Goal: Task Accomplishment & Management: Use online tool/utility

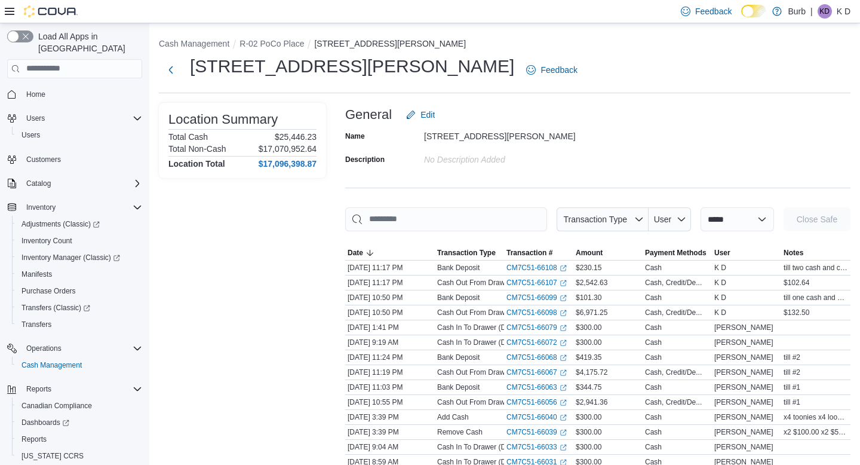
scroll to position [26, 0]
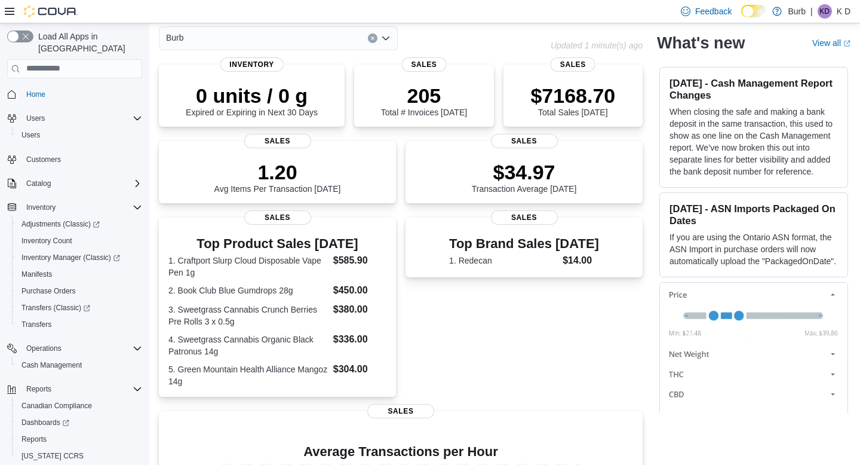
scroll to position [26, 0]
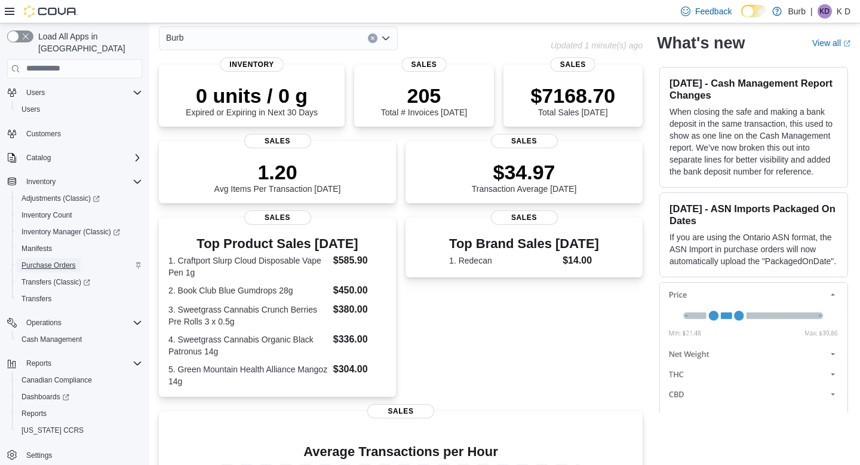
click at [68, 260] on span "Purchase Orders" at bounding box center [49, 265] width 54 height 10
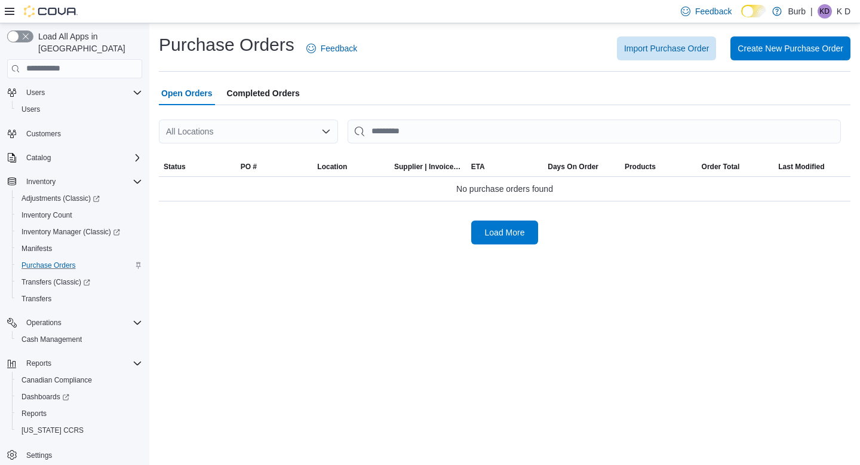
click at [262, 108] on div at bounding box center [505, 112] width 692 height 14
click at [261, 102] on span "Completed Orders" at bounding box center [263, 93] width 73 height 24
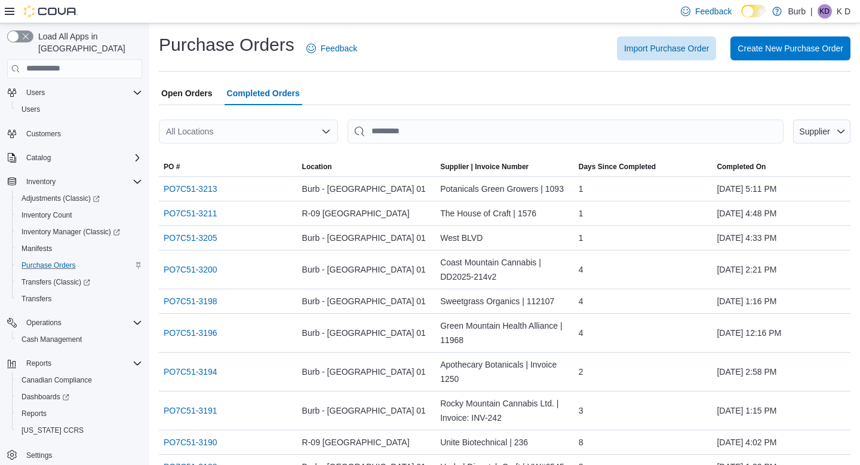
click at [209, 86] on span "Open Orders" at bounding box center [186, 93] width 51 height 24
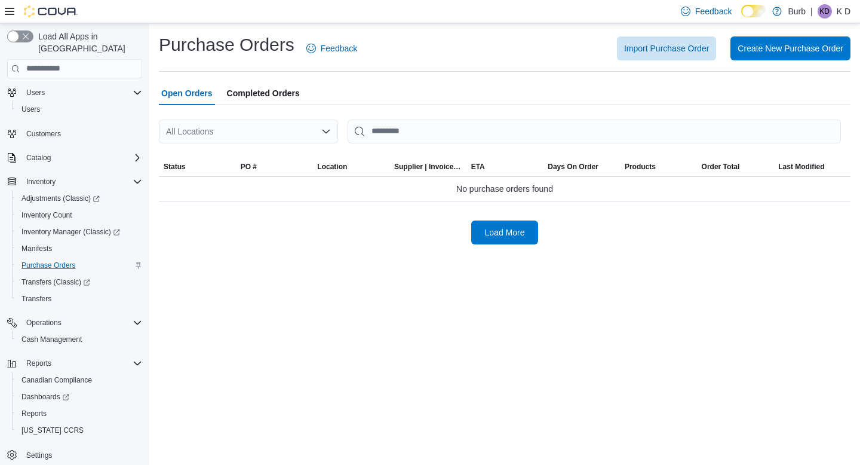
click at [265, 107] on div at bounding box center [505, 112] width 692 height 14
click at [263, 93] on span "Completed Orders" at bounding box center [263, 93] width 73 height 24
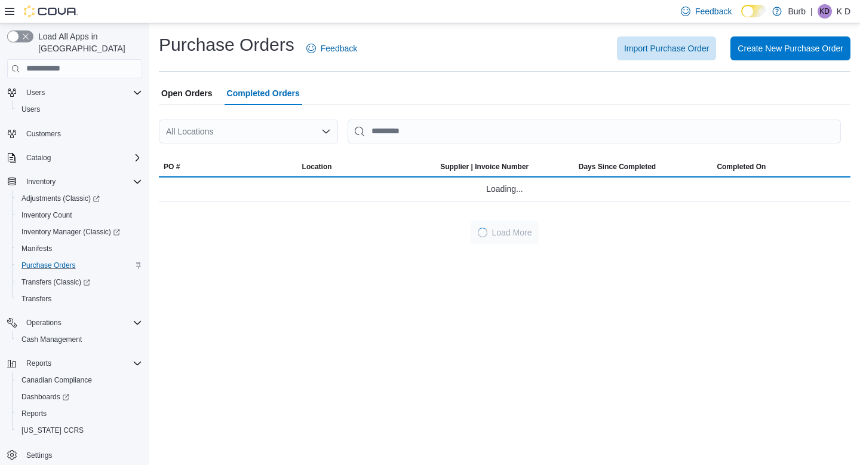
click at [209, 94] on span "Open Orders" at bounding box center [186, 93] width 51 height 24
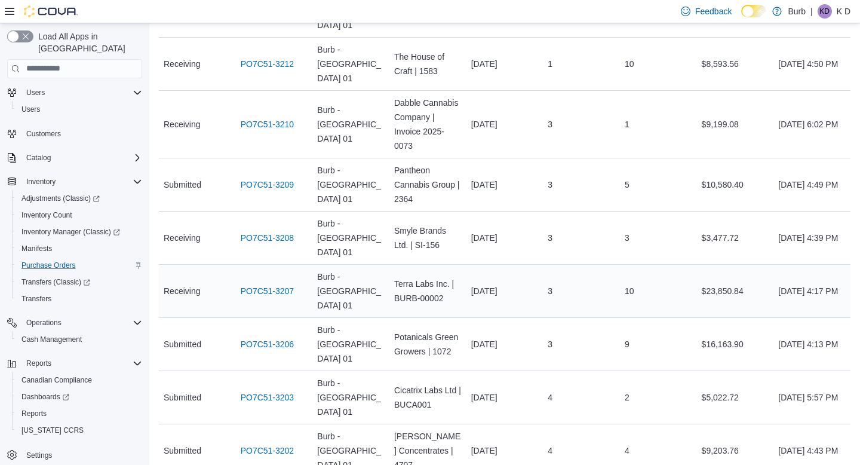
scroll to position [238, 0]
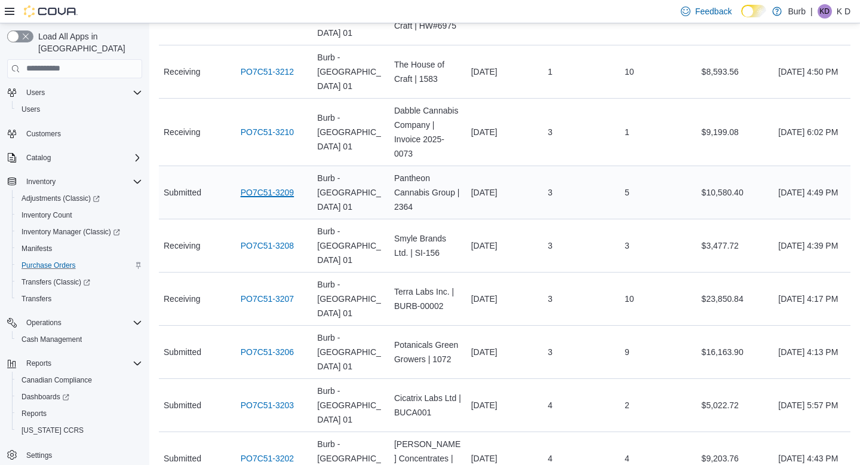
click at [275, 185] on link "PO7C51-3209" at bounding box center [268, 192] width 54 height 14
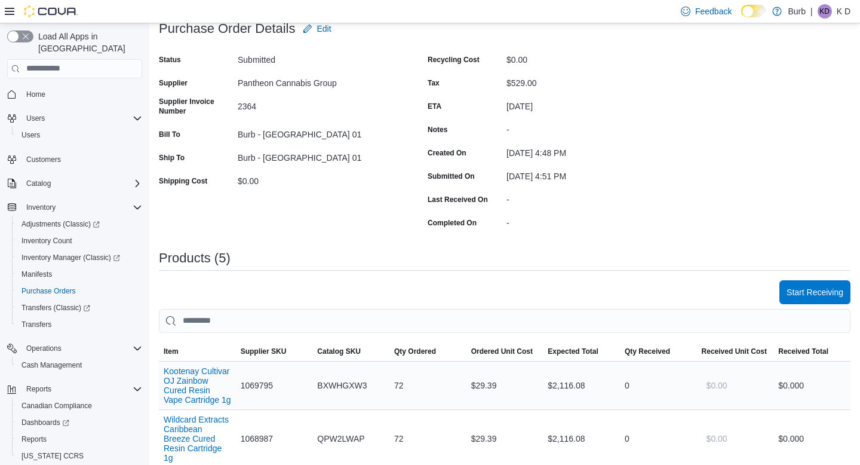
scroll to position [14, 0]
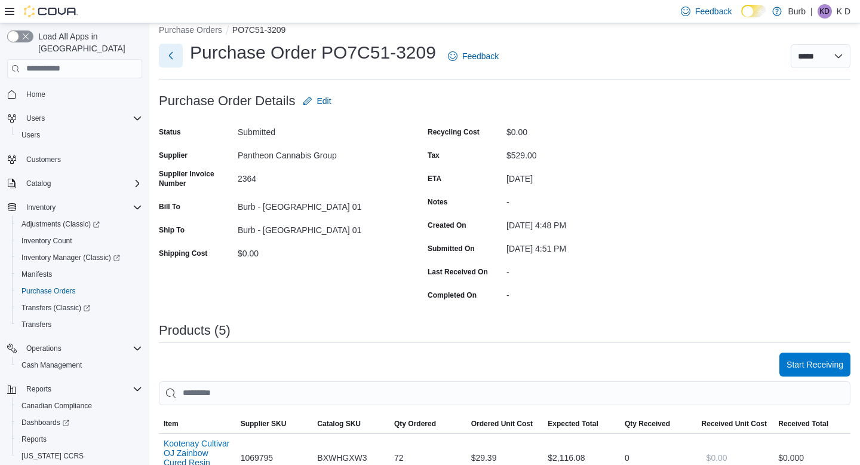
click at [164, 49] on button "Next" at bounding box center [171, 56] width 24 height 24
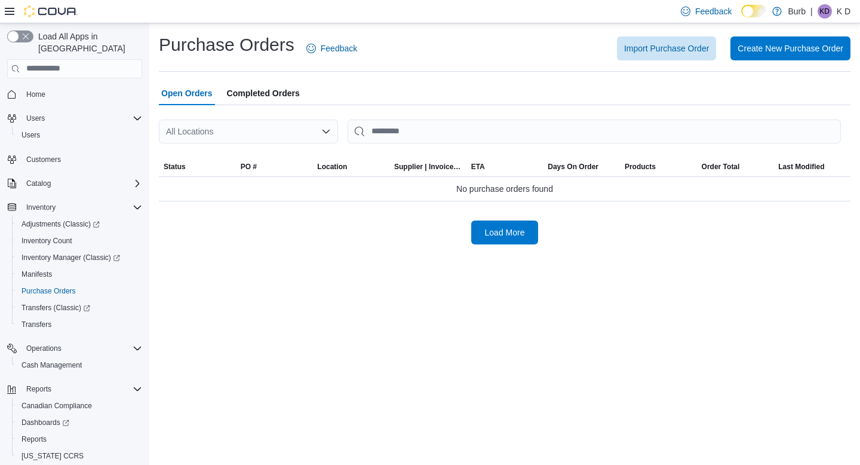
click at [279, 84] on span "Completed Orders" at bounding box center [263, 93] width 73 height 24
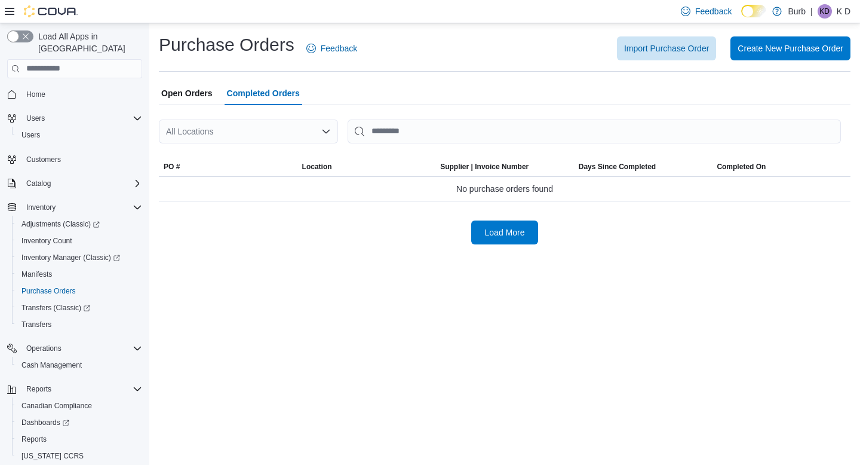
click at [214, 90] on button "Open Orders" at bounding box center [187, 93] width 56 height 24
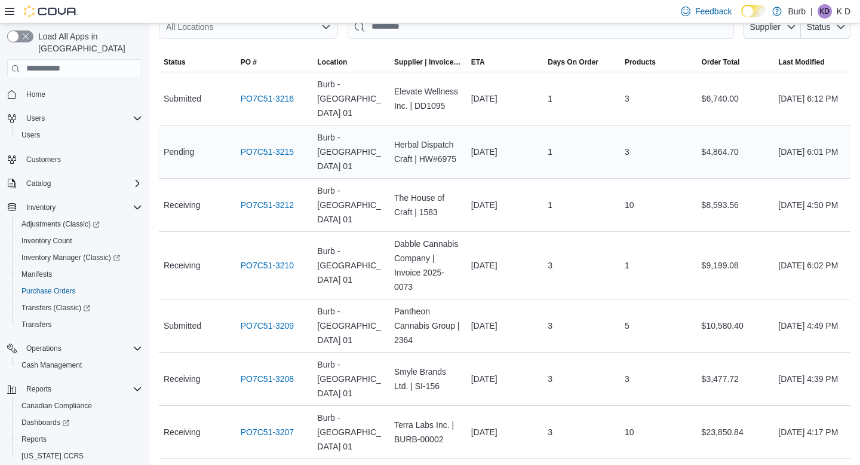
scroll to position [108, 0]
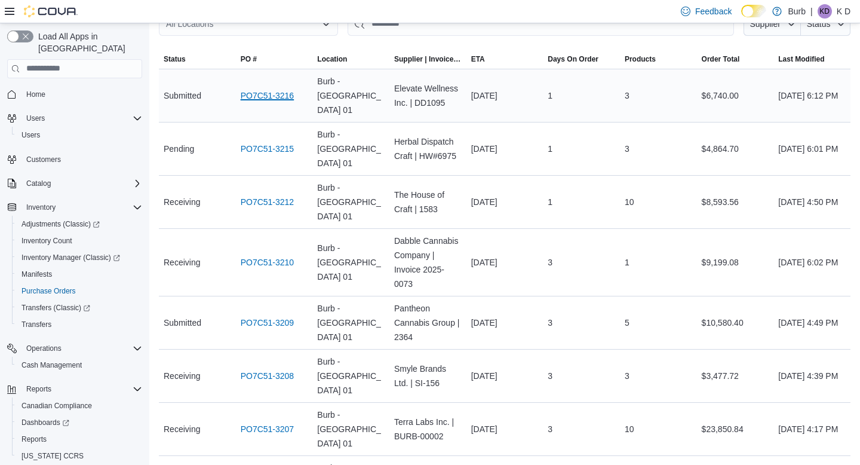
click at [264, 90] on link "PO7C51-3216" at bounding box center [268, 95] width 54 height 14
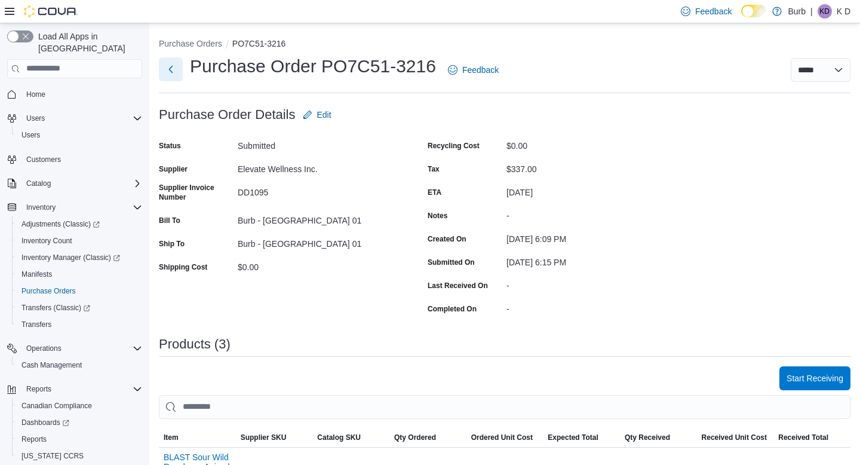
click at [171, 63] on button "Next" at bounding box center [171, 69] width 24 height 24
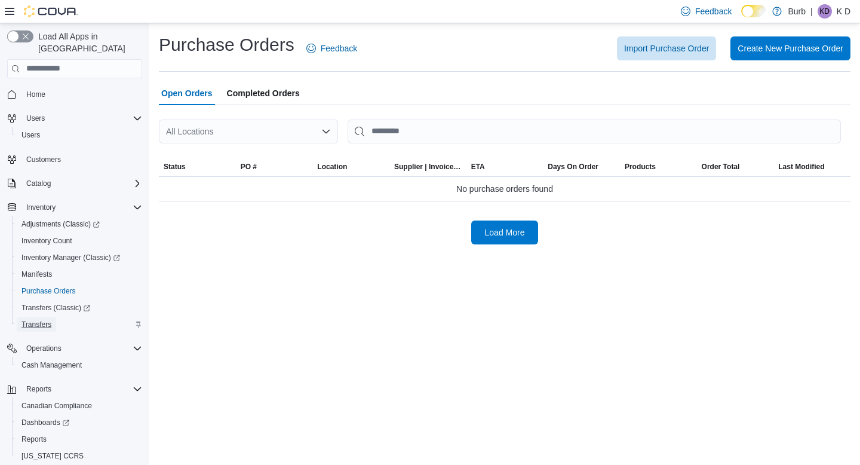
click at [43, 317] on span "Transfers" at bounding box center [37, 324] width 30 height 14
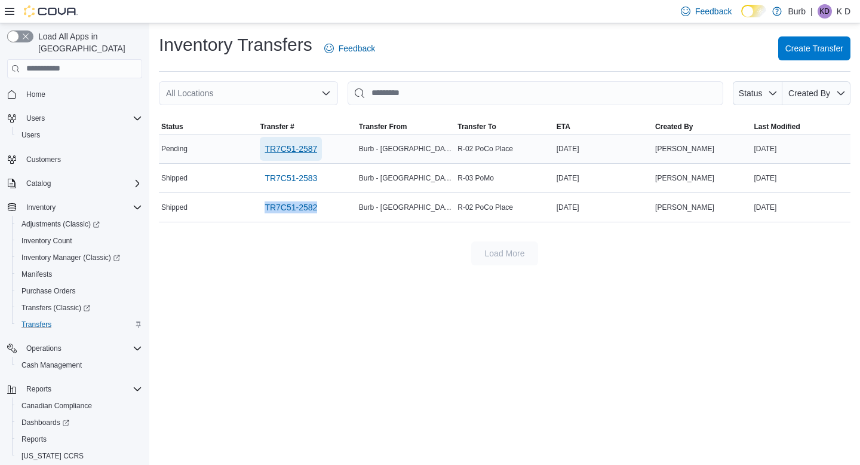
click at [287, 155] on span "TR7C51-2587" at bounding box center [291, 149] width 53 height 24
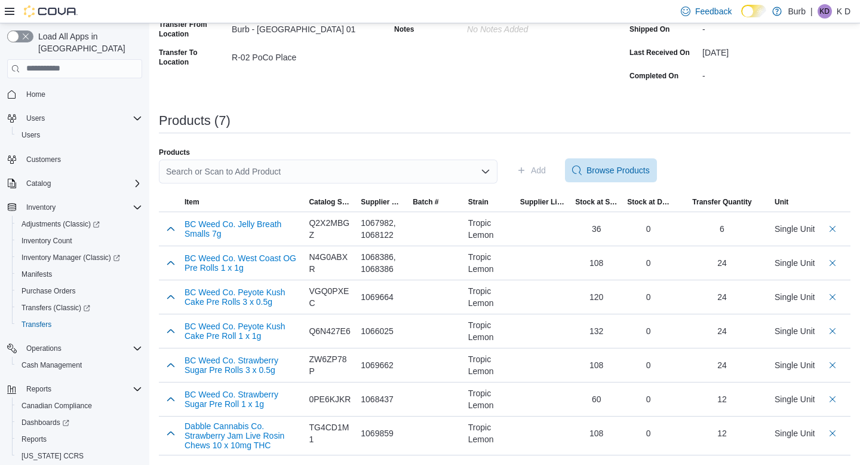
scroll to position [134, 0]
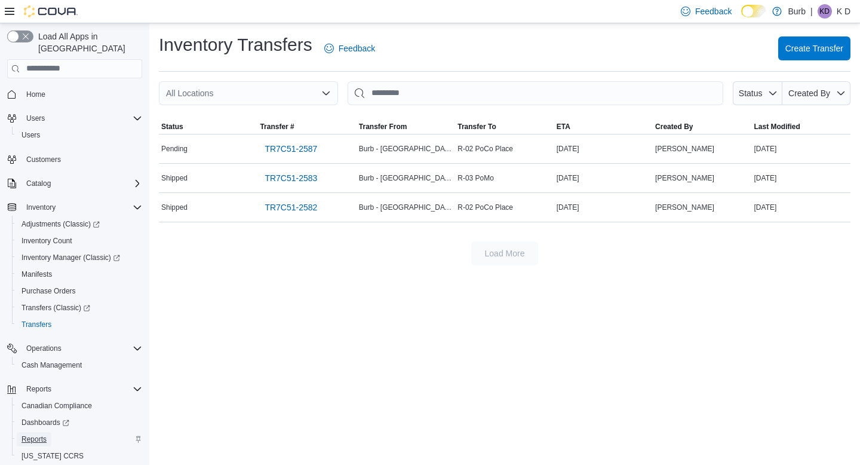
click at [30, 432] on span "Reports" at bounding box center [34, 439] width 25 height 14
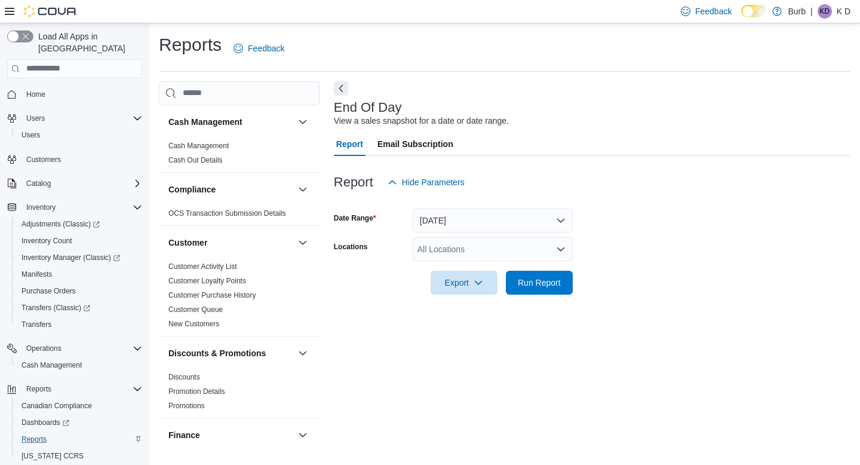
click at [454, 251] on div "All Locations" at bounding box center [493, 249] width 160 height 24
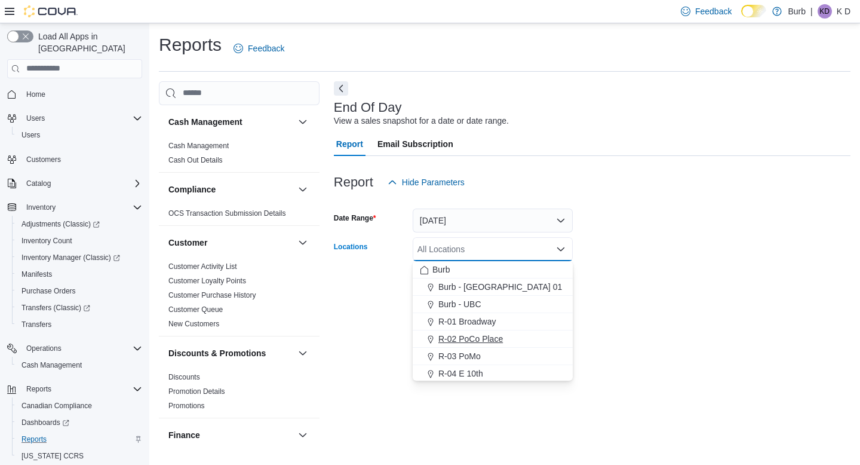
click at [479, 337] on span "R-02 PoCo Place" at bounding box center [470, 339] width 65 height 12
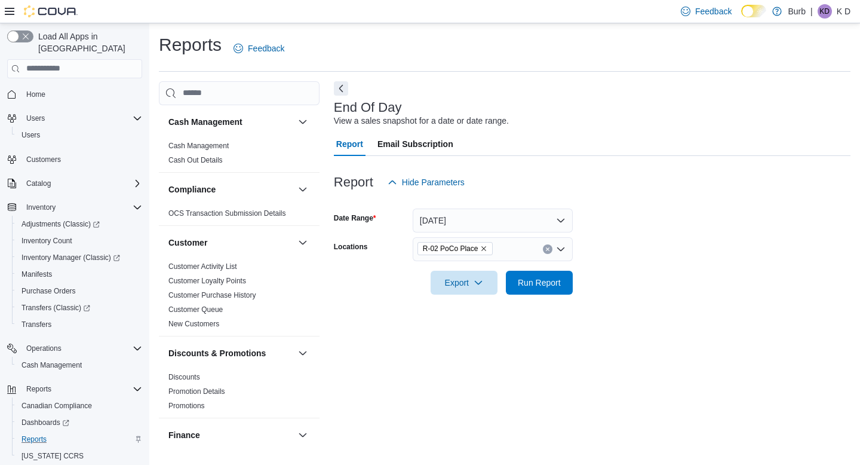
click at [581, 284] on form "Date Range Today Locations R-02 PoCo Place Export Run Report" at bounding box center [592, 244] width 517 height 100
click at [565, 283] on span "Run Report" at bounding box center [539, 282] width 53 height 24
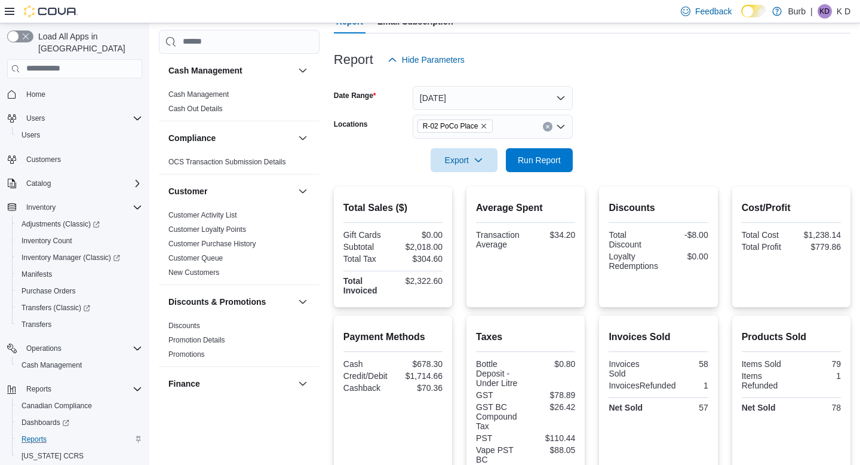
scroll to position [88, 0]
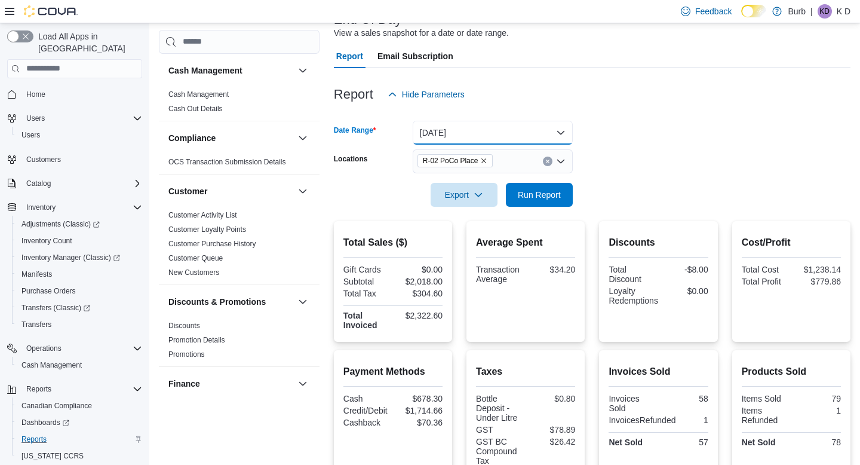
click at [527, 133] on button "Today" at bounding box center [493, 133] width 160 height 24
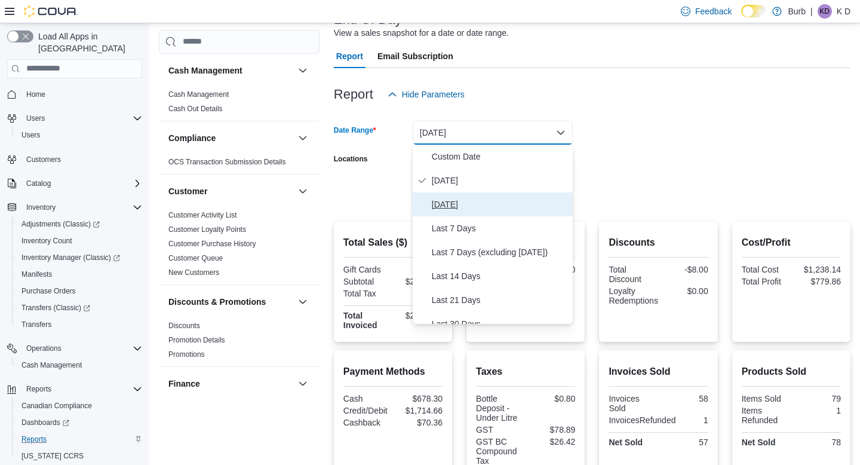
click at [489, 201] on span "Yesterday" at bounding box center [500, 204] width 136 height 14
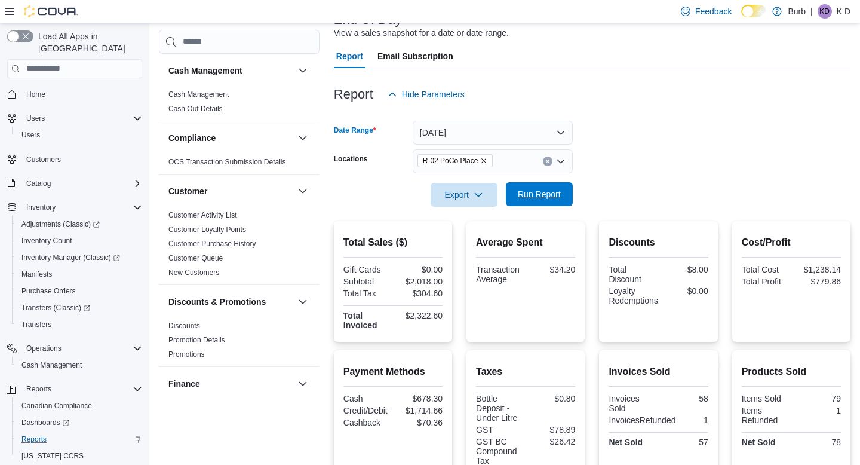
click at [527, 198] on span "Run Report" at bounding box center [539, 194] width 43 height 12
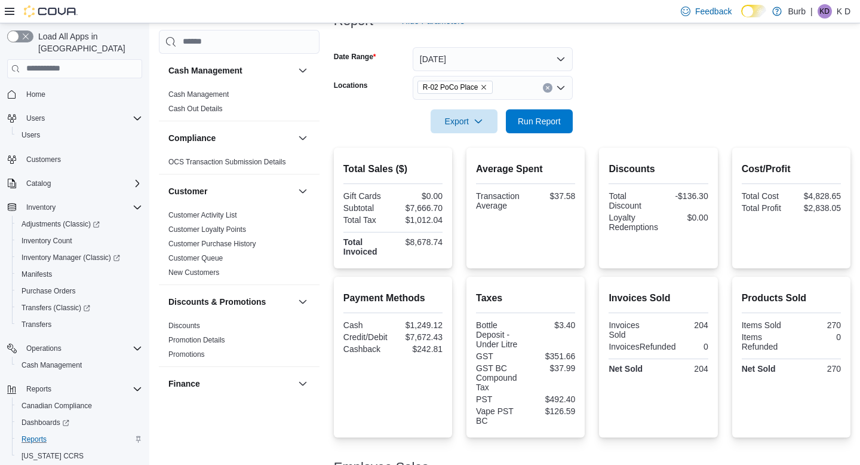
scroll to position [149, 0]
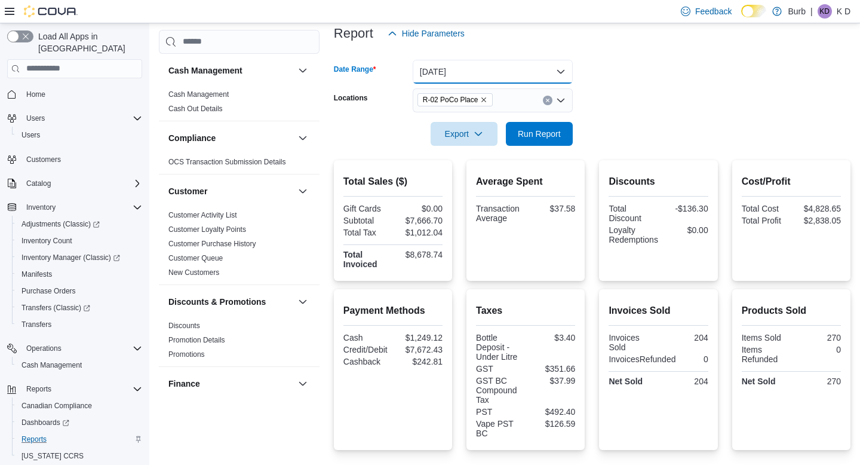
click at [548, 72] on button "Yesterday" at bounding box center [493, 72] width 160 height 24
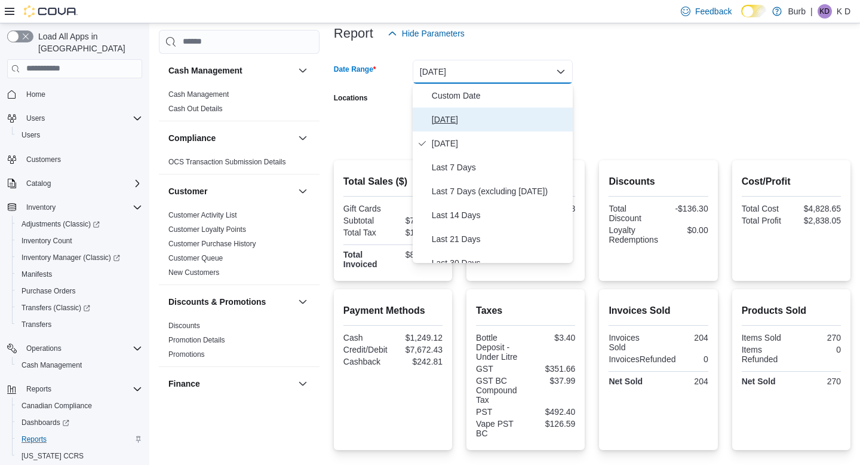
click at [530, 119] on span "Today" at bounding box center [500, 119] width 136 height 14
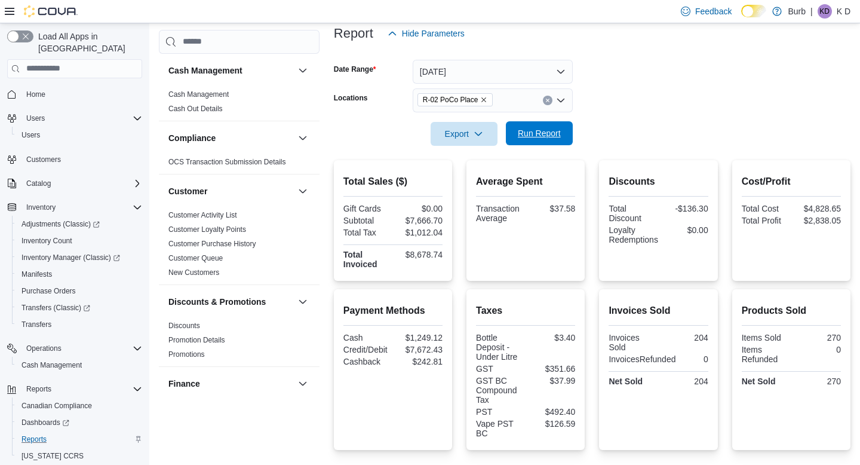
click at [534, 127] on span "Run Report" at bounding box center [539, 133] width 53 height 24
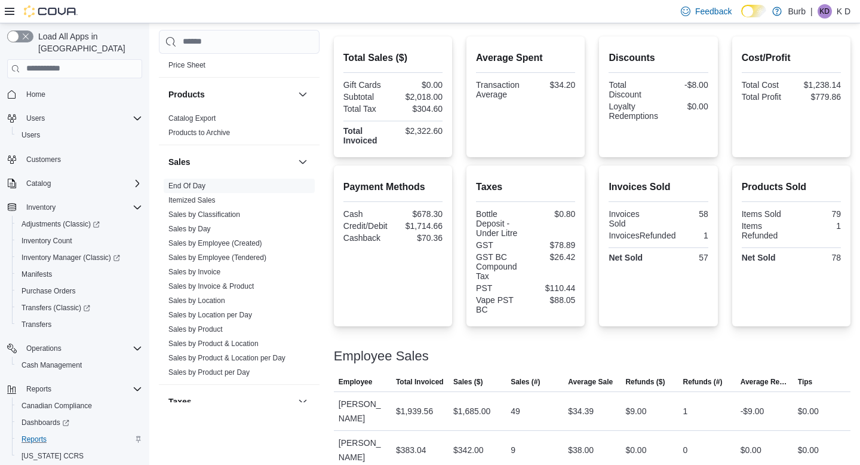
scroll to position [803, 0]
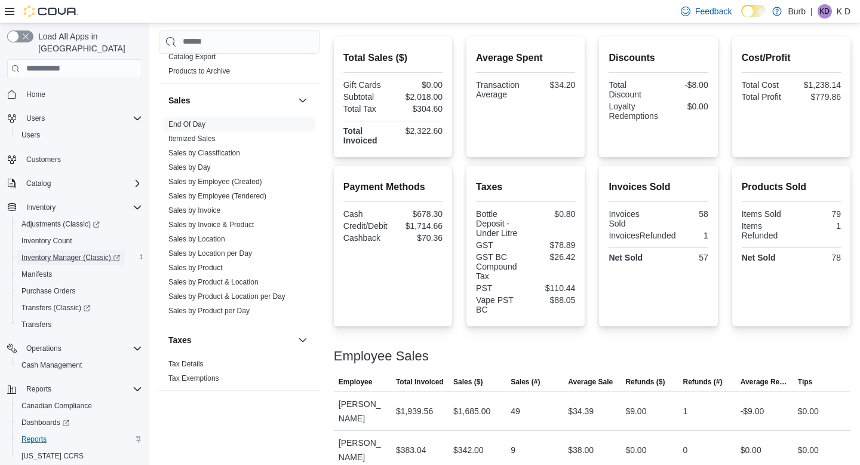
click at [65, 253] on span "Inventory Manager (Classic)" at bounding box center [71, 258] width 99 height 10
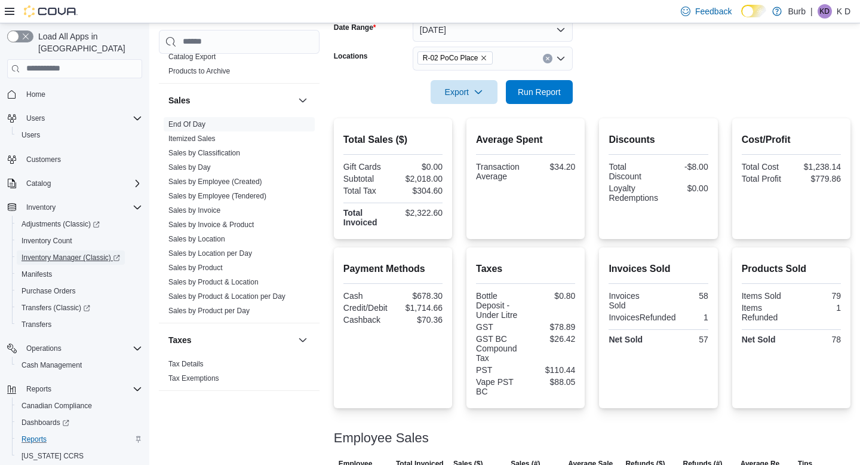
scroll to position [189, 0]
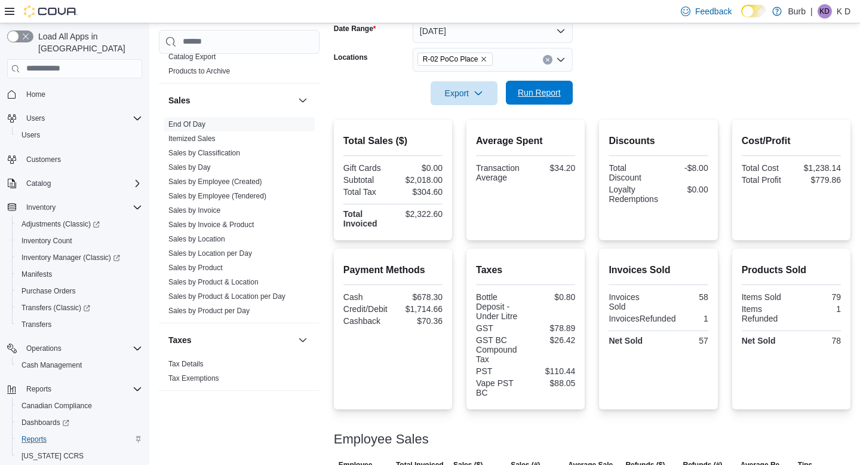
click at [528, 93] on span "Run Report" at bounding box center [539, 93] width 43 height 12
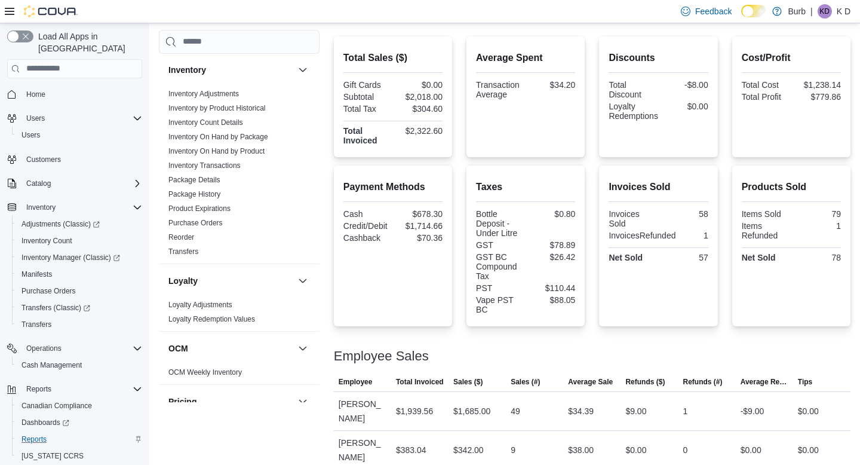
scroll to position [380, 0]
click at [189, 252] on link "Transfers" at bounding box center [183, 252] width 30 height 8
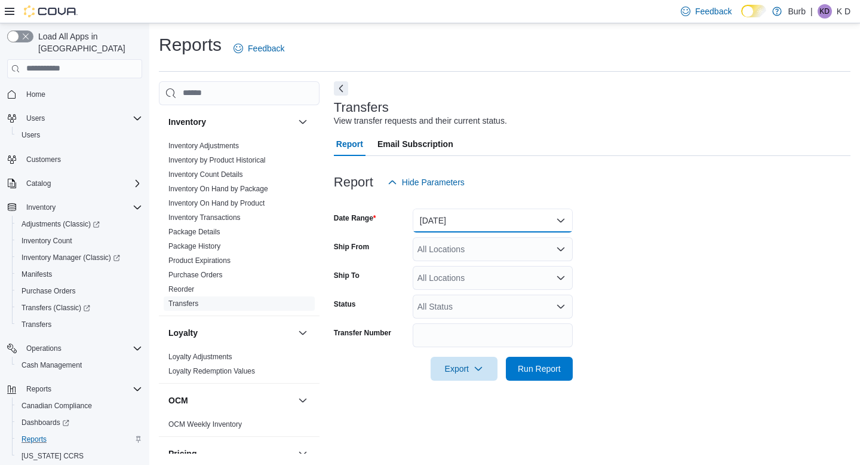
click at [424, 220] on button "Yesterday" at bounding box center [493, 220] width 160 height 24
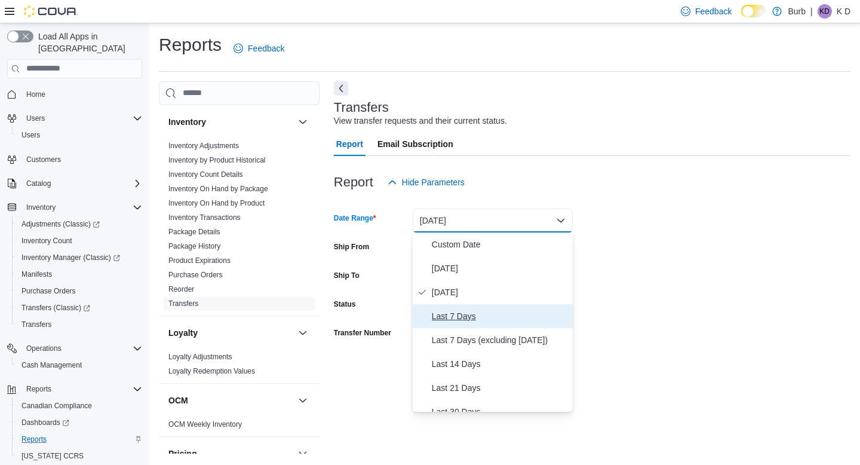
click at [447, 319] on span "Last 7 Days" at bounding box center [500, 316] width 136 height 14
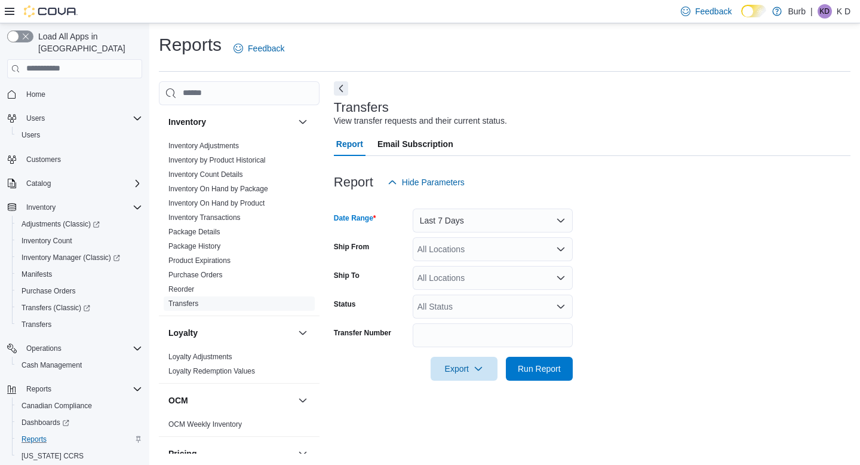
click at [465, 256] on div "All Locations" at bounding box center [493, 249] width 160 height 24
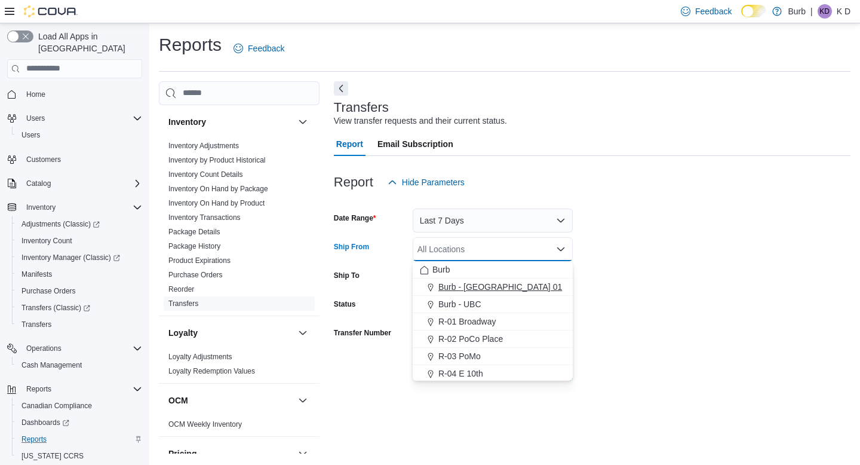
click at [459, 291] on span "Burb - [GEOGRAPHIC_DATA] 01" at bounding box center [500, 287] width 124 height 12
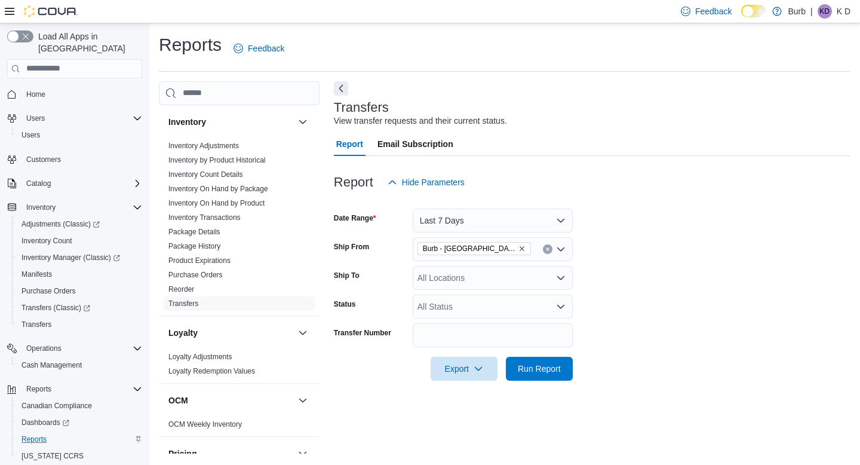
click at [382, 285] on div "Ship To" at bounding box center [371, 278] width 74 height 24
click at [463, 281] on div "All Locations" at bounding box center [493, 278] width 160 height 24
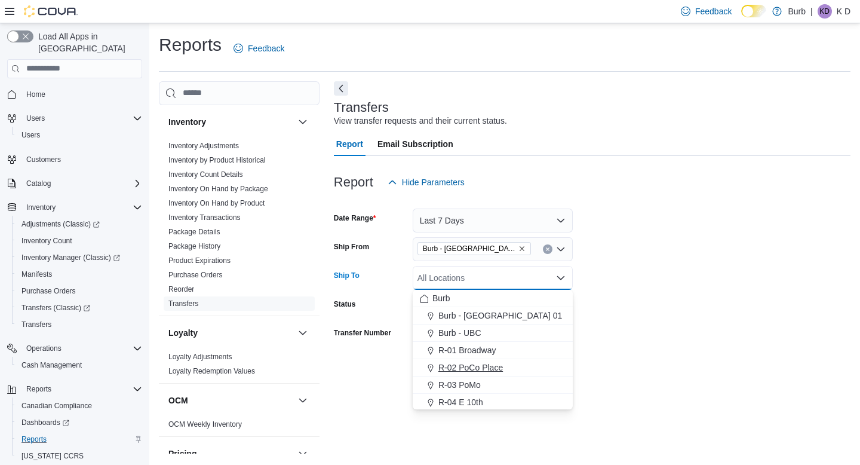
click at [468, 370] on span "R-02 PoCo Place" at bounding box center [470, 367] width 65 height 12
drag, startPoint x: 656, startPoint y: 313, endPoint x: 646, endPoint y: 313, distance: 9.6
click at [655, 313] on form "Date Range Last 7 Days Ship From Burb - DC 01 Ship To R-02 PoCo Place Combo box…" at bounding box center [592, 287] width 517 height 186
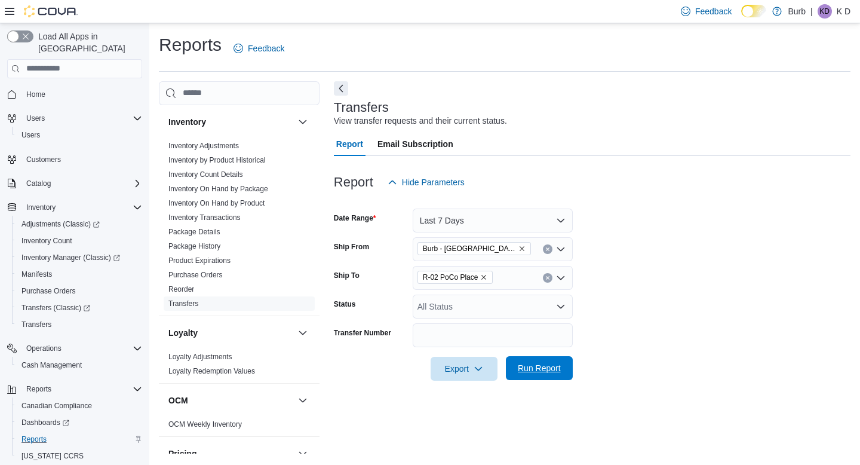
click at [557, 374] on span "Run Report" at bounding box center [539, 368] width 53 height 24
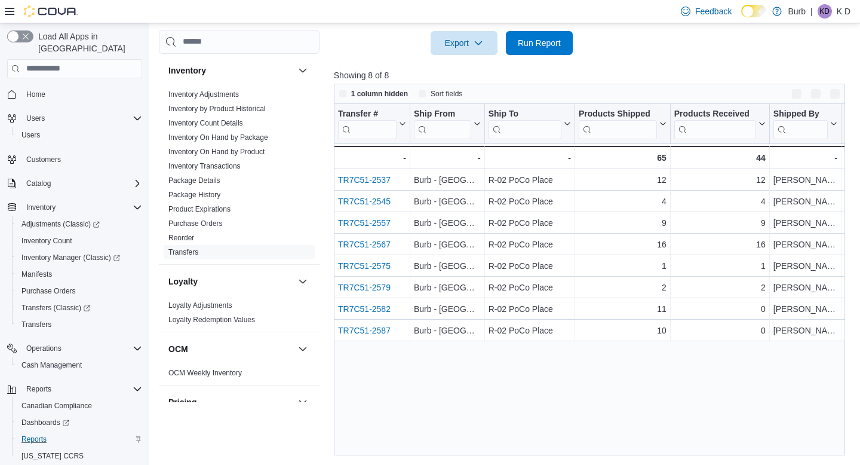
scroll to position [326, 0]
click at [839, 91] on button "Enter fullscreen" at bounding box center [835, 93] width 14 height 14
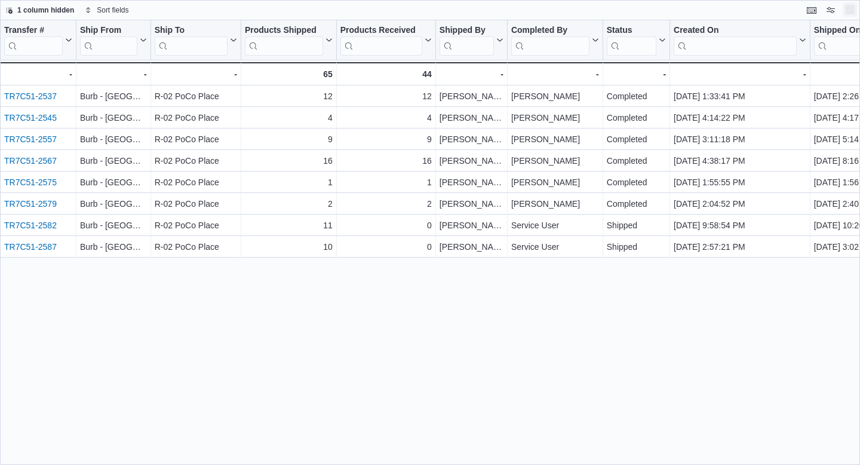
scroll to position [0, 0]
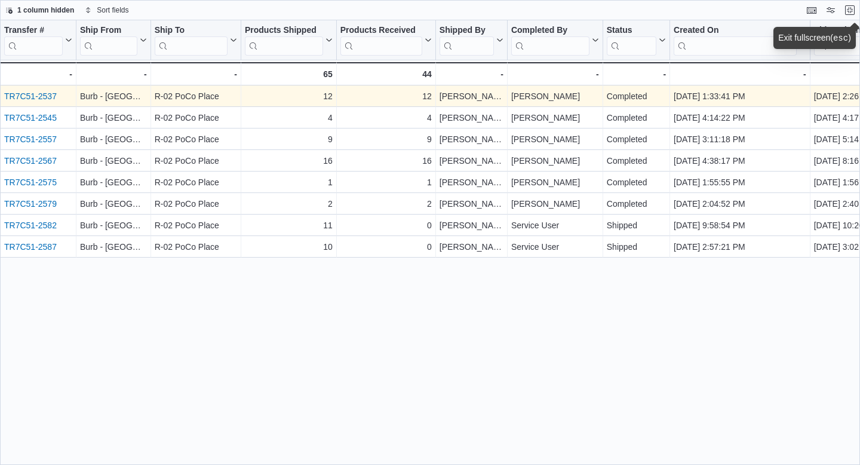
click at [48, 95] on link "TR7C51-2537" at bounding box center [30, 96] width 53 height 10
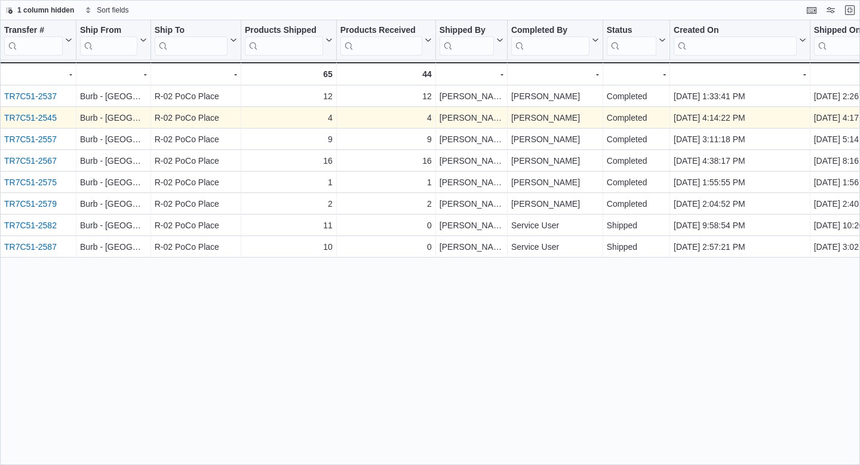
click at [48, 119] on link "TR7C51-2545" at bounding box center [30, 118] width 53 height 10
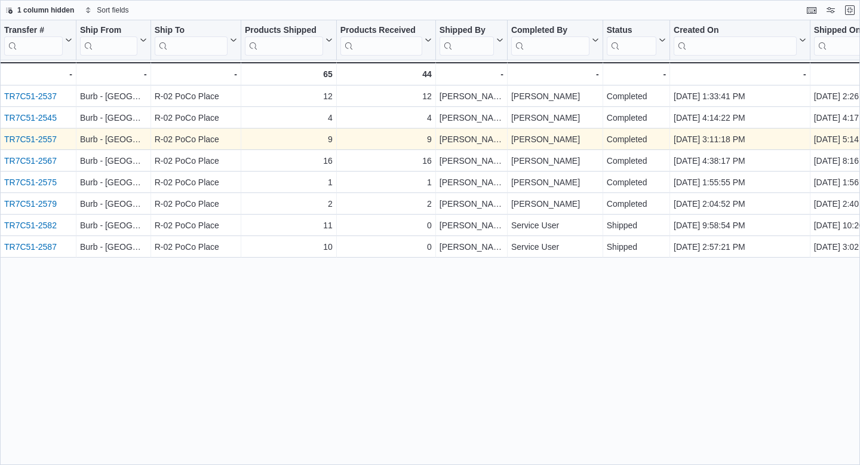
click at [48, 140] on link "TR7C51-2557" at bounding box center [30, 139] width 53 height 10
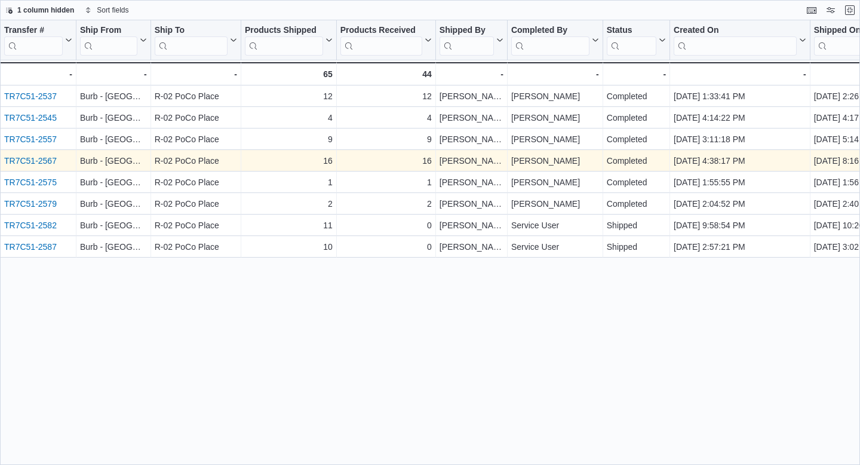
click at [54, 168] on div "TR7C51-2567 - Transfer Url, column 1, row 4" at bounding box center [38, 161] width 76 height 22
click at [52, 162] on link "TR7C51-2567" at bounding box center [30, 161] width 53 height 10
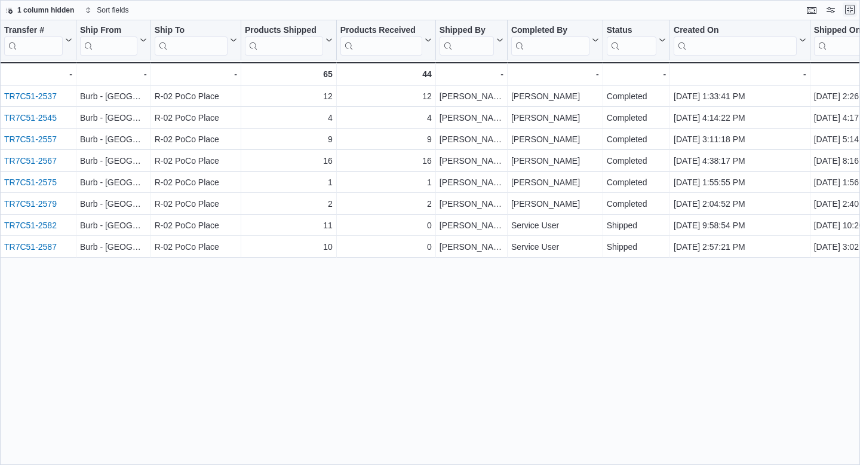
click at [847, 13] on button "Exit fullscreen" at bounding box center [850, 9] width 14 height 14
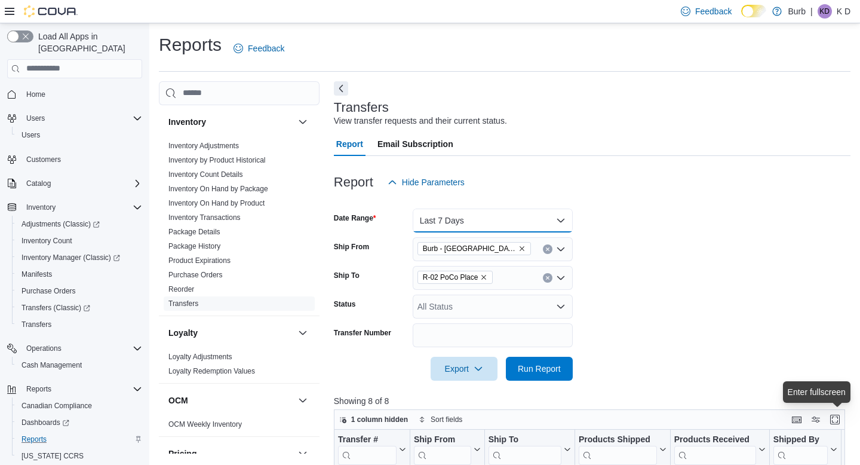
click at [453, 219] on button "Last 7 Days" at bounding box center [493, 220] width 160 height 24
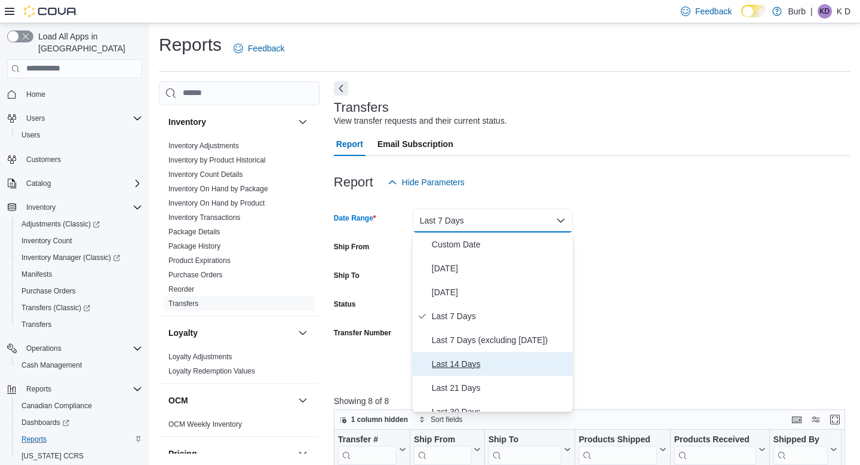
click at [484, 360] on span "Last 14 Days" at bounding box center [500, 364] width 136 height 14
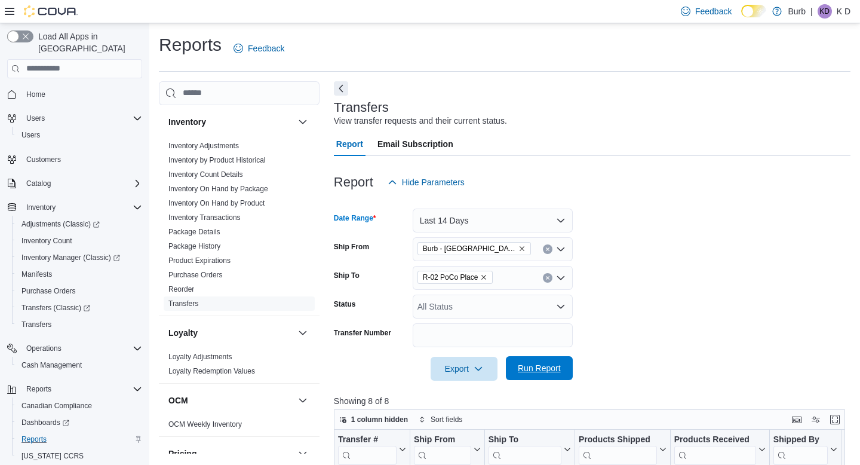
click at [537, 367] on span "Run Report" at bounding box center [539, 368] width 43 height 12
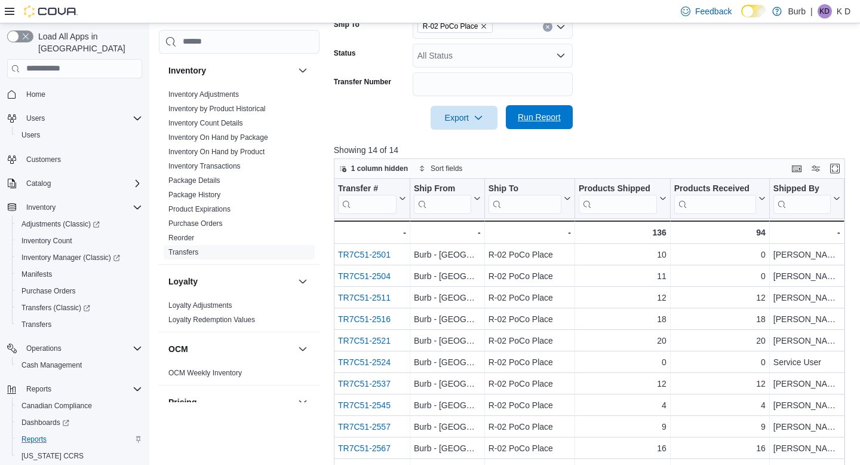
scroll to position [14, 0]
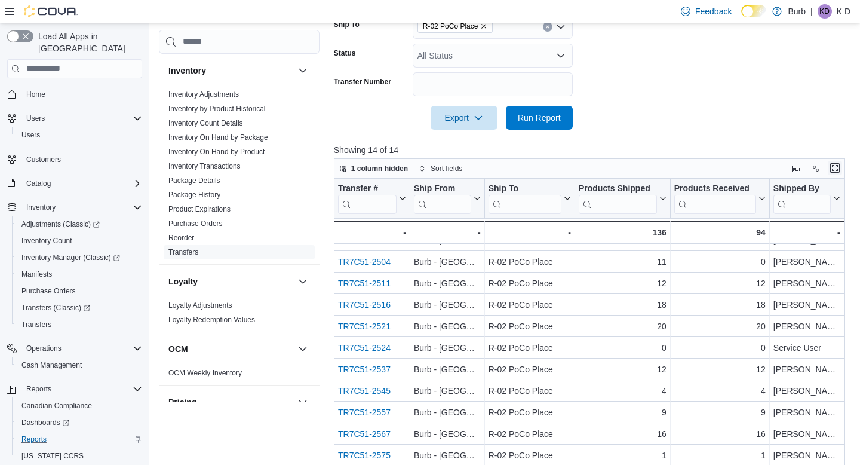
click at [836, 165] on button "Enter fullscreen" at bounding box center [835, 168] width 14 height 14
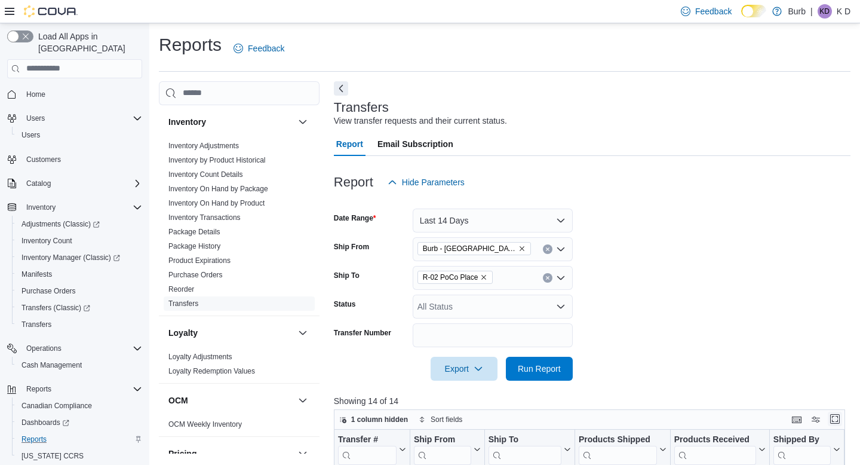
scroll to position [0, 0]
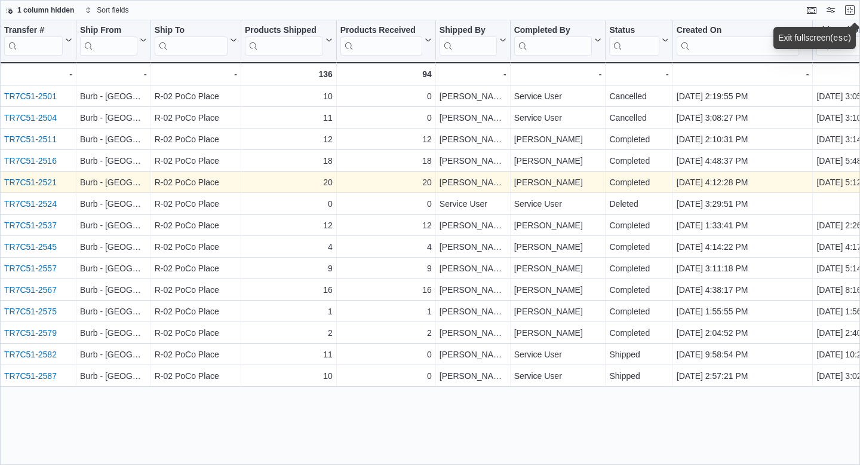
click at [29, 182] on link "TR7C51-2521" at bounding box center [30, 182] width 53 height 10
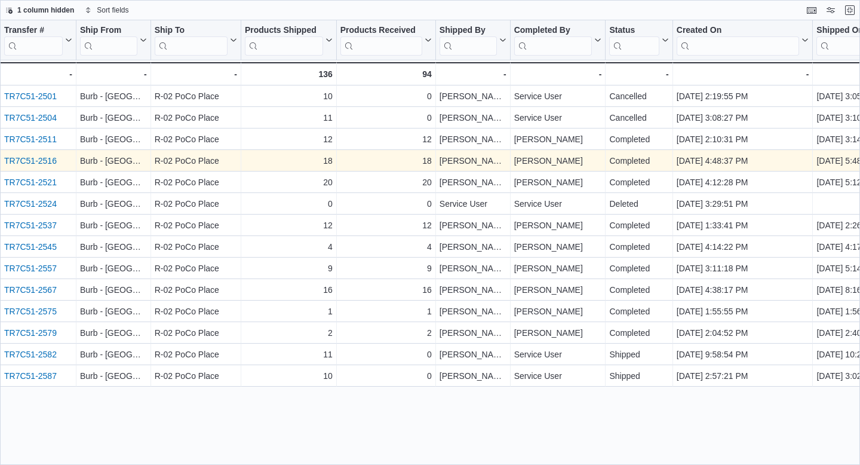
click at [26, 158] on link "TR7C51-2516" at bounding box center [30, 161] width 53 height 10
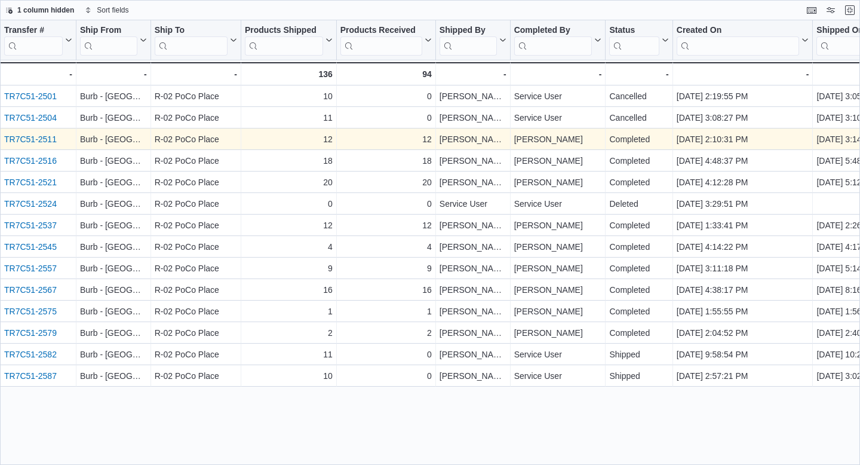
click at [29, 143] on link "TR7C51-2511" at bounding box center [30, 139] width 53 height 10
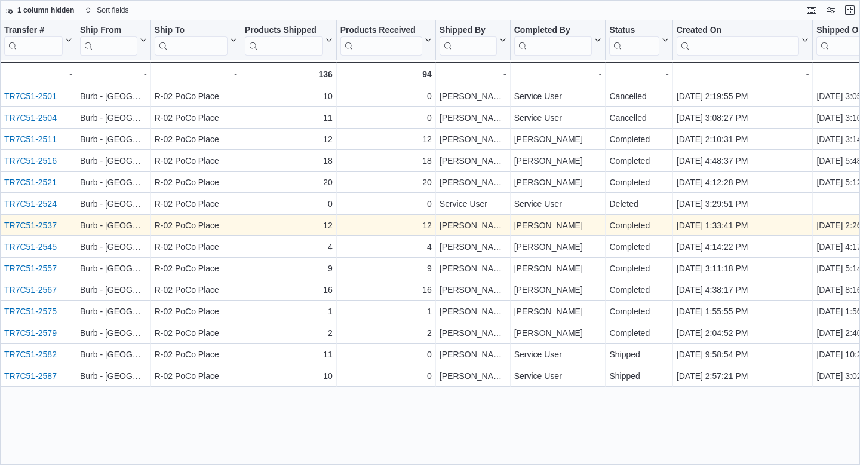
click at [53, 223] on link "TR7C51-2537" at bounding box center [30, 225] width 53 height 10
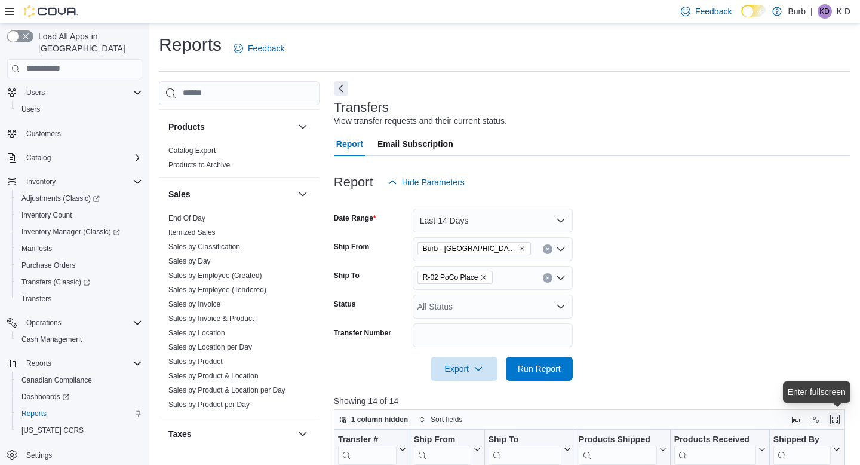
scroll to position [803, 0]
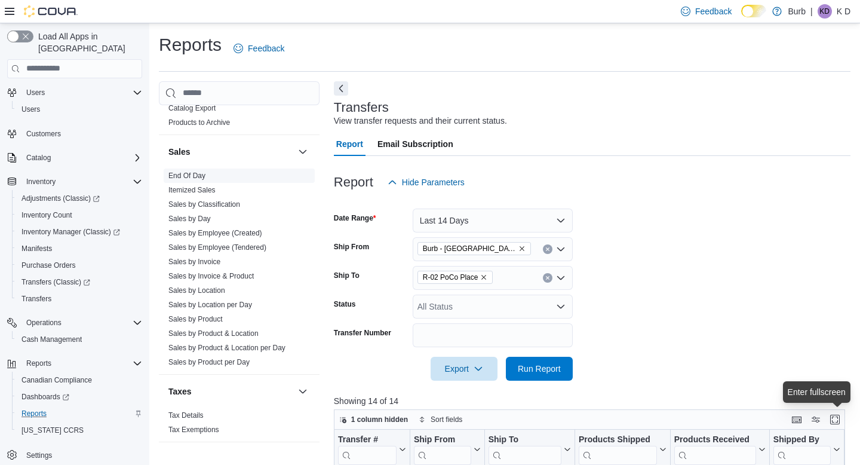
click at [195, 171] on link "End Of Day" at bounding box center [186, 175] width 37 height 8
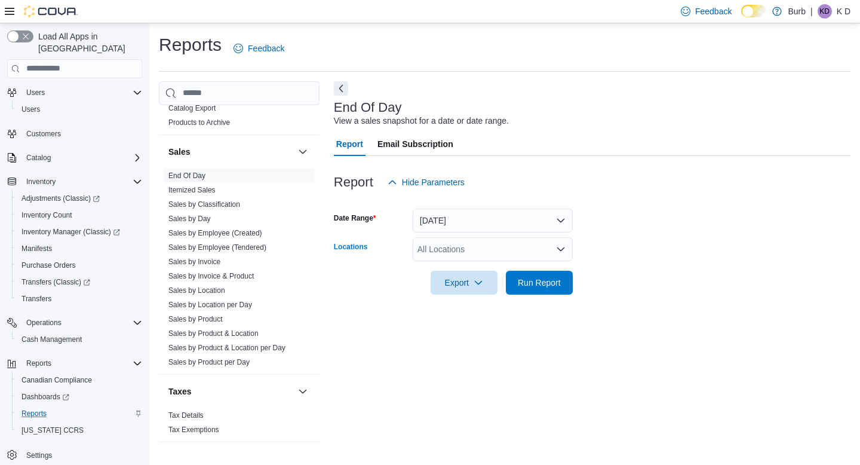
click at [472, 237] on div "All Locations" at bounding box center [493, 249] width 160 height 24
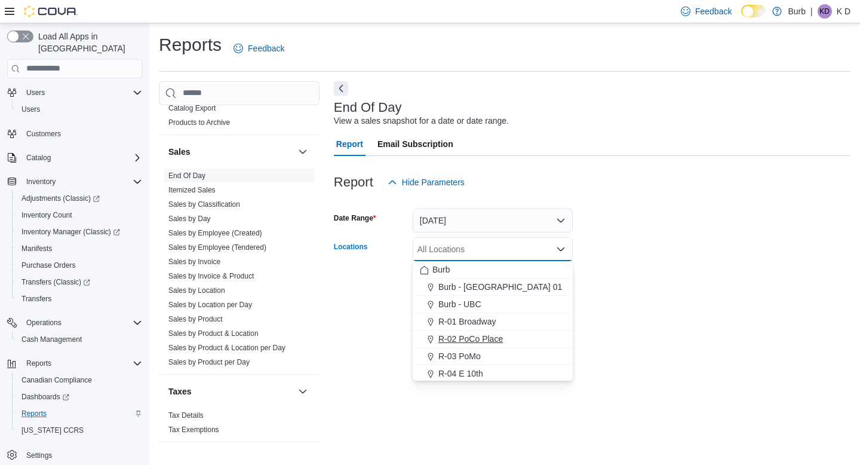
click at [479, 340] on span "R-02 PoCo Place" at bounding box center [470, 339] width 65 height 12
click at [610, 291] on form "Date Range Today Locations R-02 PoCo Place Combo box. Selected. R-02 PoCo Place…" at bounding box center [592, 244] width 517 height 100
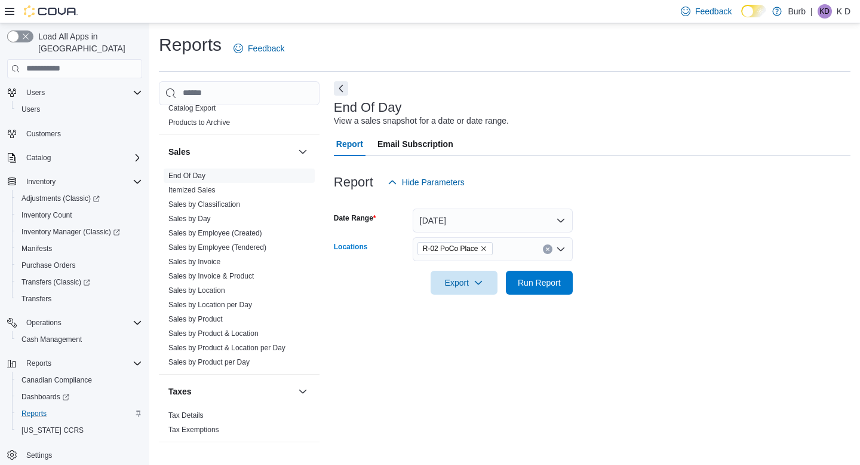
click at [545, 248] on icon "Clear input" at bounding box center [547, 249] width 5 height 5
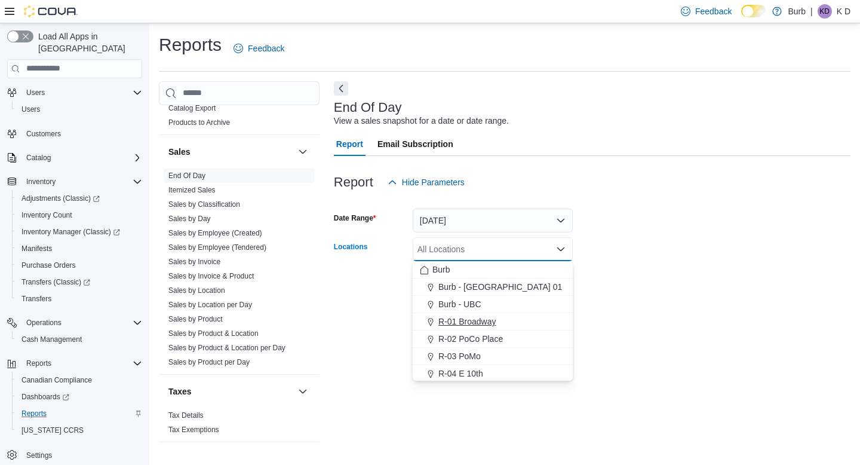
click at [530, 323] on div "R-01 Broadway" at bounding box center [493, 321] width 146 height 12
drag, startPoint x: 610, startPoint y: 299, endPoint x: 588, endPoint y: 299, distance: 22.1
click at [610, 299] on div at bounding box center [592, 301] width 517 height 14
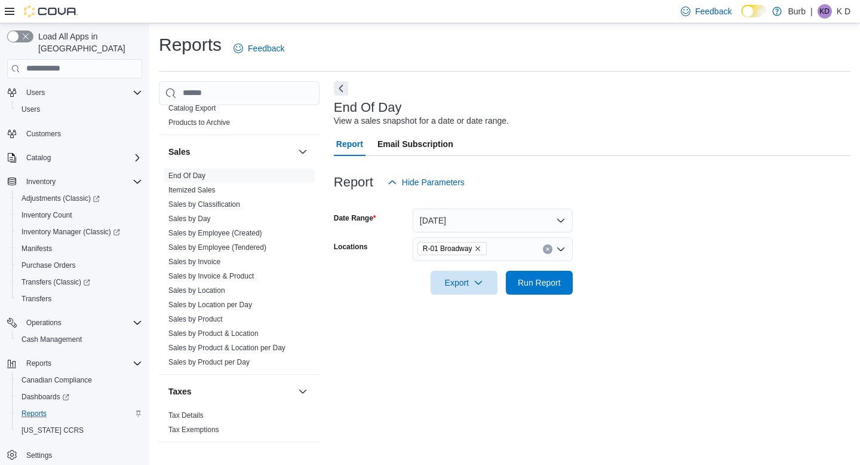
click at [567, 299] on div at bounding box center [592, 301] width 517 height 14
click at [567, 297] on div at bounding box center [592, 301] width 517 height 14
click at [567, 296] on div at bounding box center [592, 301] width 517 height 14
click at [542, 283] on span "Run Report" at bounding box center [539, 282] width 43 height 12
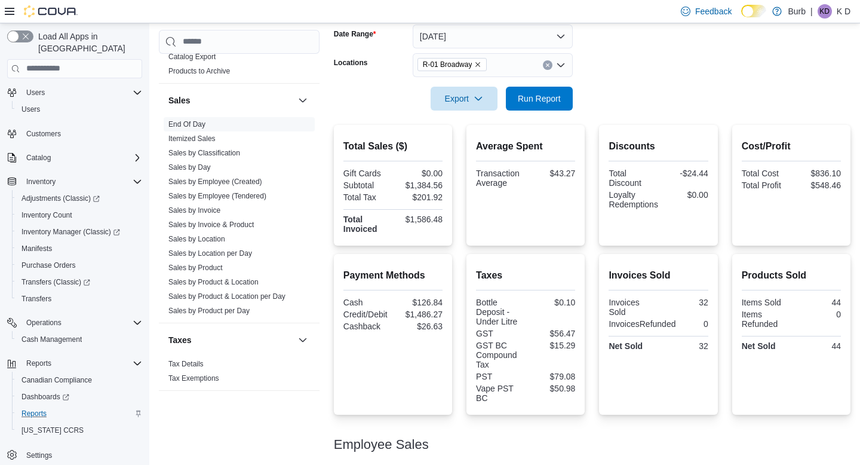
scroll to position [171, 0]
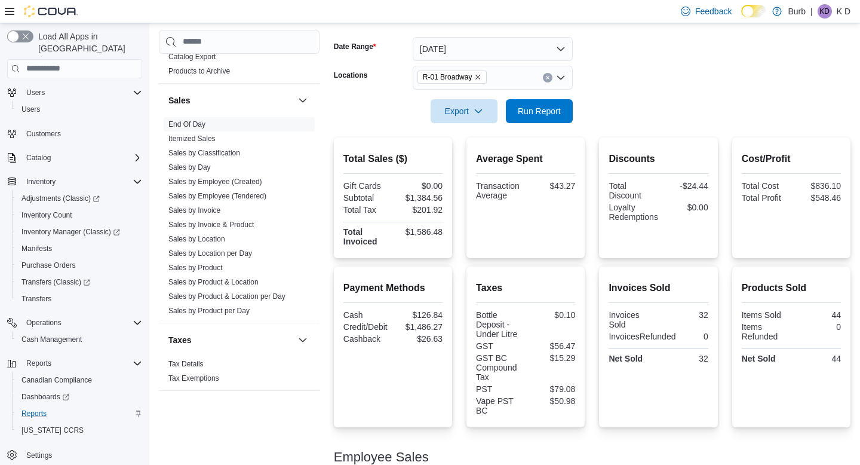
click at [549, 81] on button "Clear input" at bounding box center [548, 78] width 10 height 10
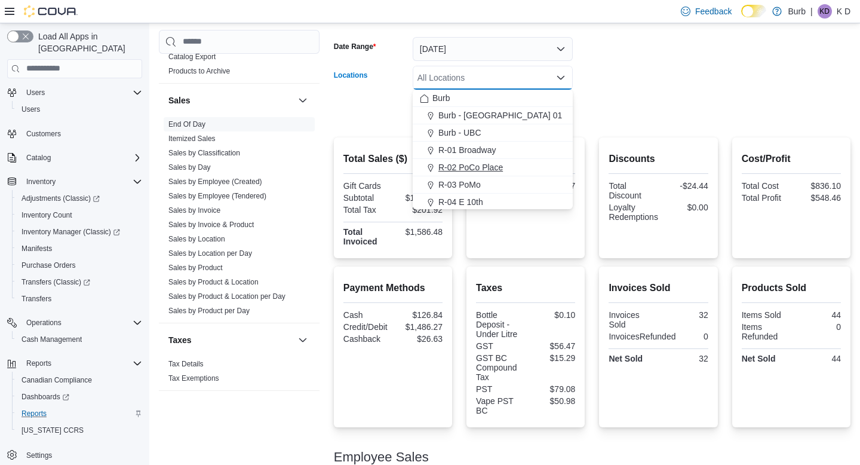
click at [547, 174] on button "R-02 PoCo Place" at bounding box center [493, 167] width 160 height 17
click at [601, 112] on form "Date Range Today Locations R-02 PoCo Place Combo box. Selected. R-02 PoCo Place…" at bounding box center [592, 73] width 517 height 100
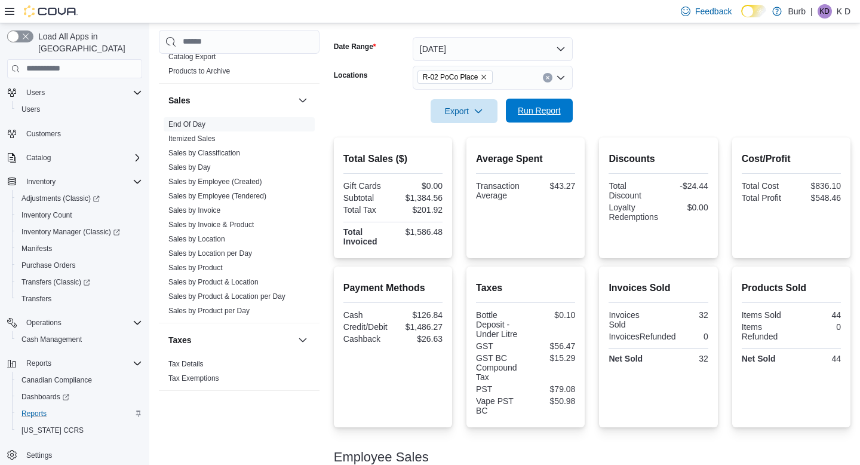
click at [559, 112] on span "Run Report" at bounding box center [539, 111] width 43 height 12
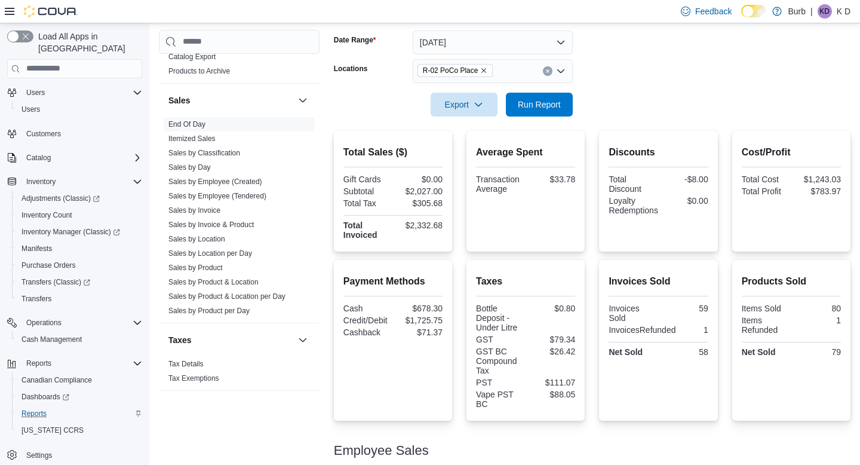
scroll to position [166, 0]
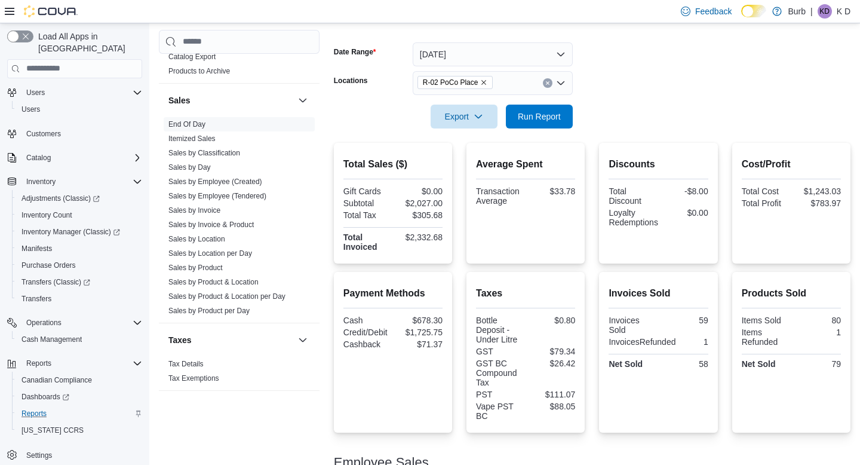
click at [547, 79] on button "Clear input" at bounding box center [548, 83] width 10 height 10
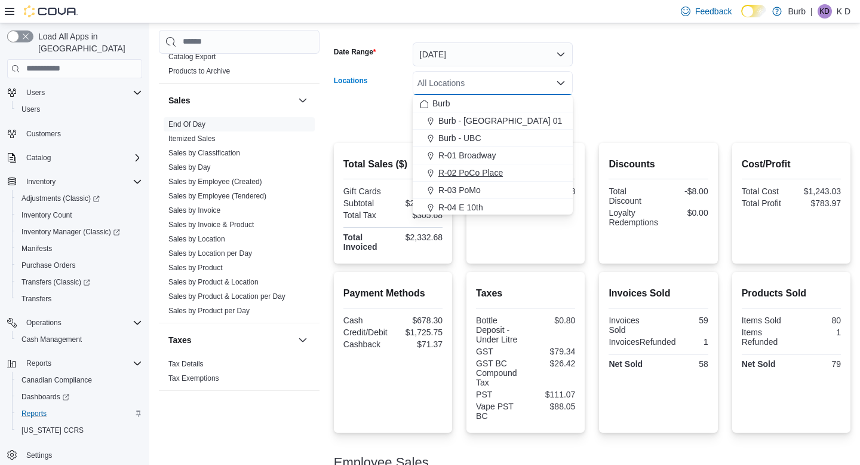
click at [546, 176] on div "R-02 PoCo Place" at bounding box center [493, 173] width 146 height 12
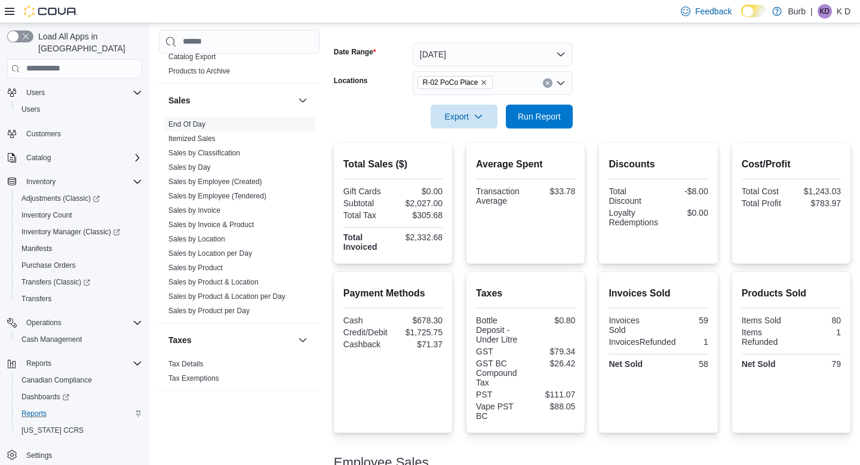
click at [624, 132] on div at bounding box center [592, 135] width 517 height 14
click at [548, 83] on icon "Clear input" at bounding box center [547, 82] width 3 height 3
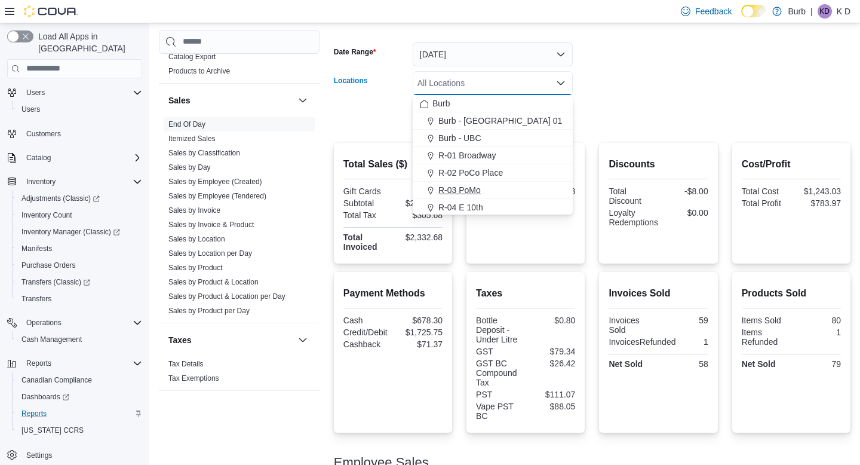
click at [547, 190] on div "R-03 PoMo" at bounding box center [493, 190] width 146 height 12
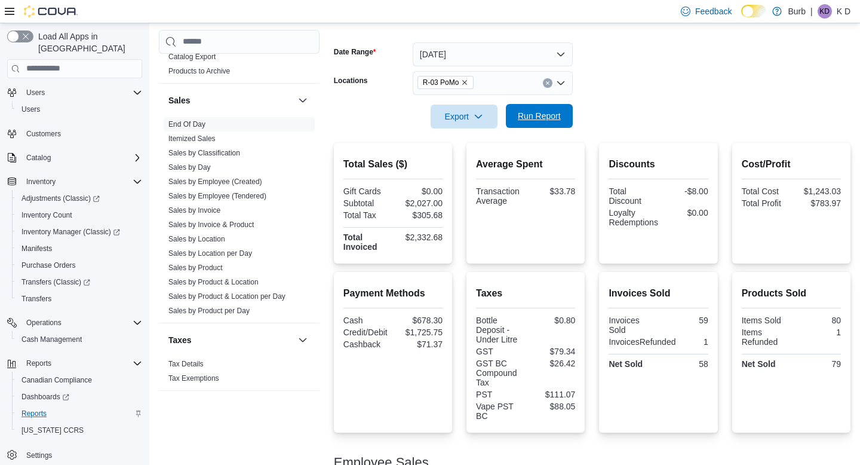
drag, startPoint x: 628, startPoint y: 122, endPoint x: 567, endPoint y: 122, distance: 60.9
click at [627, 122] on form "Date Range Today Locations R-03 PoMo Export Run Report" at bounding box center [592, 78] width 517 height 100
click at [566, 122] on button "Run Report" at bounding box center [539, 116] width 67 height 24
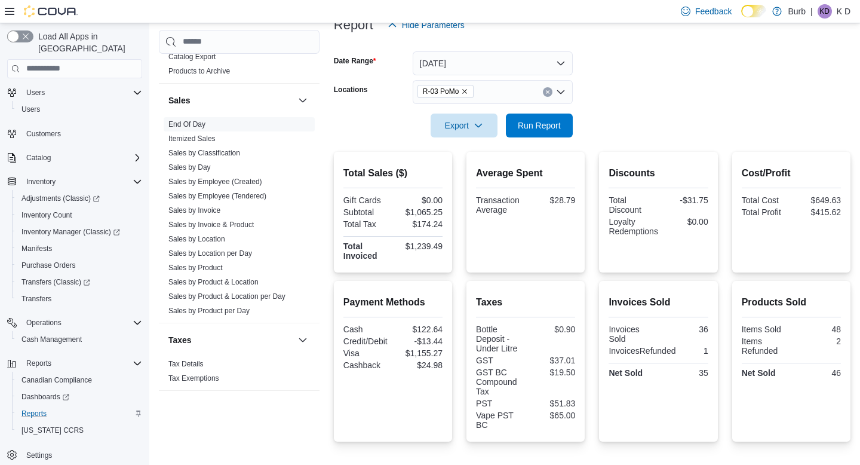
scroll to position [149, 0]
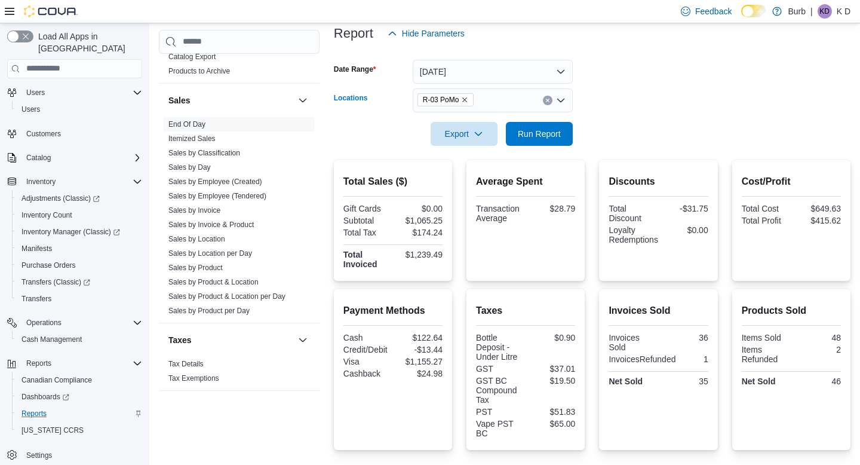
click at [548, 101] on icon "Clear input" at bounding box center [547, 100] width 3 height 3
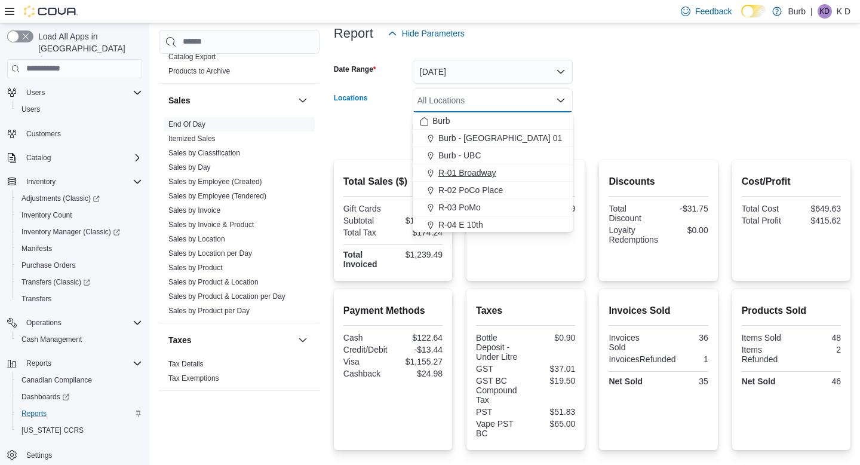
scroll to position [41, 0]
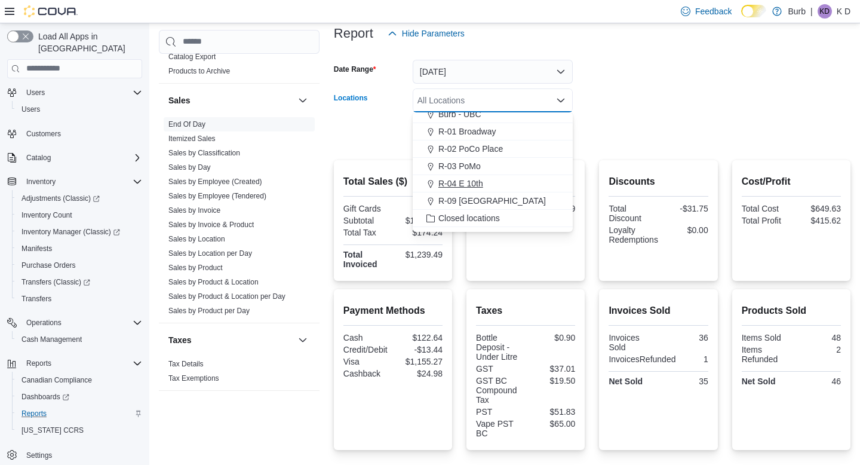
click at [539, 188] on div "R-04 E 10th" at bounding box center [493, 183] width 146 height 12
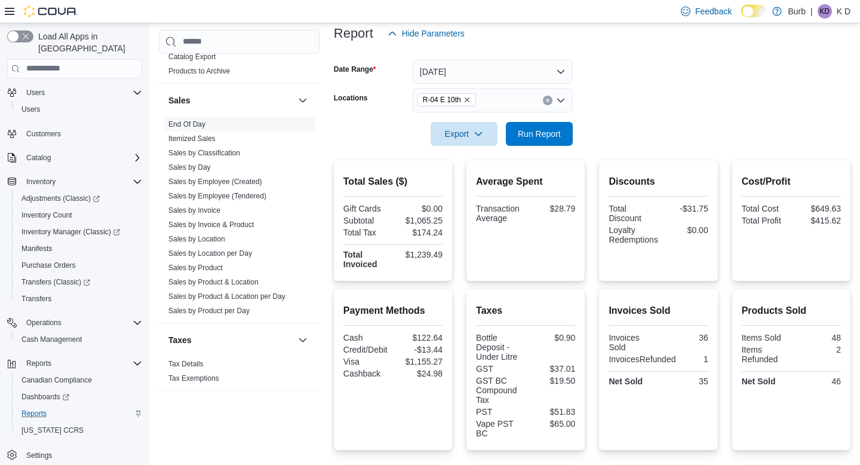
click at [598, 153] on div at bounding box center [592, 153] width 517 height 14
click at [560, 139] on span "Run Report" at bounding box center [539, 133] width 53 height 24
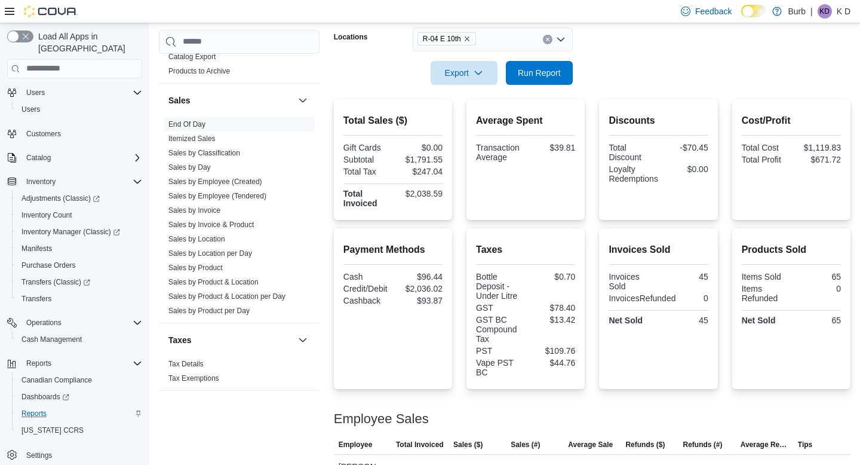
scroll to position [211, 0]
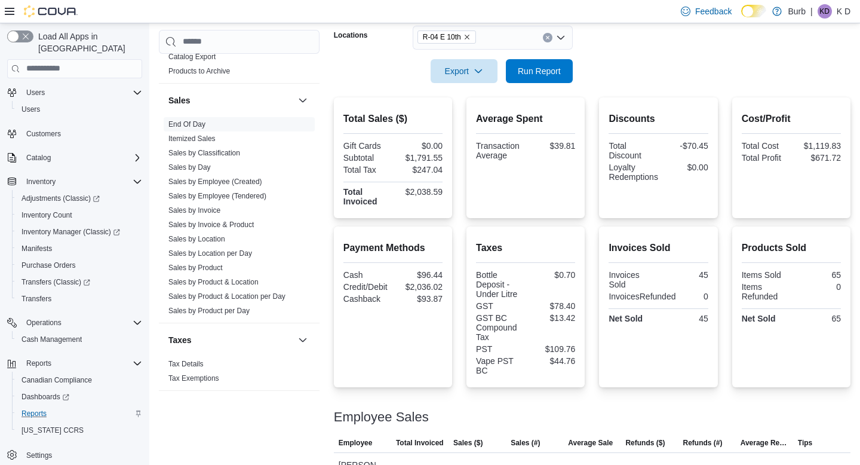
click at [547, 38] on icon "Clear input" at bounding box center [547, 37] width 5 height 5
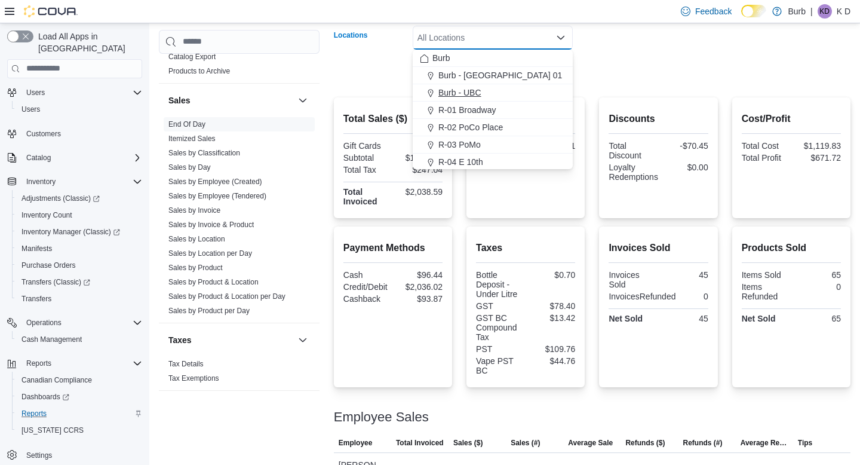
click at [530, 93] on div "Burb - UBC" at bounding box center [493, 93] width 146 height 12
click at [610, 80] on form "Date Range Today Locations Burb - UBC Combo box. Selected. Burb - UBC. Press Ba…" at bounding box center [592, 33] width 517 height 100
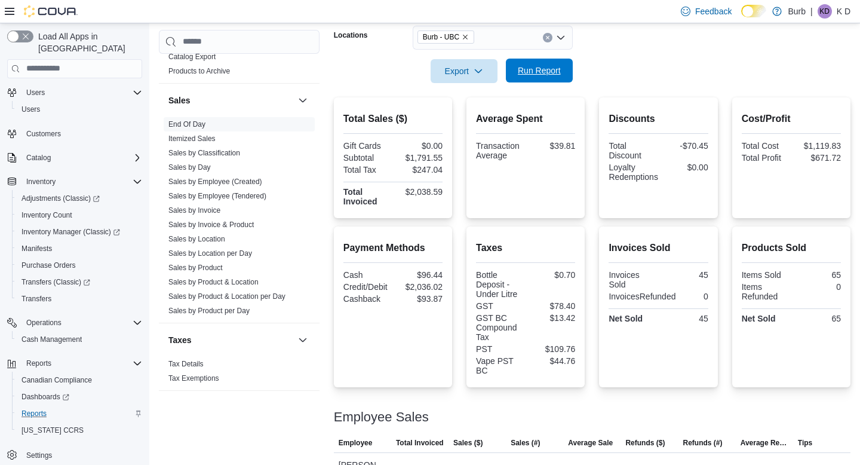
click at [544, 72] on span "Run Report" at bounding box center [539, 71] width 43 height 12
click at [549, 39] on icon "Clear input" at bounding box center [547, 37] width 3 height 3
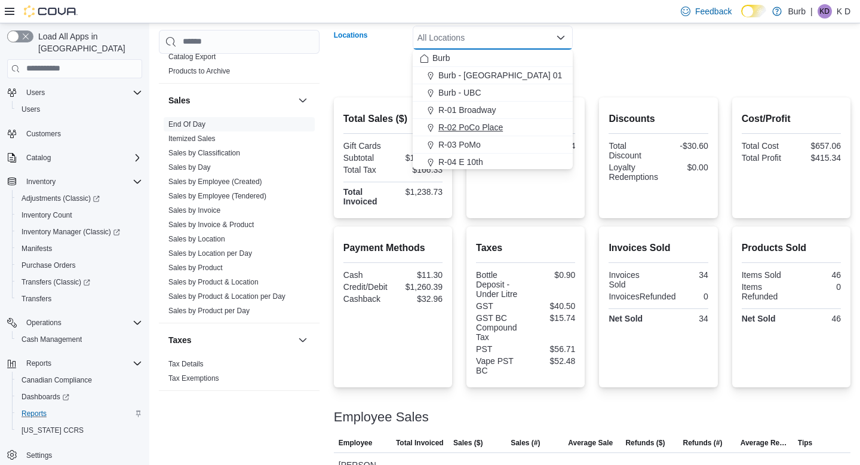
click at [539, 124] on div "R-02 PoCo Place" at bounding box center [493, 127] width 146 height 12
click at [607, 76] on form "Date Range Today Locations R-02 PoCo Place Combo box. Selected. R-02 PoCo Place…" at bounding box center [592, 33] width 517 height 100
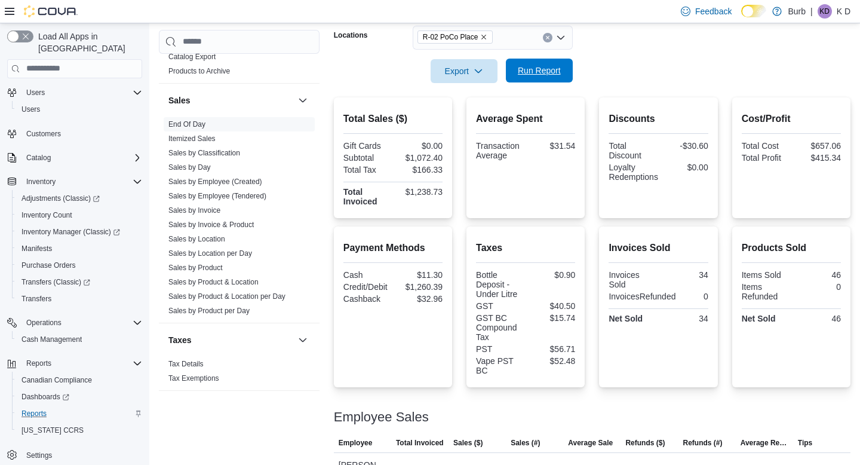
click at [553, 76] on span "Run Report" at bounding box center [539, 71] width 43 height 12
click at [198, 210] on link "Sales by Invoice" at bounding box center [194, 210] width 52 height 8
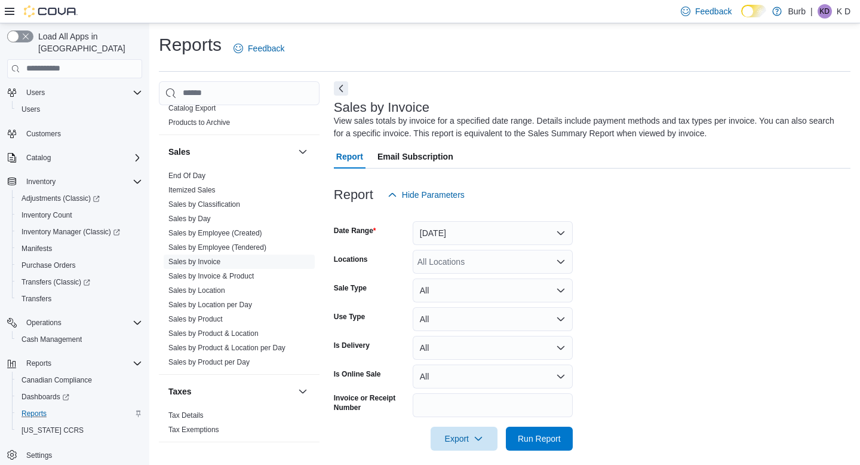
scroll to position [10, 0]
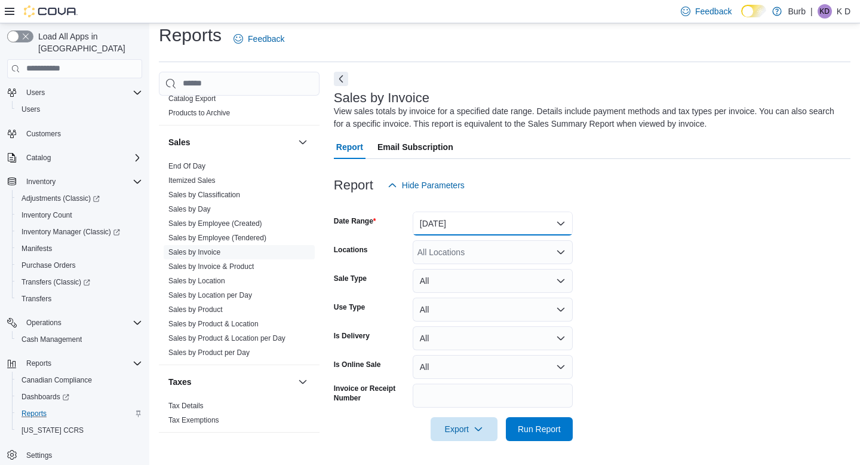
click at [492, 228] on button "Yesterday" at bounding box center [493, 223] width 160 height 24
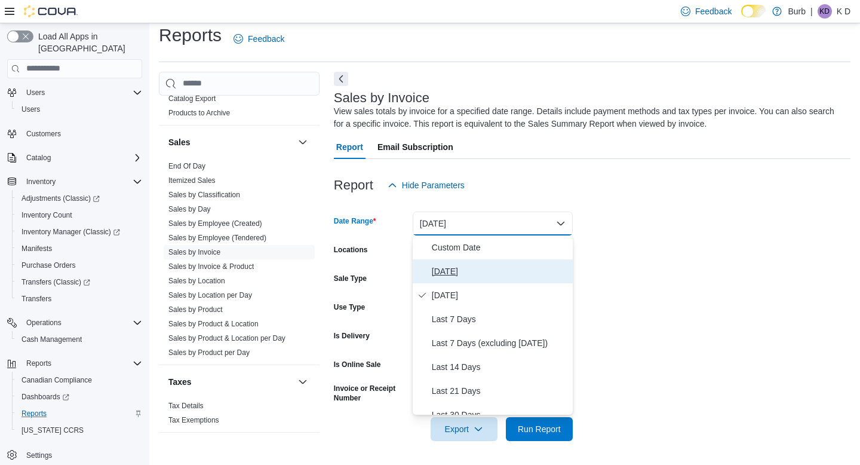
click at [477, 270] on span "Today" at bounding box center [500, 271] width 136 height 14
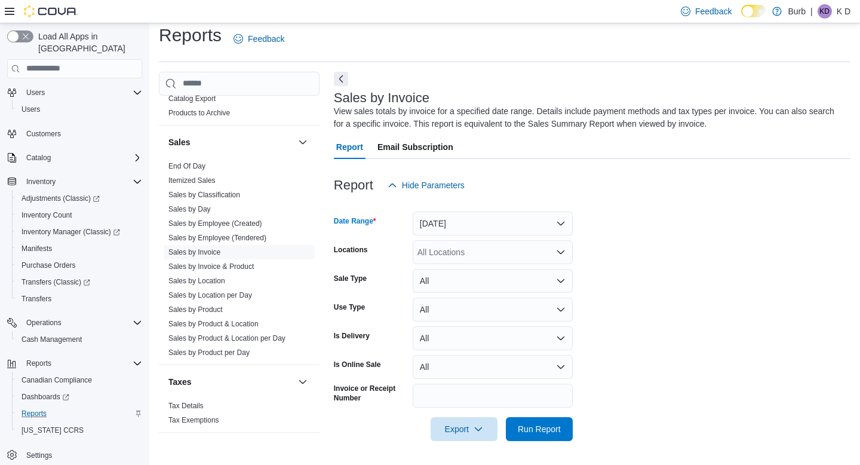
click at [470, 257] on div "All Locations" at bounding box center [493, 252] width 160 height 24
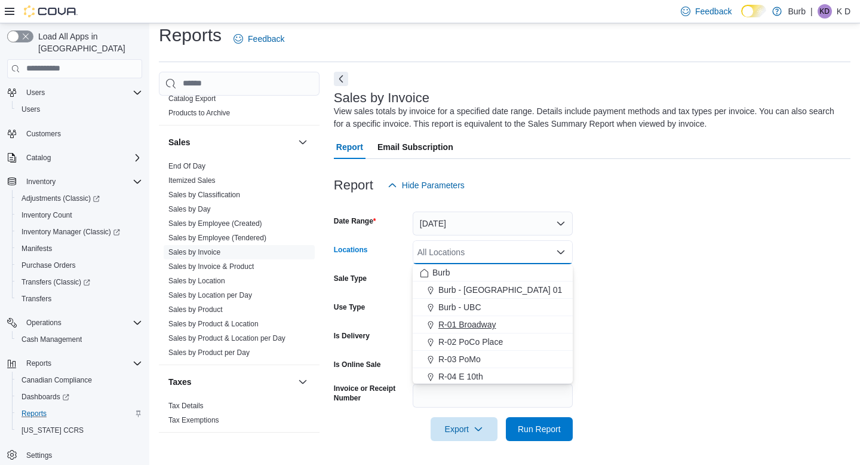
click at [470, 324] on span "R-01 Broadway" at bounding box center [467, 324] width 58 height 12
click at [665, 331] on form "Date Range Today Locations R-01 Broadway Combo box. Selected. R-01 Broadway. Pr…" at bounding box center [592, 319] width 517 height 244
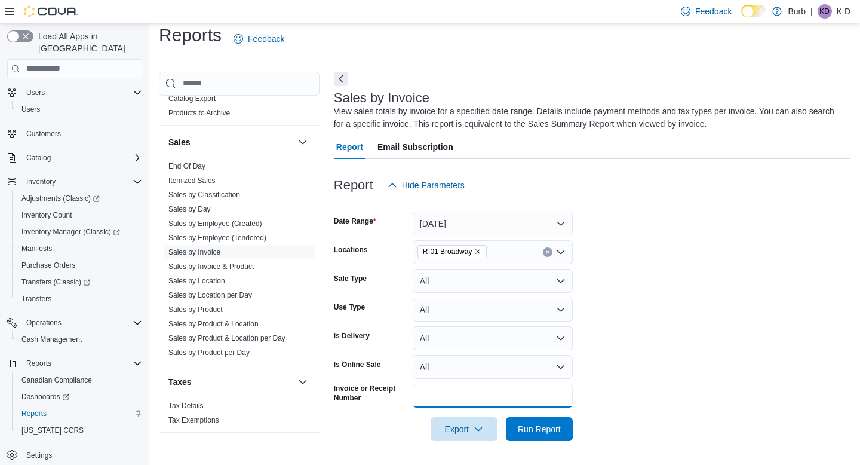
click at [546, 401] on input "Invoice or Receipt Number" at bounding box center [493, 395] width 160 height 24
click at [550, 428] on span "Run Report" at bounding box center [539, 428] width 43 height 12
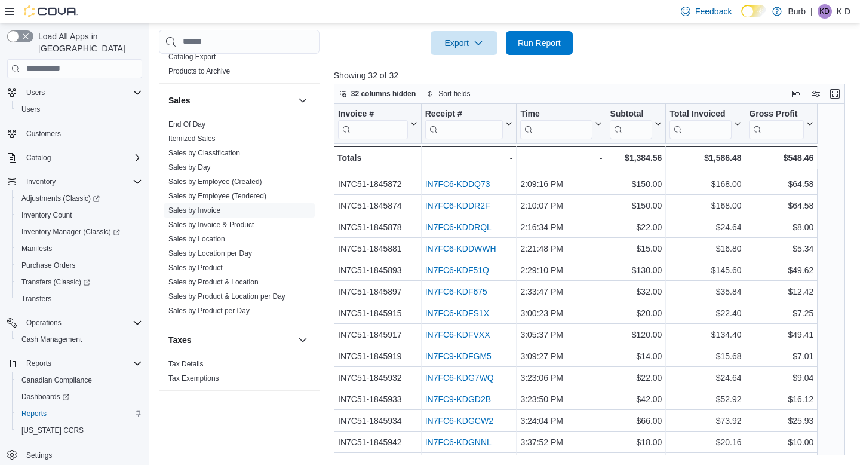
scroll to position [401, 0]
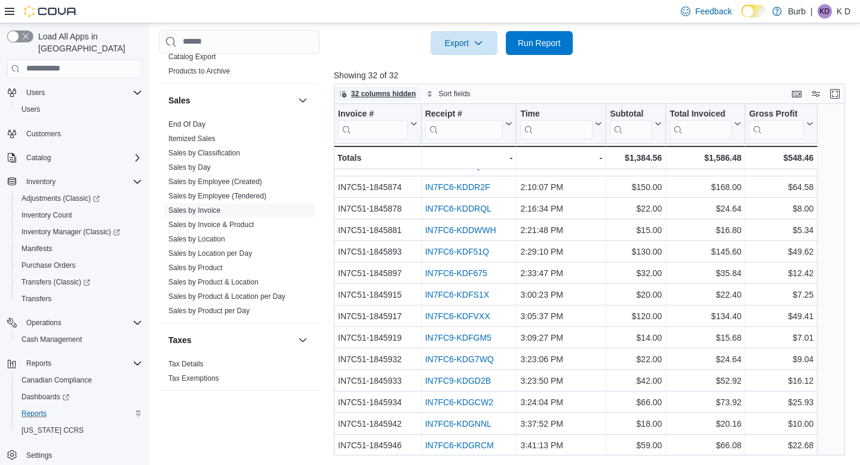
click at [397, 90] on span "32 columns hidden" at bounding box center [383, 94] width 65 height 10
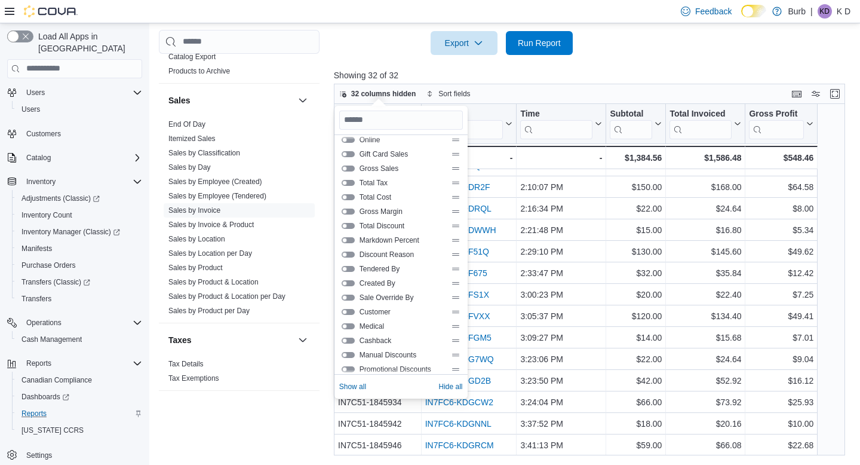
scroll to position [167, 0]
click at [346, 265] on button "Tendered By" at bounding box center [348, 266] width 13 height 6
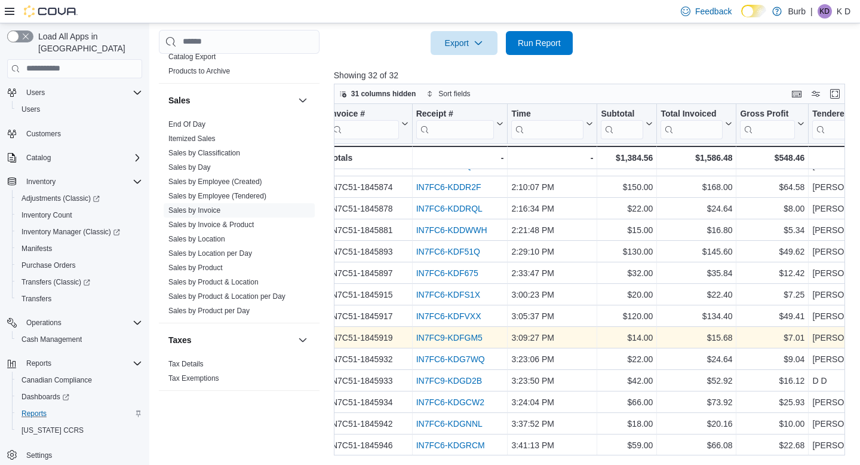
scroll to position [401, 0]
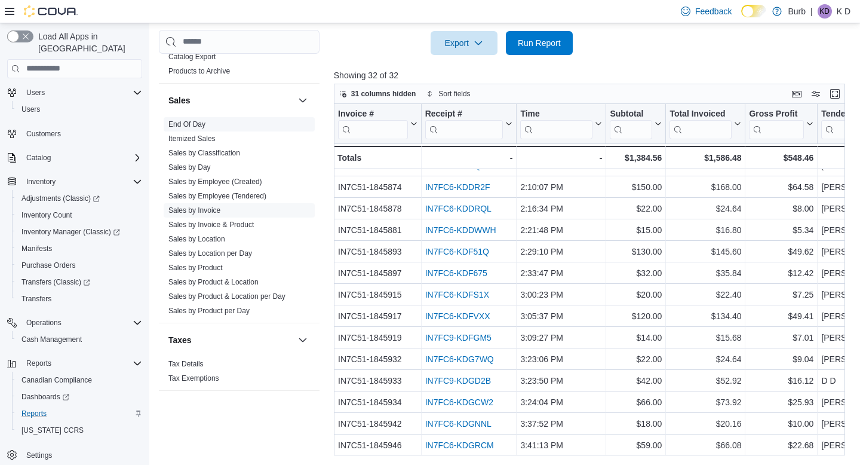
click at [180, 128] on link "End Of Day" at bounding box center [186, 124] width 37 height 8
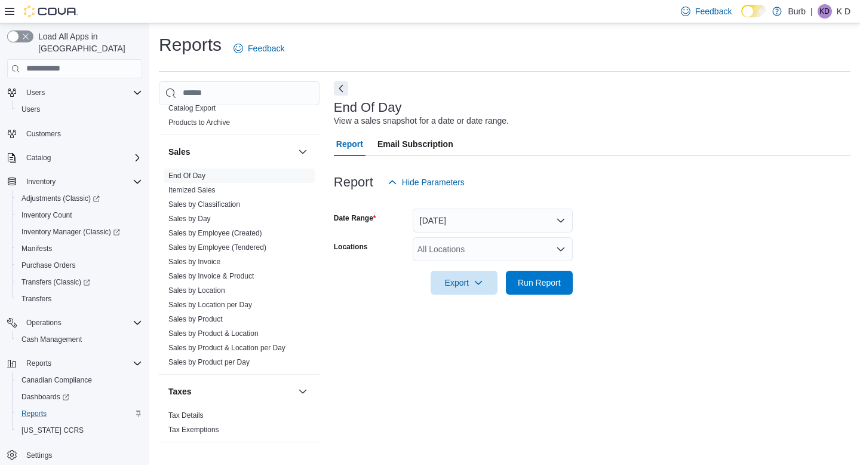
click at [440, 251] on div "All Locations" at bounding box center [493, 249] width 160 height 24
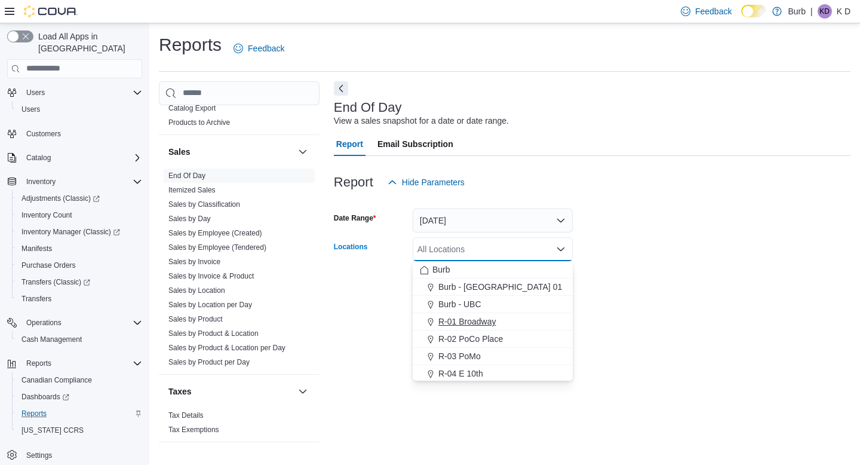
click at [463, 323] on span "R-01 Broadway" at bounding box center [467, 321] width 58 height 12
click at [638, 262] on div at bounding box center [592, 266] width 517 height 10
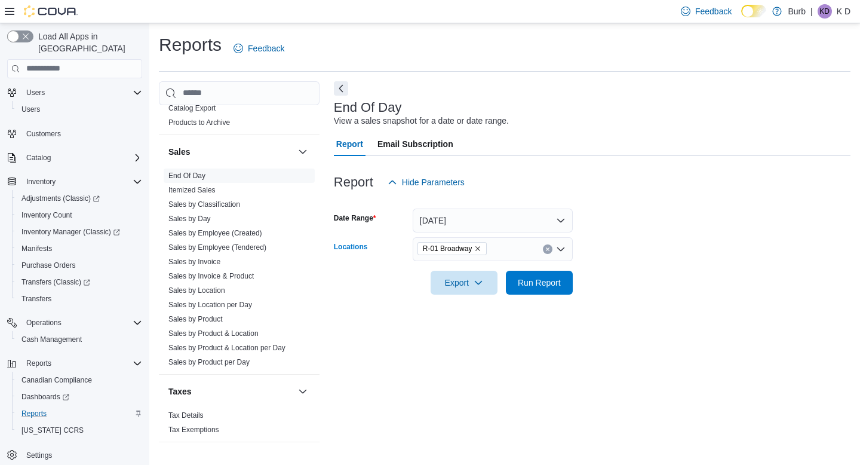
click at [549, 251] on icon "Clear input" at bounding box center [547, 249] width 5 height 5
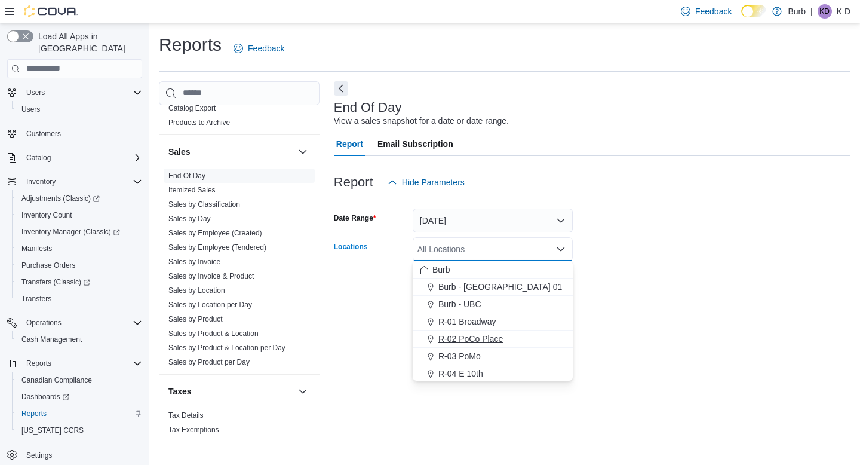
click at [538, 343] on div "R-02 PoCo Place" at bounding box center [493, 339] width 146 height 12
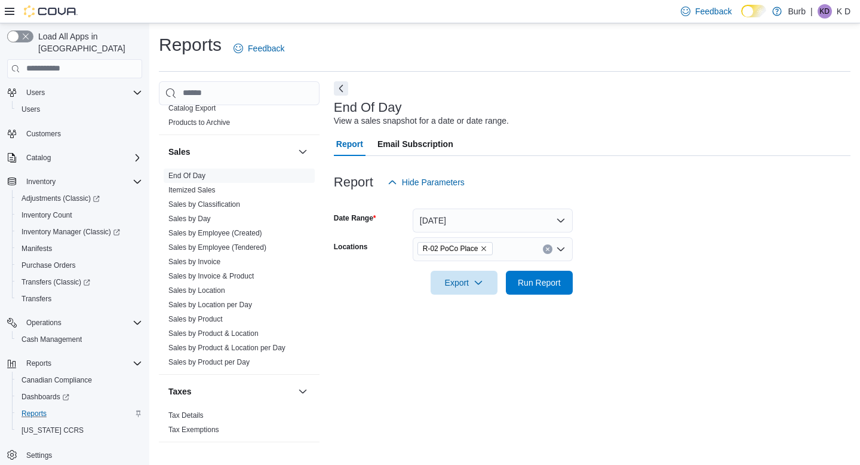
click at [595, 305] on div at bounding box center [592, 301] width 517 height 14
click at [553, 269] on div at bounding box center [592, 266] width 517 height 10
click at [552, 294] on div "Export Run Report" at bounding box center [453, 283] width 239 height 24
click at [549, 288] on span "Run Report" at bounding box center [539, 282] width 53 height 24
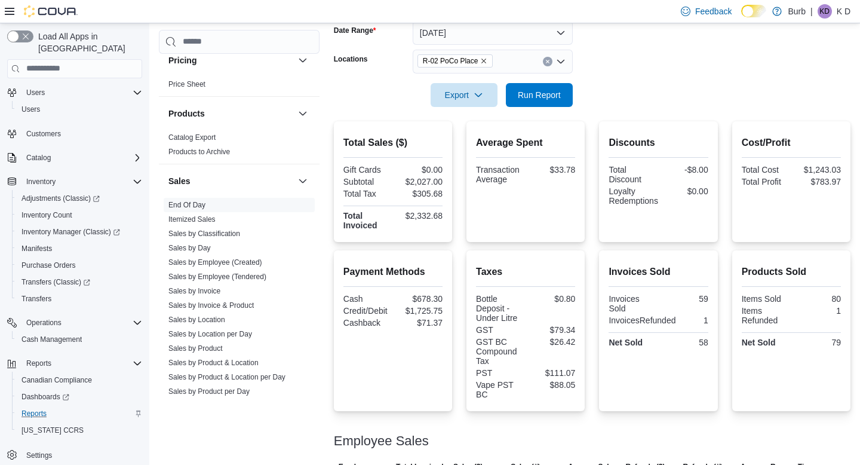
scroll to position [803, 0]
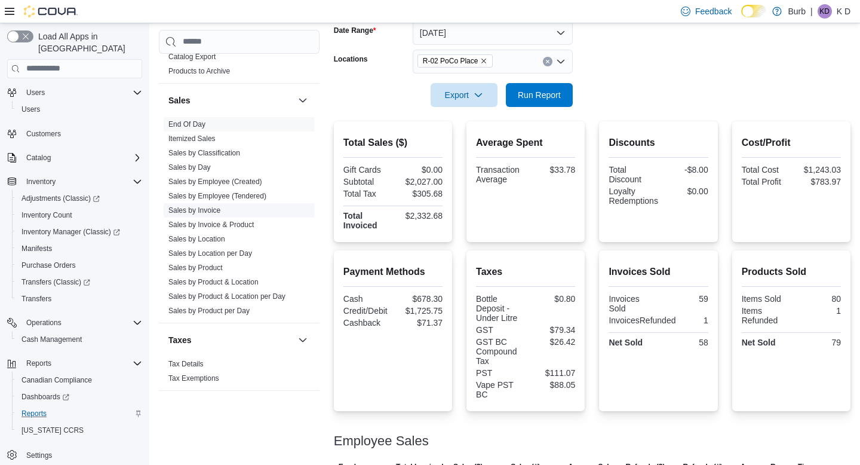
click at [207, 210] on link "Sales by Invoice" at bounding box center [194, 210] width 52 height 8
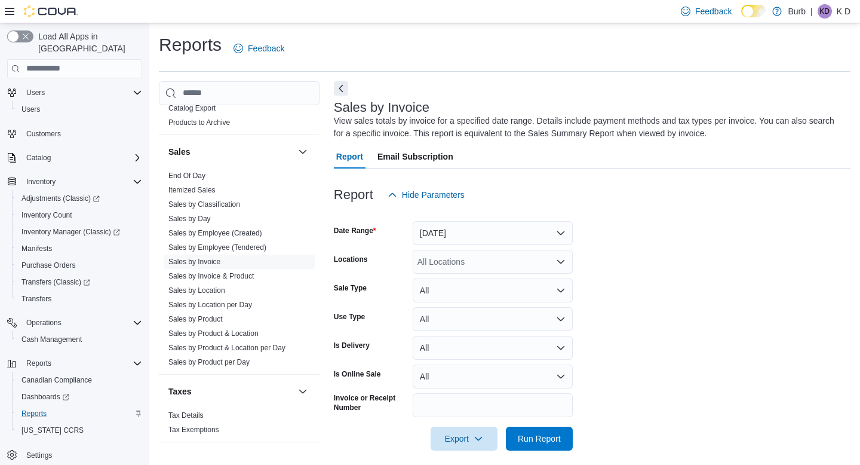
scroll to position [10, 0]
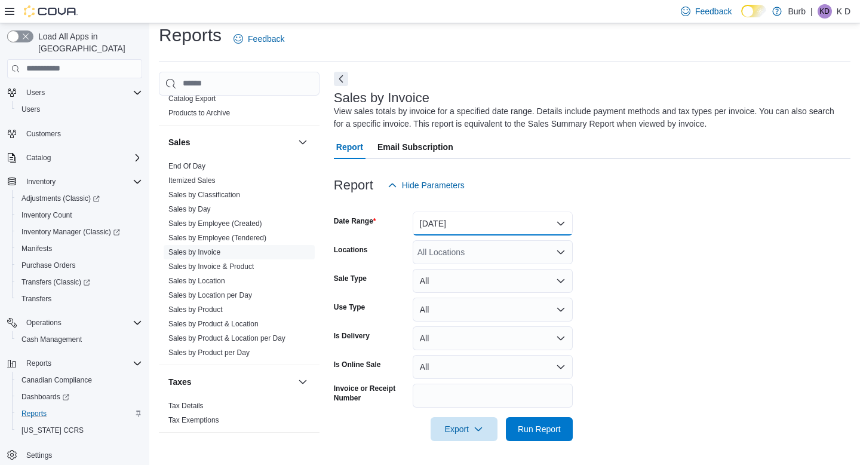
click at [544, 224] on button "Yesterday" at bounding box center [493, 223] width 160 height 24
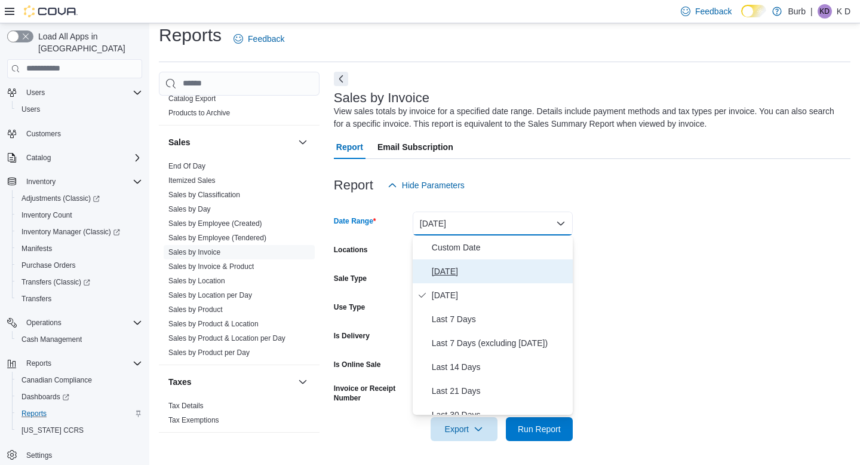
click at [517, 272] on span "Today" at bounding box center [500, 271] width 136 height 14
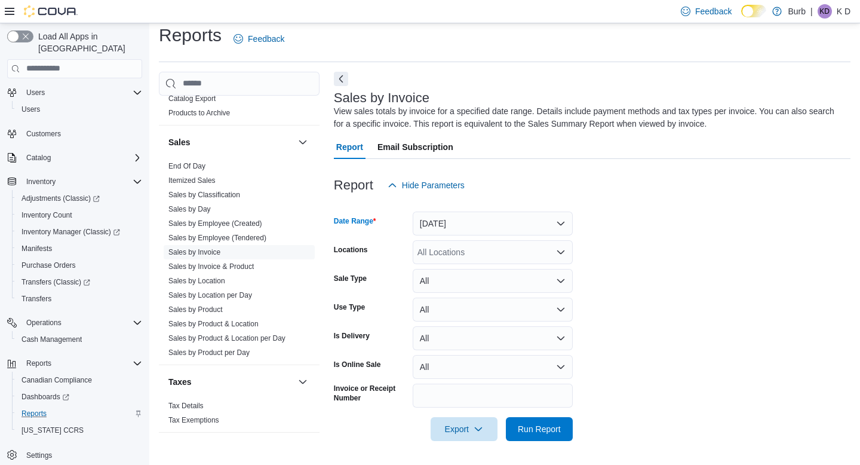
click at [498, 251] on div "All Locations" at bounding box center [493, 252] width 160 height 24
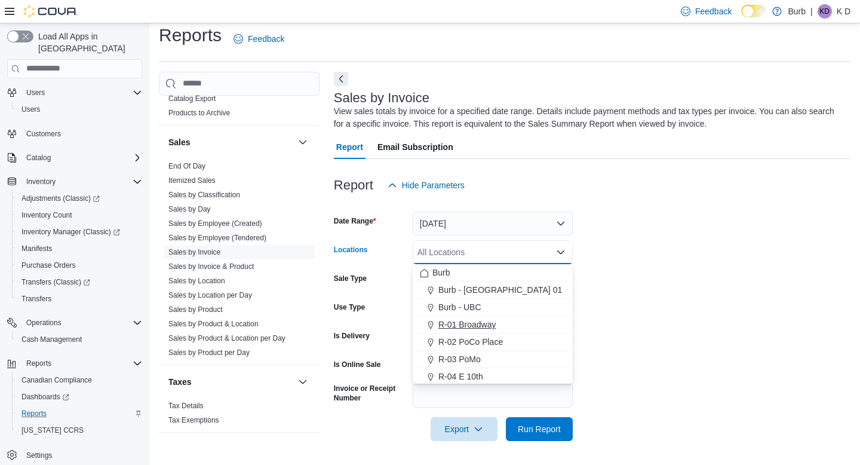
click at [484, 323] on span "R-01 Broadway" at bounding box center [467, 324] width 58 height 12
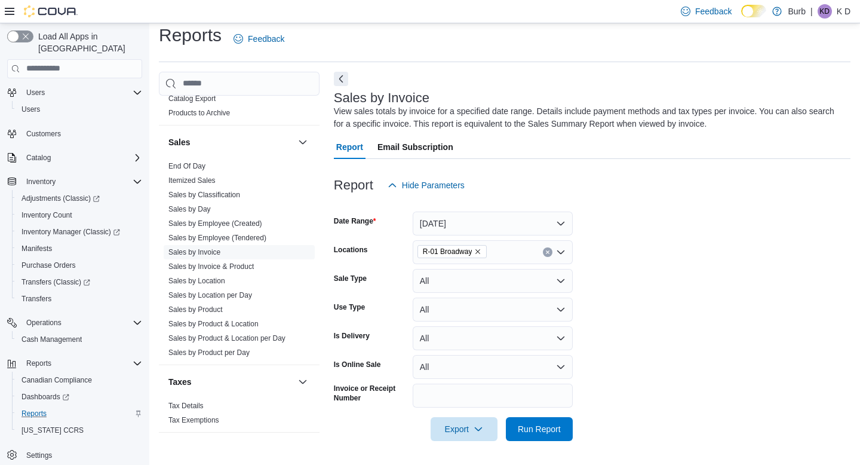
click at [689, 299] on form "Date Range Today Locations R-01 Broadway Sale Type All Use Type All Is Delivery…" at bounding box center [592, 319] width 517 height 244
click at [551, 425] on span "Run Report" at bounding box center [539, 428] width 43 height 12
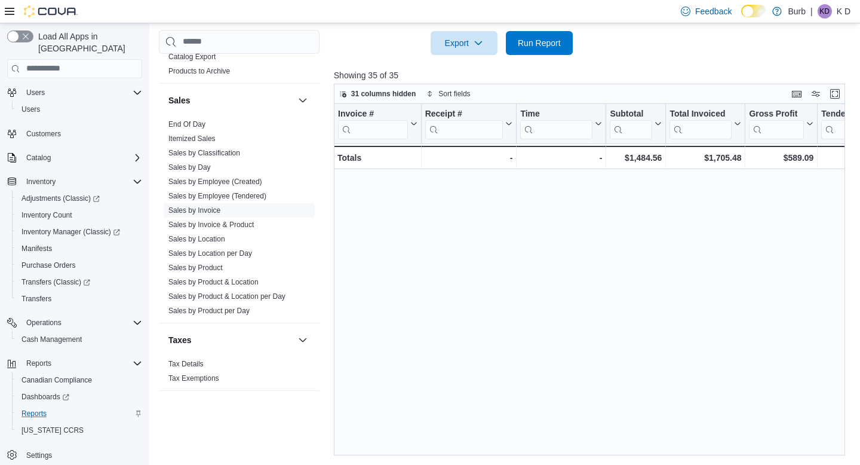
scroll to position [466, 0]
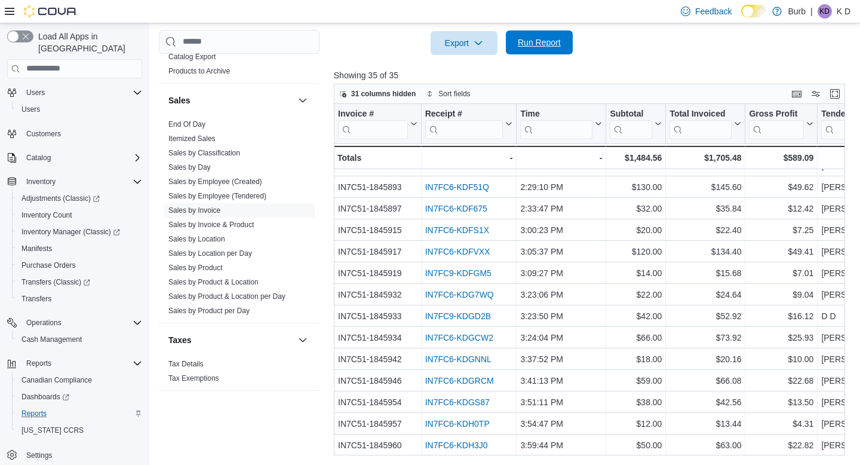
click at [549, 47] on span "Run Report" at bounding box center [539, 42] width 43 height 12
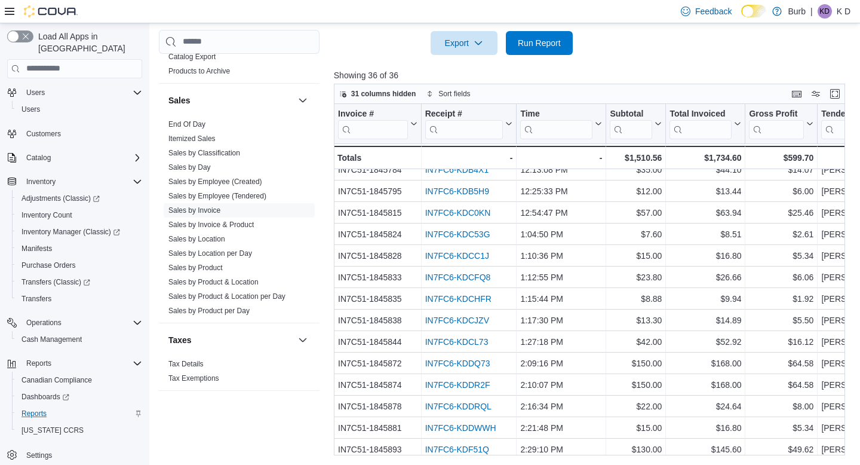
scroll to position [487, 0]
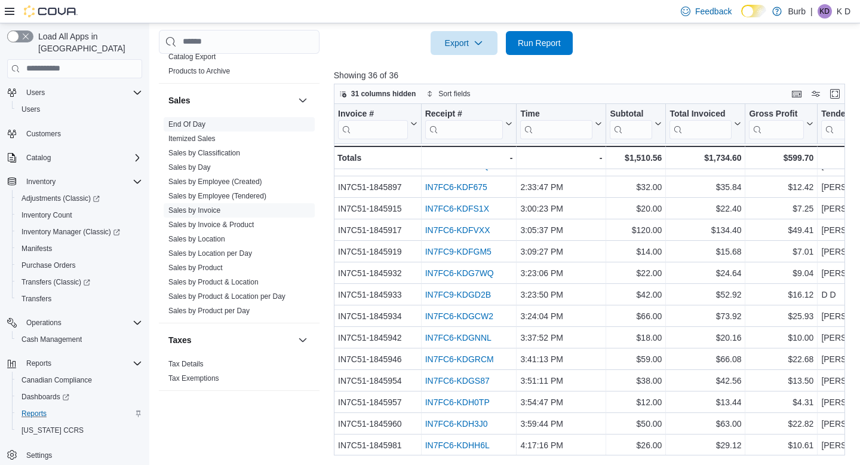
click at [185, 122] on link "End Of Day" at bounding box center [186, 124] width 37 height 8
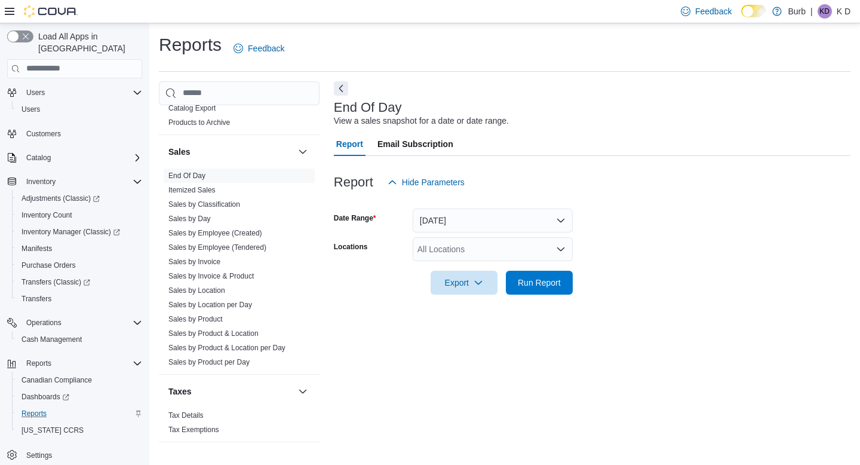
click at [514, 245] on div "All Locations" at bounding box center [493, 249] width 160 height 24
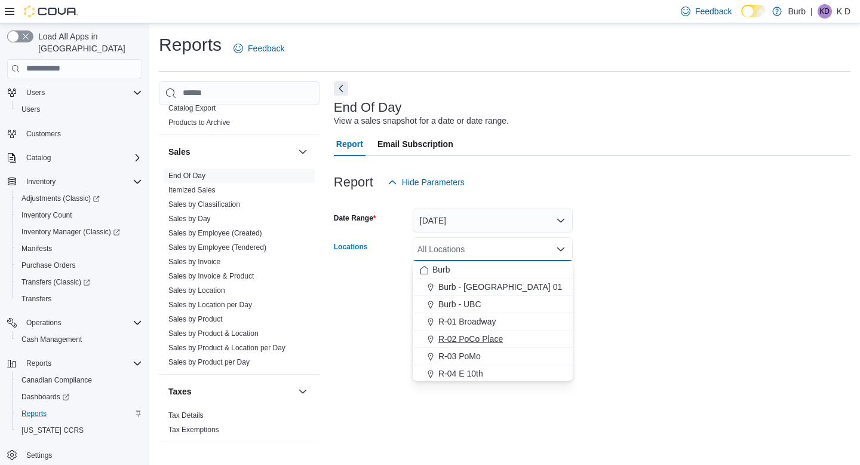
click at [486, 335] on span "R-02 PoCo Place" at bounding box center [470, 339] width 65 height 12
click at [634, 271] on form "Date Range Today Locations R-02 PoCo Place Combo box. Selected. R-02 PoCo Place…" at bounding box center [592, 244] width 517 height 100
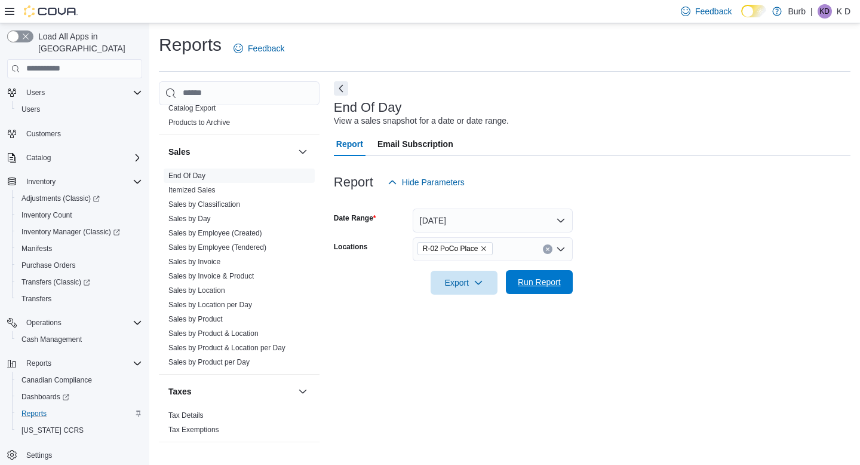
click at [539, 287] on span "Run Report" at bounding box center [539, 282] width 43 height 12
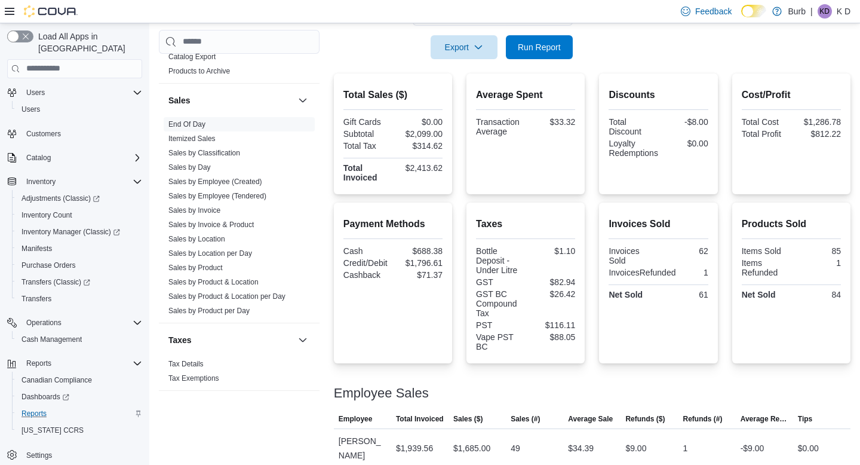
scroll to position [272, 0]
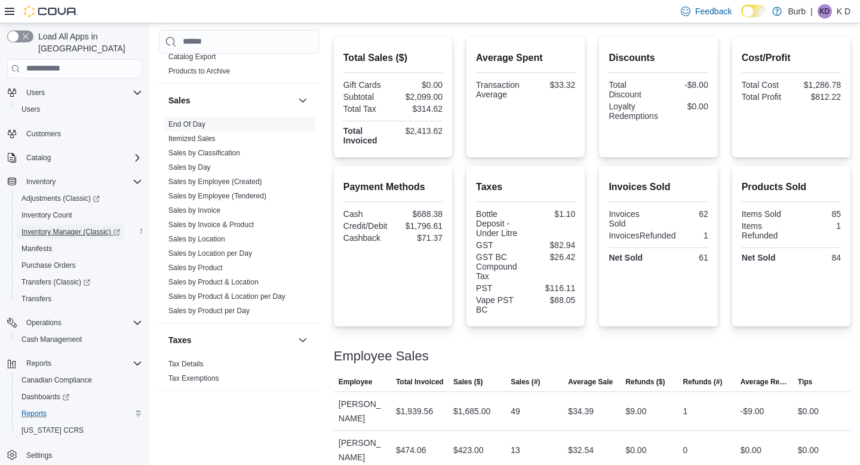
click at [111, 225] on span "Inventory Manager (Classic)" at bounding box center [71, 232] width 99 height 14
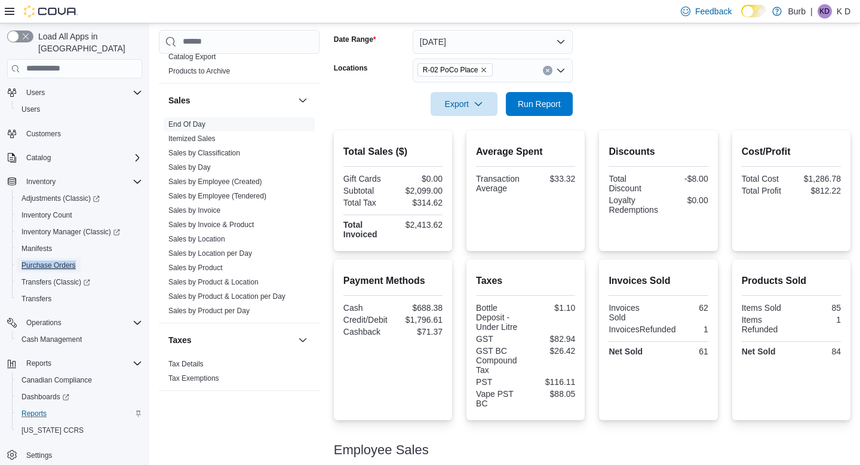
scroll to position [170, 0]
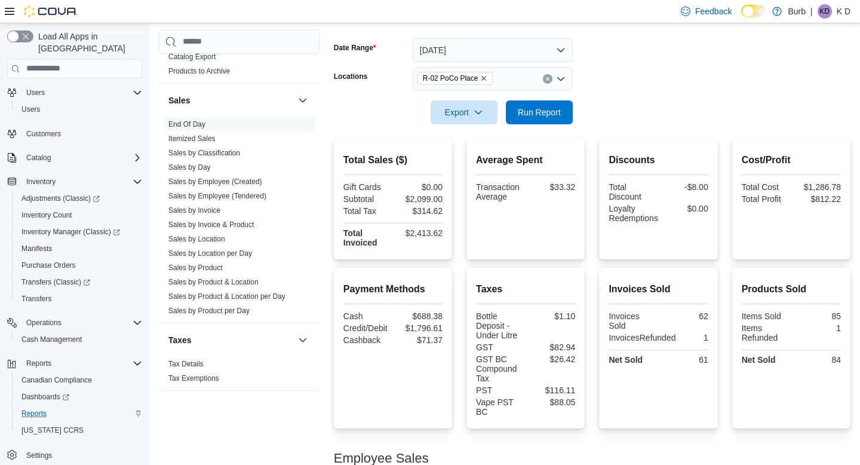
click at [538, 125] on div at bounding box center [592, 131] width 517 height 14
click at [538, 114] on span "Run Report" at bounding box center [539, 112] width 43 height 12
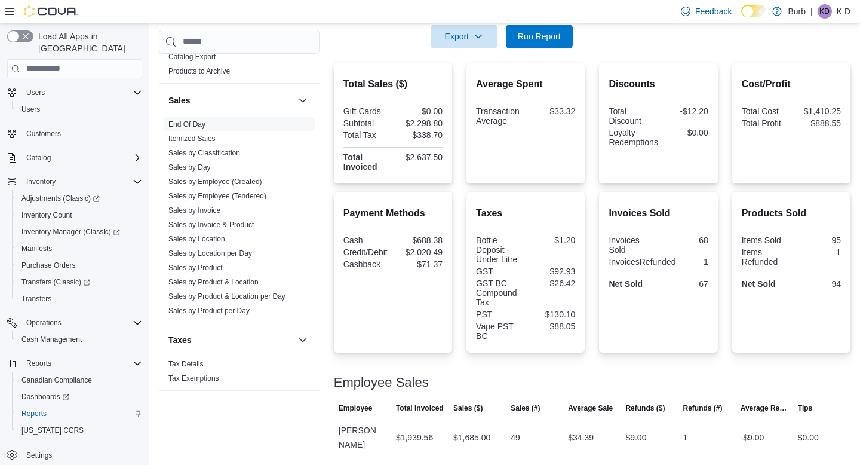
scroll to position [272, 0]
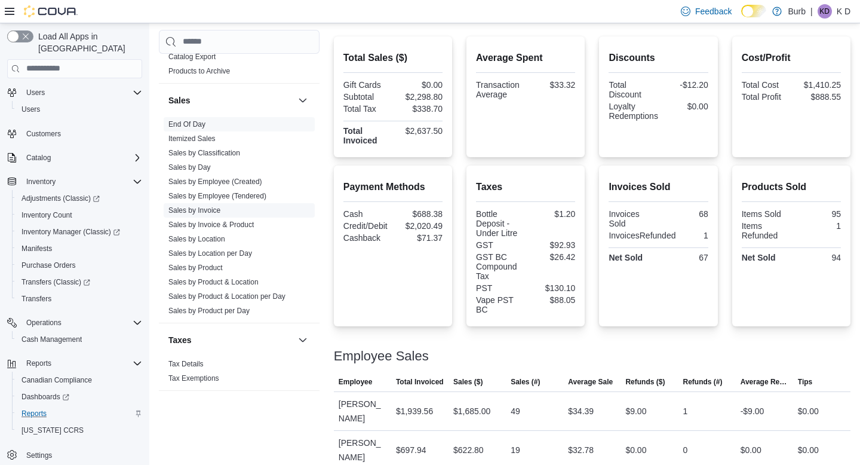
click at [212, 208] on link "Sales by Invoice" at bounding box center [194, 210] width 52 height 8
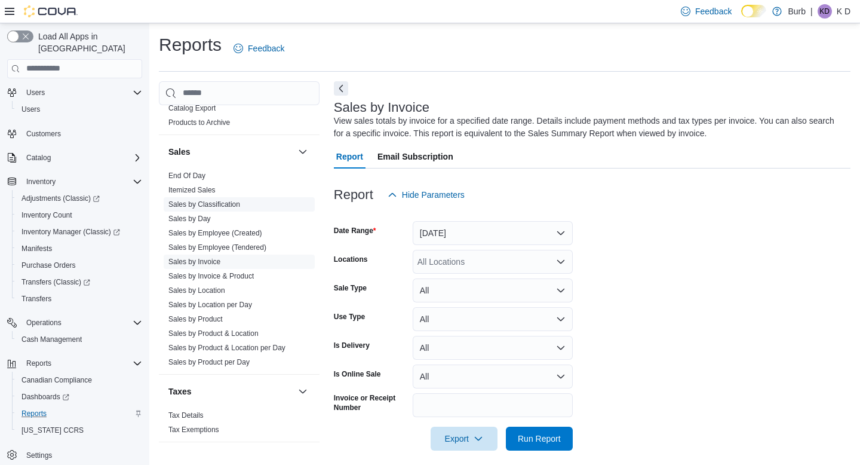
scroll to position [10, 0]
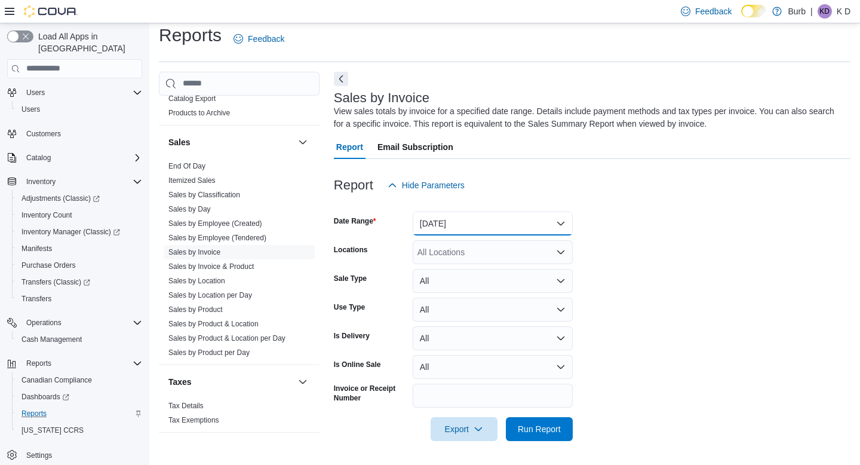
click at [440, 219] on button "Yesterday" at bounding box center [493, 223] width 160 height 24
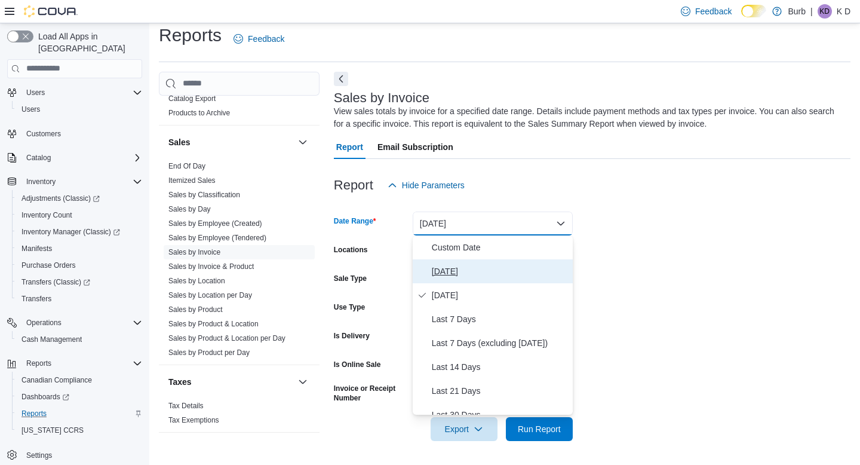
click at [444, 269] on span "Today" at bounding box center [500, 271] width 136 height 14
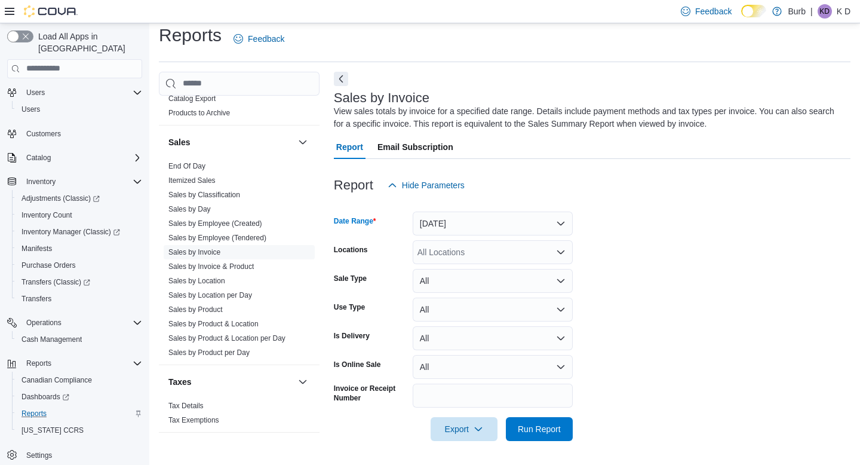
click at [452, 251] on div "All Locations" at bounding box center [493, 252] width 160 height 24
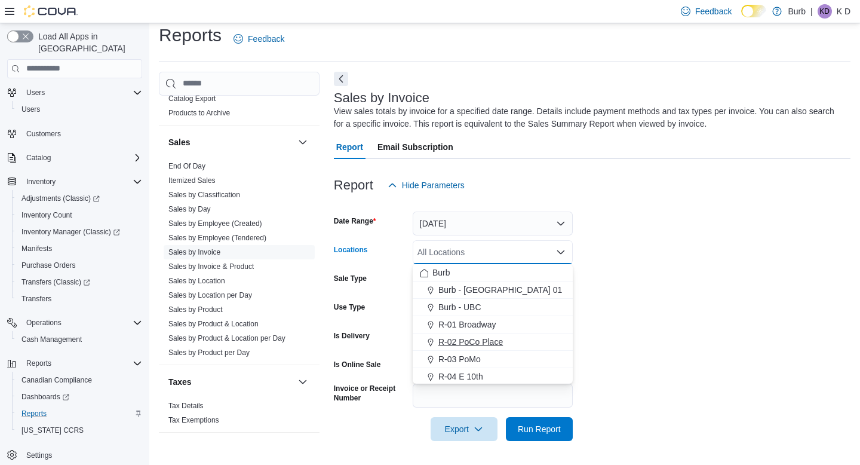
click at [463, 334] on button "R-02 PoCo Place" at bounding box center [493, 341] width 160 height 17
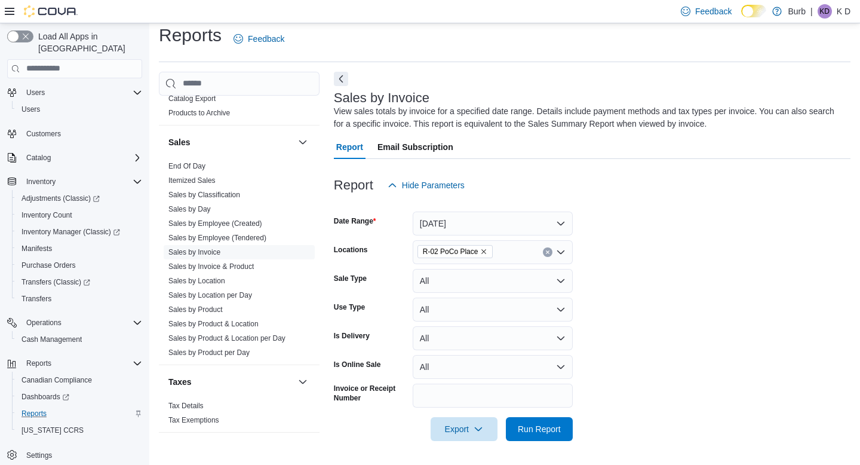
click at [635, 299] on form "Date Range Today Locations R-02 PoCo Place Sale Type All Use Type All Is Delive…" at bounding box center [592, 319] width 517 height 244
click at [554, 435] on span "Run Report" at bounding box center [539, 428] width 53 height 24
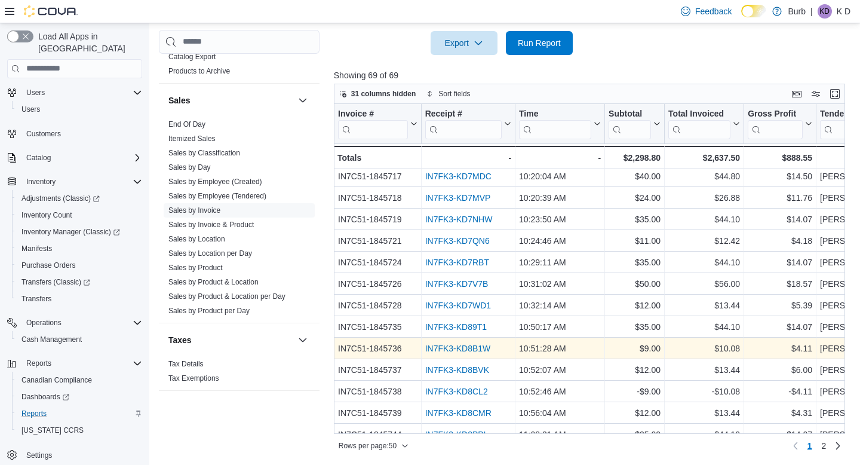
scroll to position [96, 0]
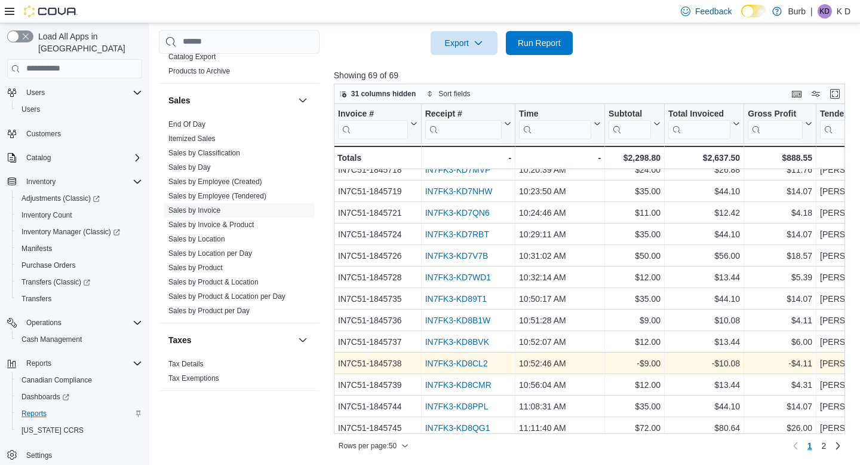
click at [449, 366] on link "IN7FK3-KD8CL2" at bounding box center [456, 363] width 63 height 10
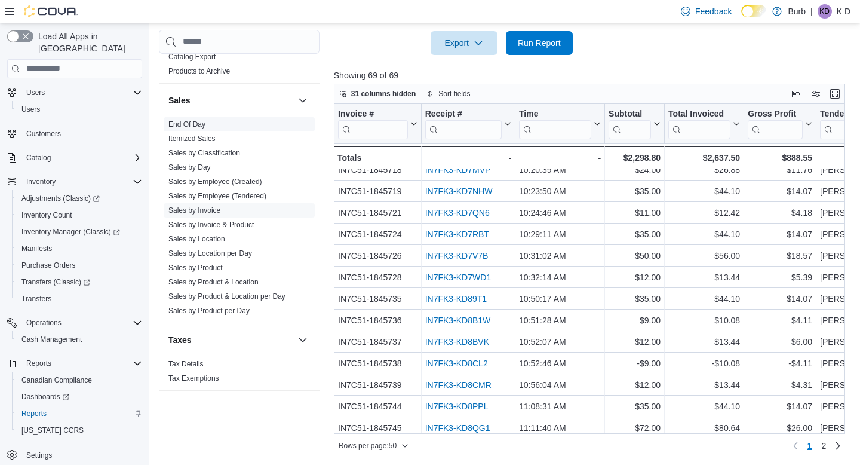
click at [194, 121] on link "End Of Day" at bounding box center [186, 124] width 37 height 8
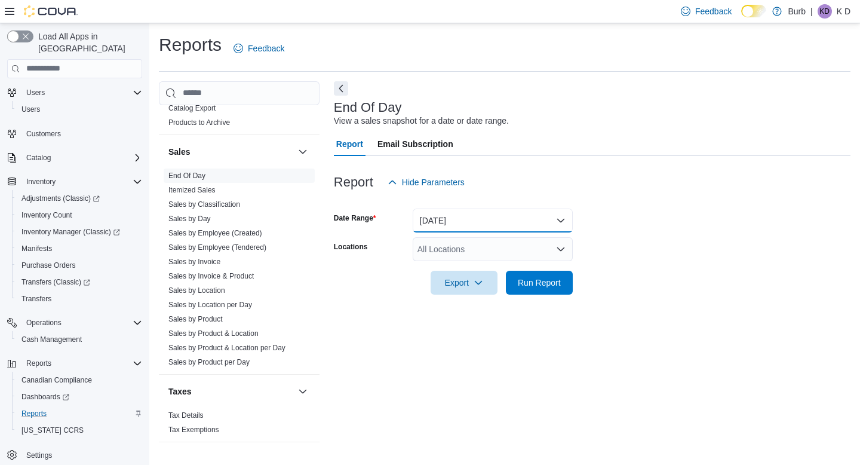
click at [476, 221] on button "Today" at bounding box center [493, 220] width 160 height 24
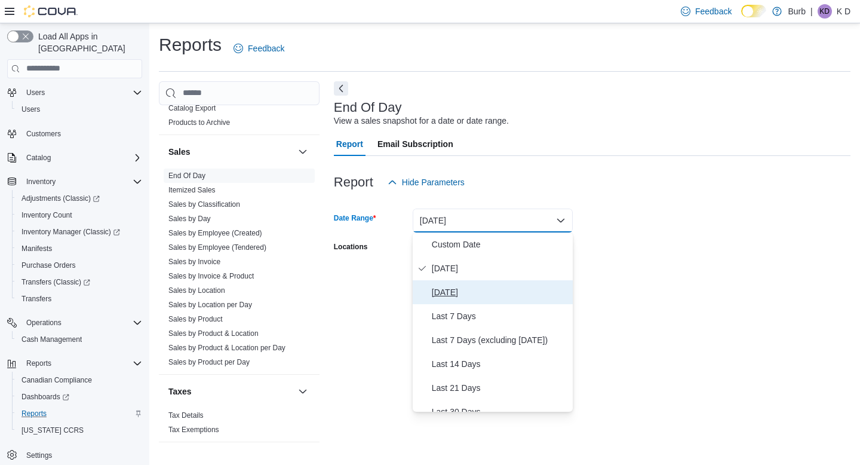
click at [469, 303] on button "Yesterday" at bounding box center [493, 292] width 160 height 24
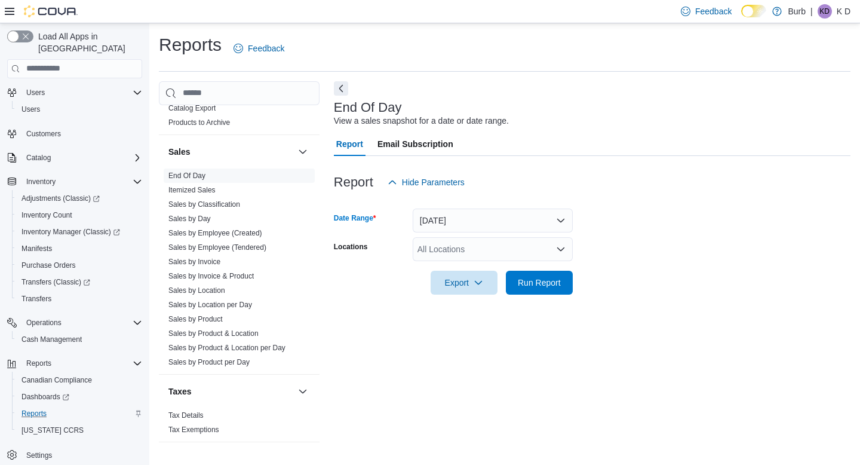
click at [471, 248] on div "All Locations" at bounding box center [493, 249] width 160 height 24
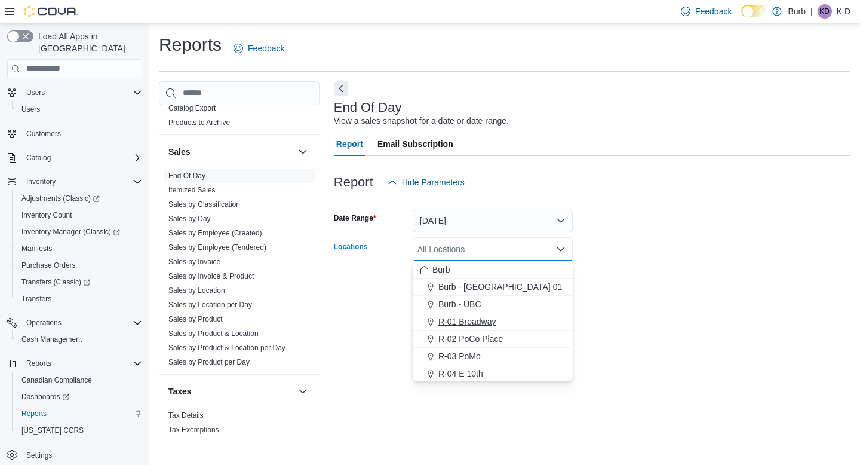
click at [453, 326] on span "R-01 Broadway" at bounding box center [467, 321] width 58 height 12
click at [661, 250] on form "Date Range Yesterday Locations R-01 Broadway Combo box. Selected. R-01 Broadway…" at bounding box center [592, 244] width 517 height 100
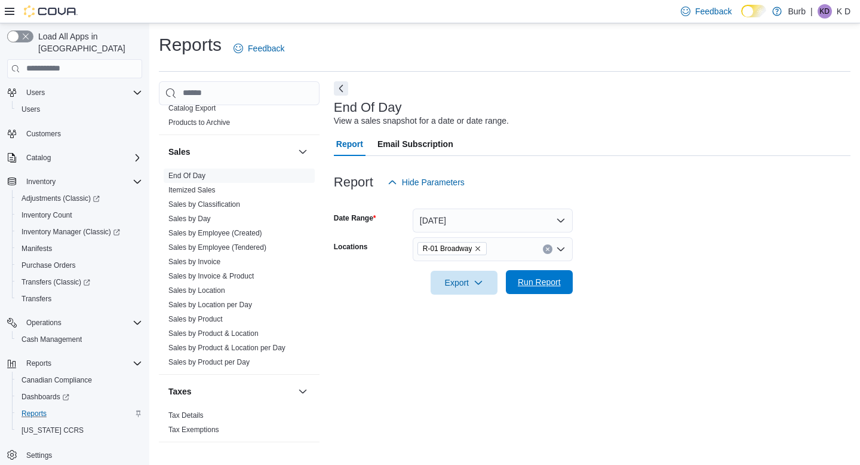
click at [550, 290] on span "Run Report" at bounding box center [539, 282] width 53 height 24
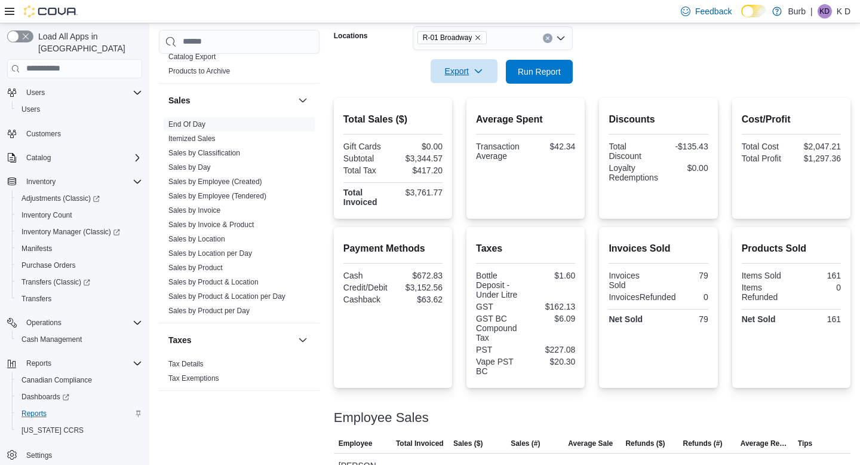
scroll to position [171, 0]
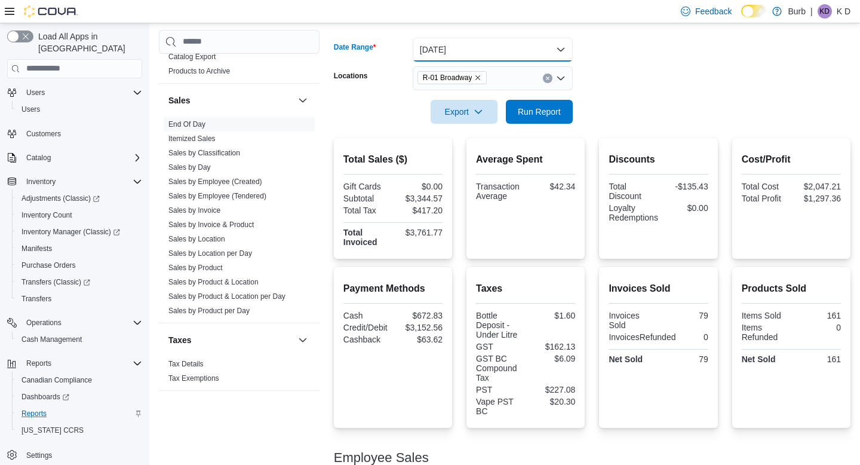
click at [463, 55] on button "Yesterday" at bounding box center [493, 50] width 160 height 24
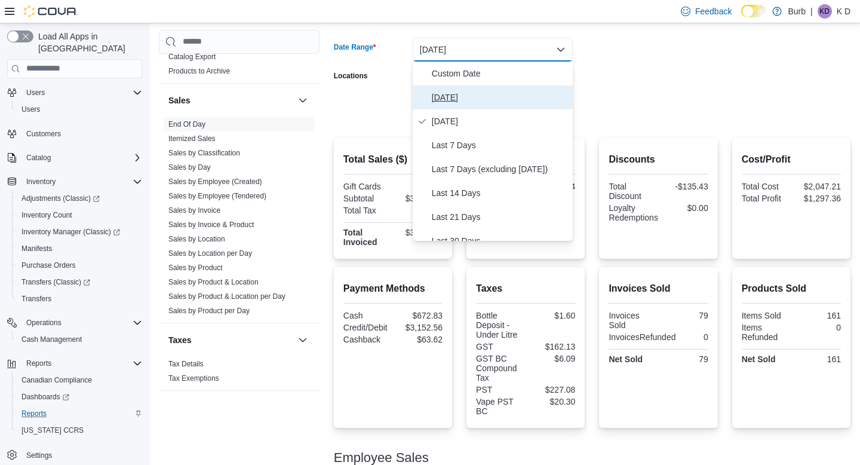
click at [463, 94] on span "Today" at bounding box center [500, 97] width 136 height 14
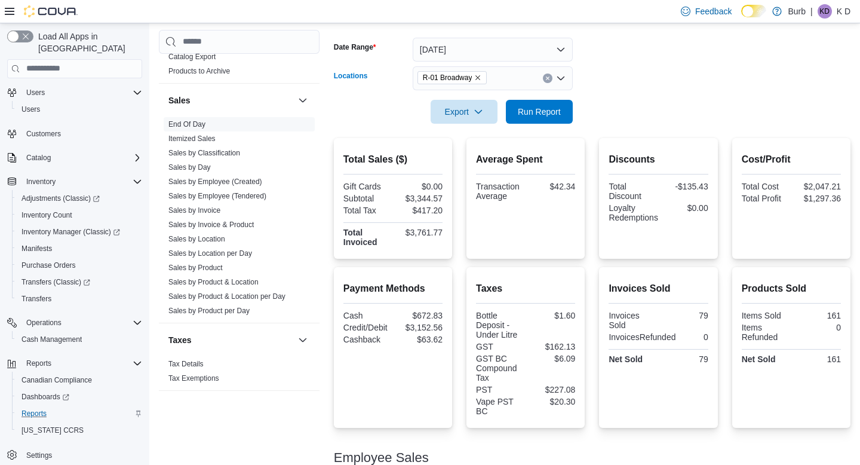
click at [546, 78] on icon "Clear input" at bounding box center [547, 77] width 3 height 3
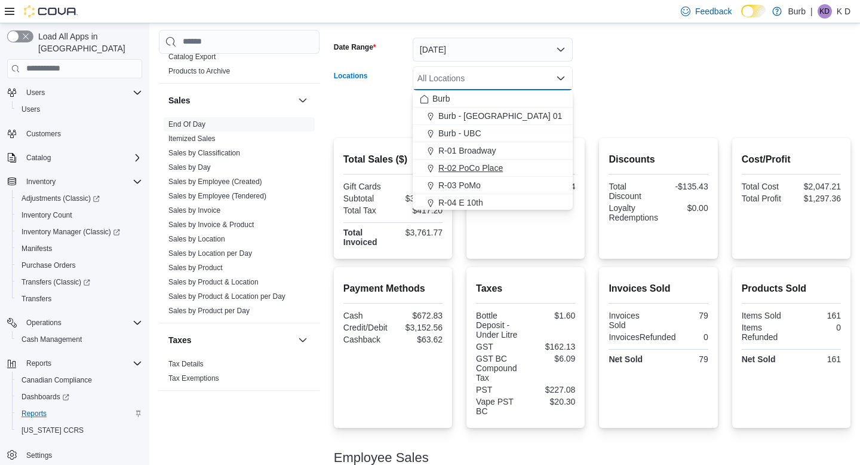
click at [533, 162] on div "R-02 PoCo Place" at bounding box center [493, 168] width 146 height 12
click at [612, 90] on div at bounding box center [592, 95] width 517 height 10
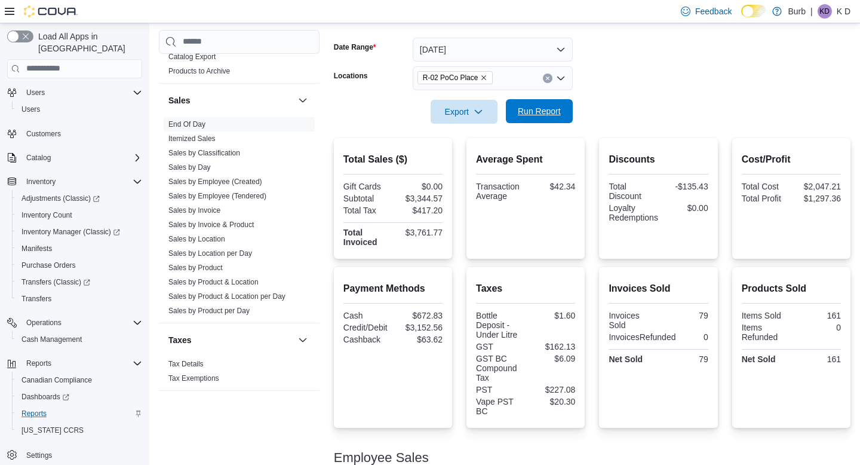
click at [517, 102] on span "Run Report" at bounding box center [539, 111] width 53 height 24
click at [103, 227] on span "Inventory Manager (Classic)" at bounding box center [71, 232] width 99 height 10
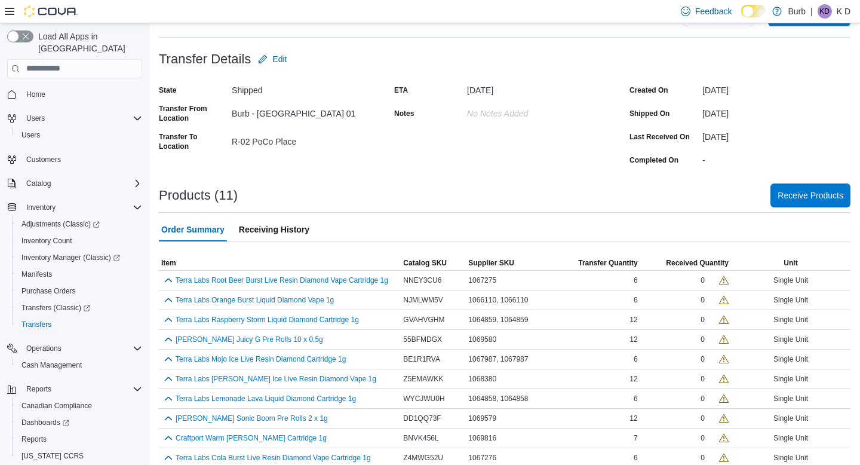
scroll to position [63, 0]
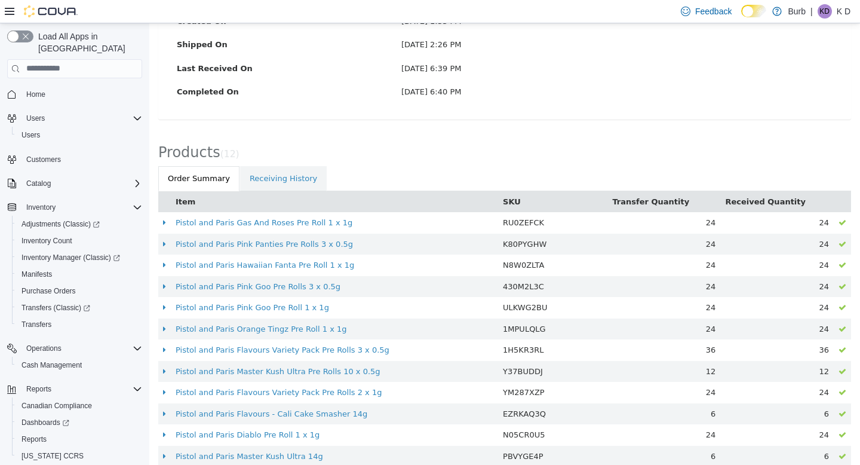
scroll to position [254, 0]
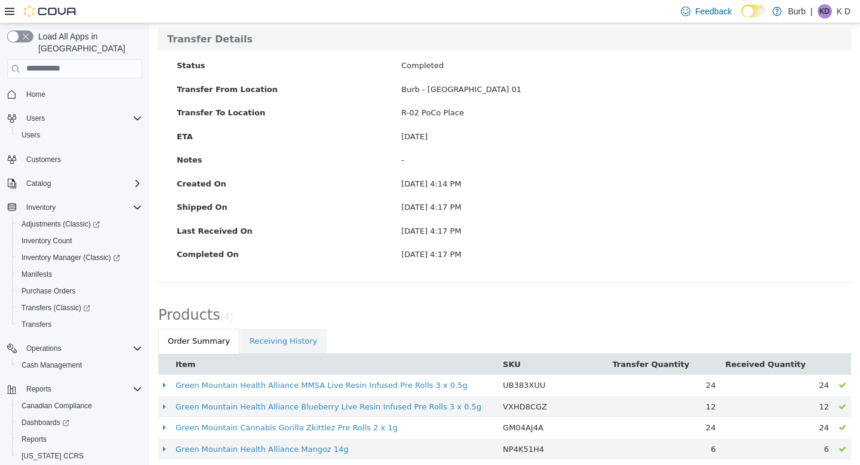
scroll to position [85, 0]
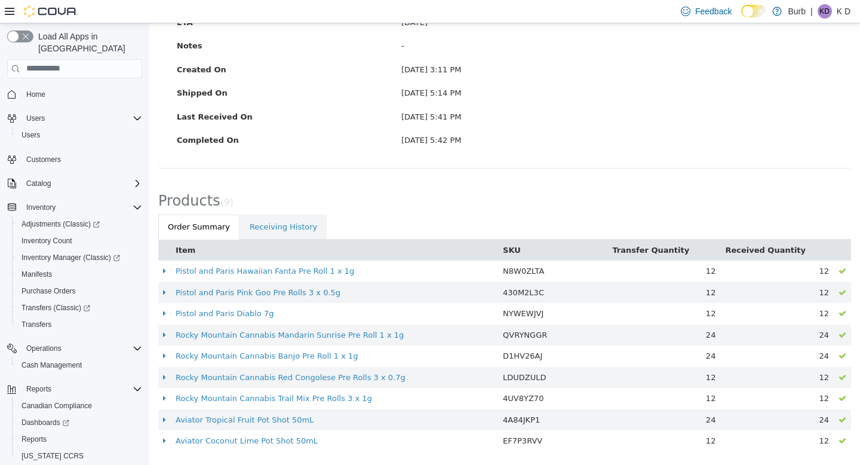
scroll to position [191, 0]
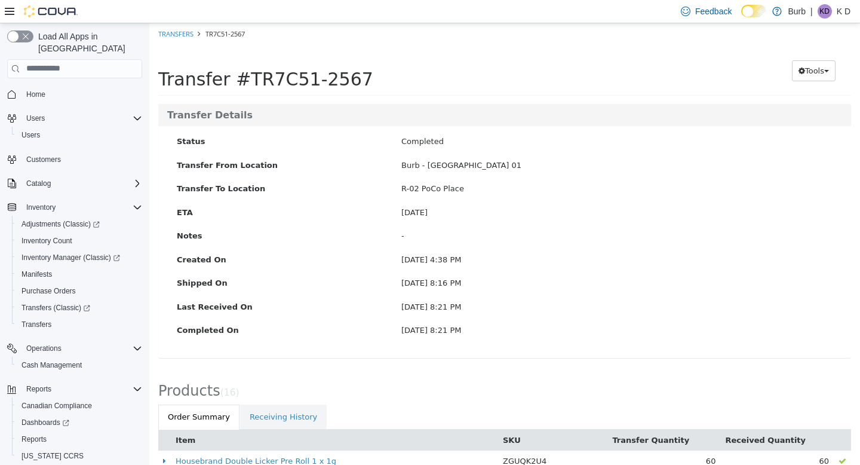
scroll to position [339, 0]
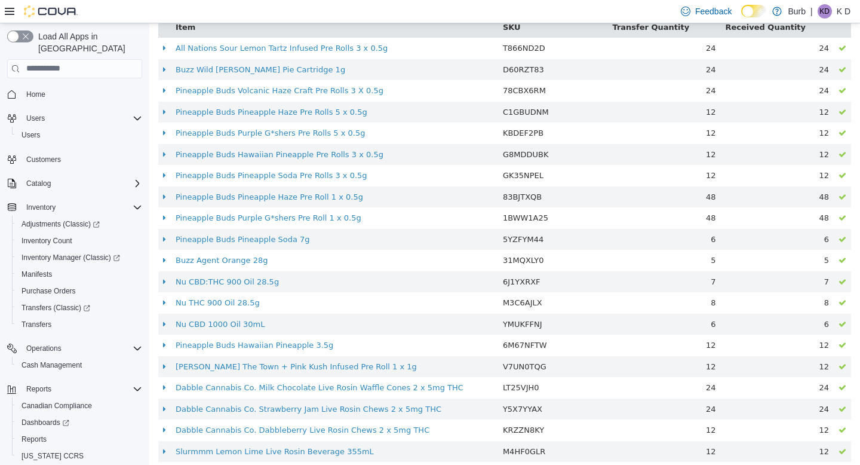
scroll to position [424, 0]
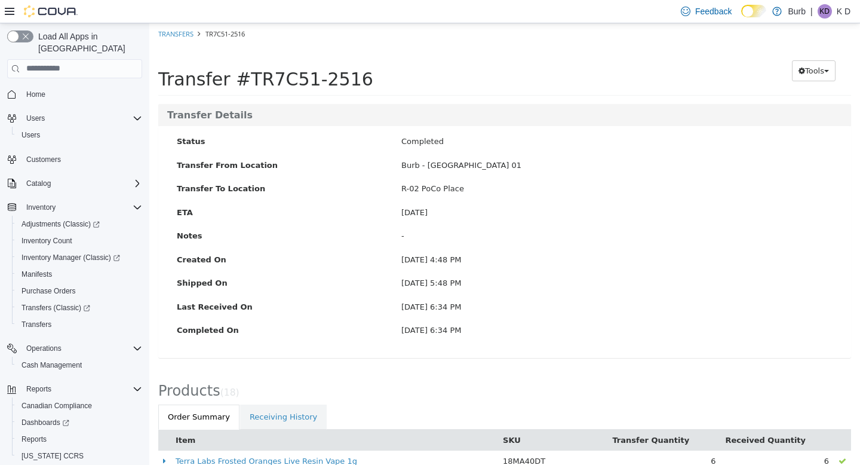
scroll to position [382, 0]
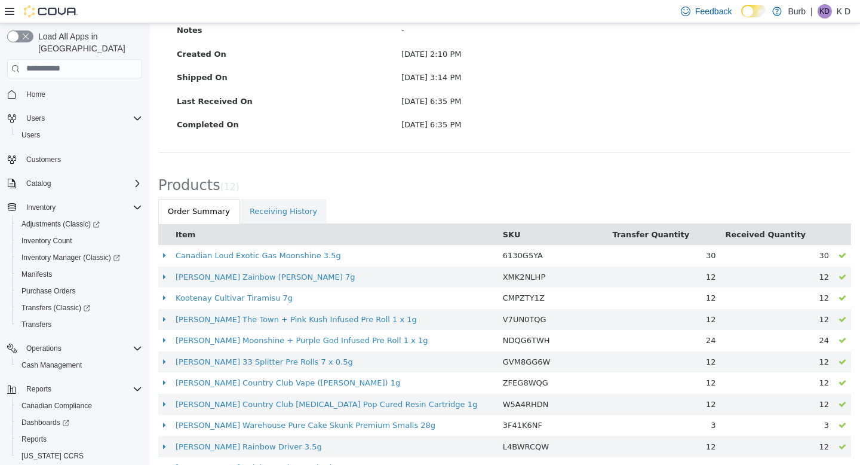
scroll to position [254, 0]
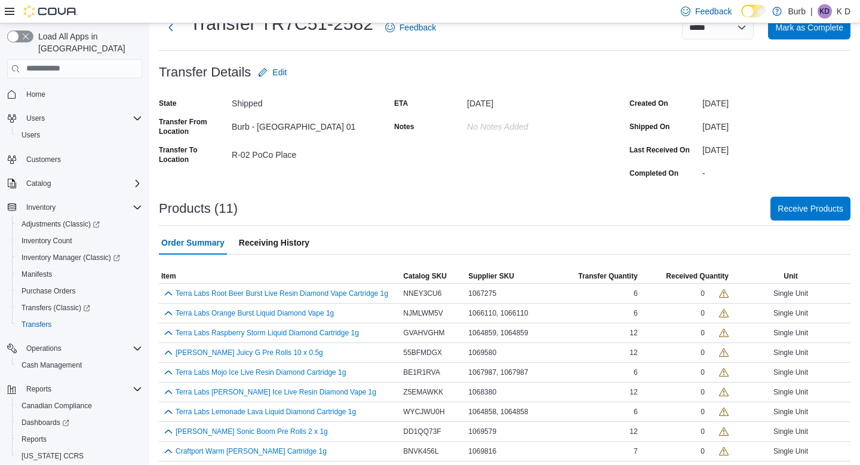
scroll to position [90, 0]
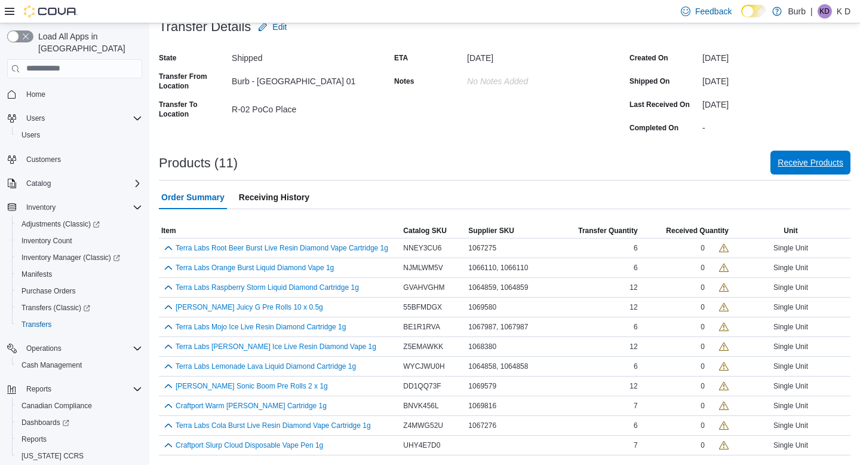
click at [787, 167] on span "Receive Products" at bounding box center [811, 163] width 66 height 24
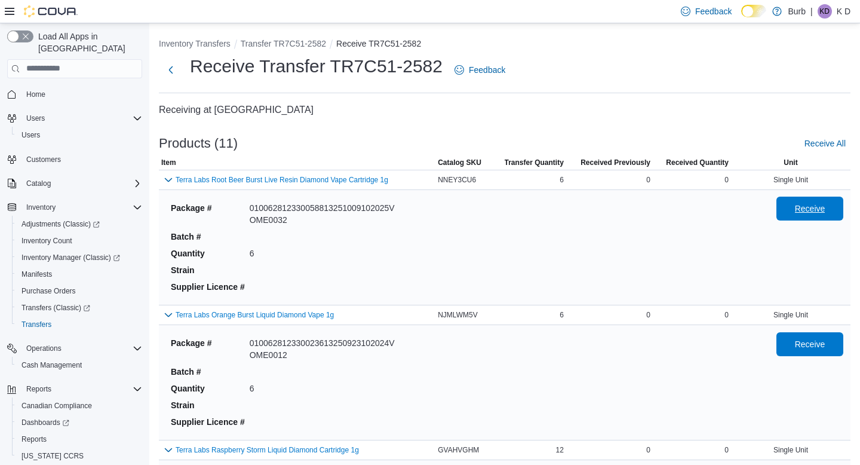
click at [788, 215] on span "Receive" at bounding box center [810, 208] width 53 height 24
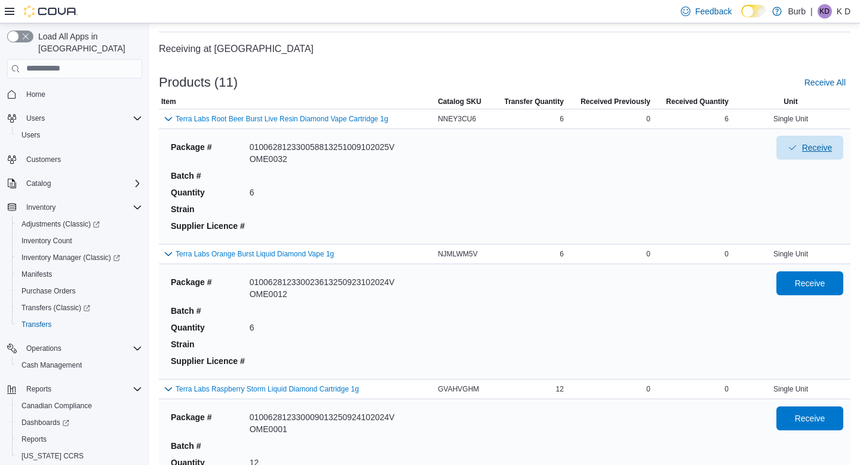
scroll to position [62, 0]
click at [798, 277] on span "Receive" at bounding box center [810, 282] width 30 height 12
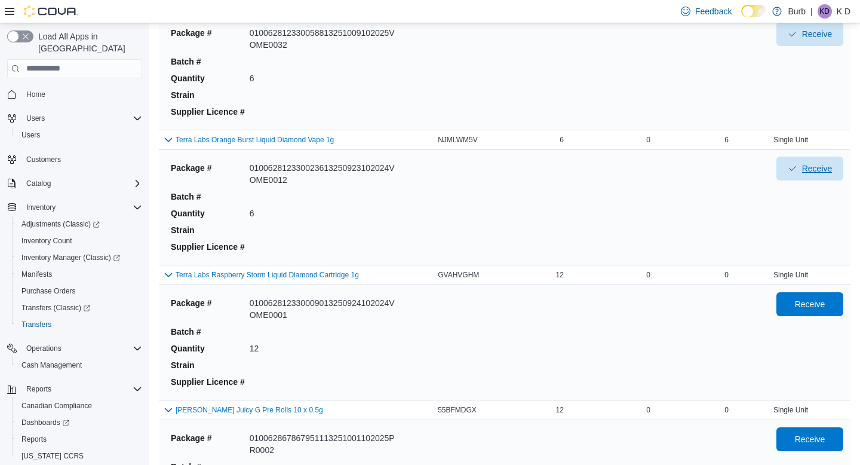
scroll to position [176, 0]
click at [805, 305] on span "Receive" at bounding box center [810, 302] width 30 height 12
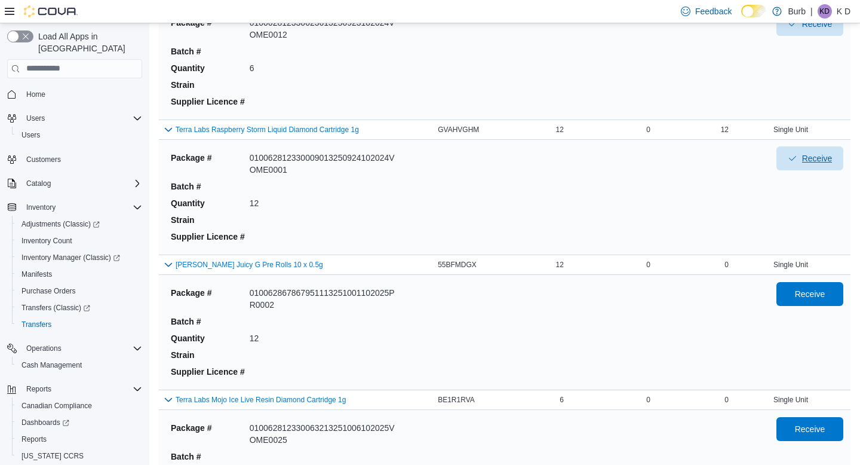
scroll to position [321, 0]
click at [809, 294] on span "Receive" at bounding box center [810, 293] width 30 height 12
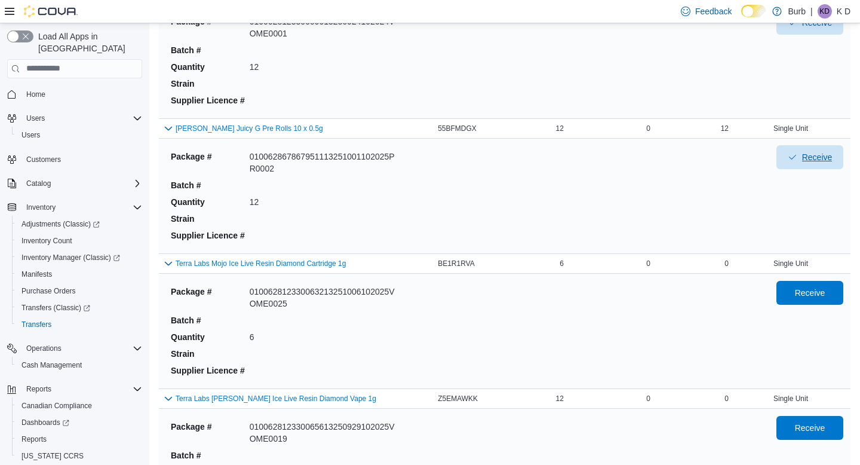
scroll to position [457, 0]
click at [809, 299] on span "Receive" at bounding box center [810, 292] width 53 height 24
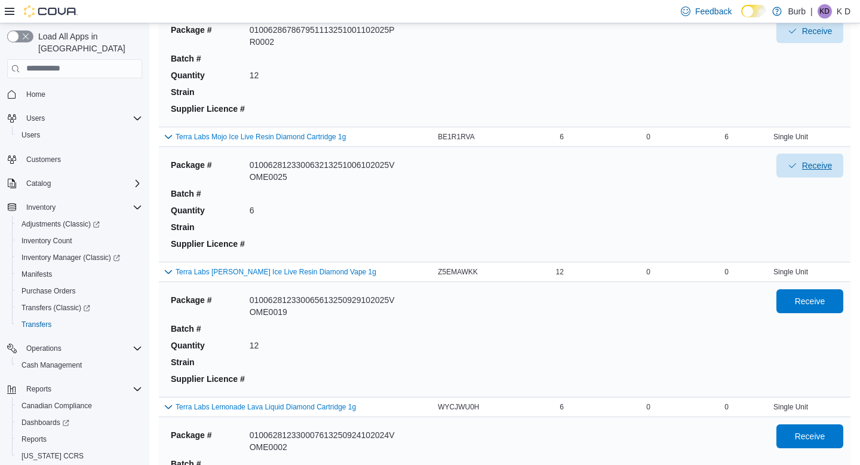
scroll to position [585, 0]
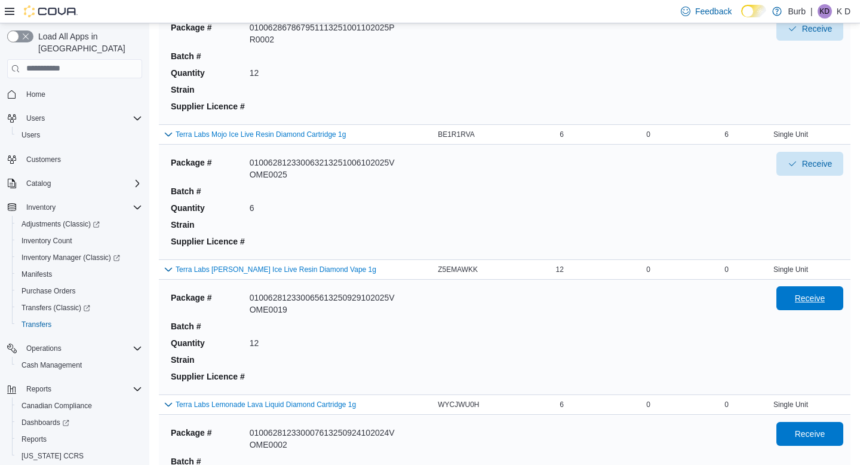
click at [809, 298] on span "Receive" at bounding box center [810, 298] width 30 height 12
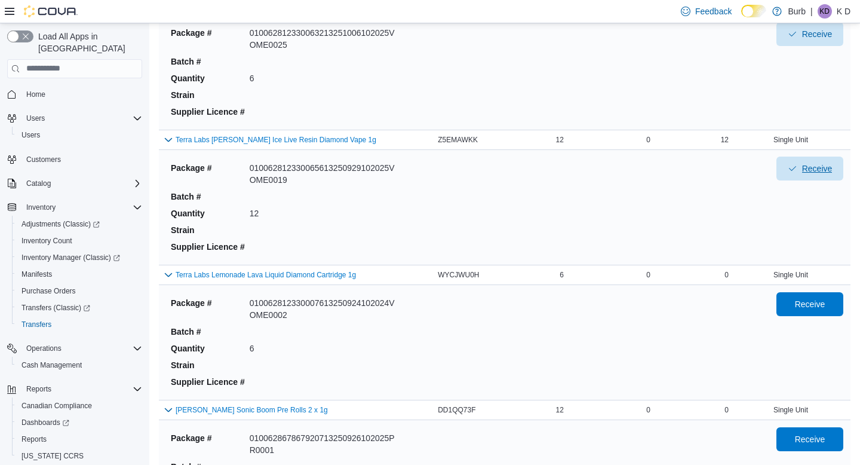
scroll to position [723, 0]
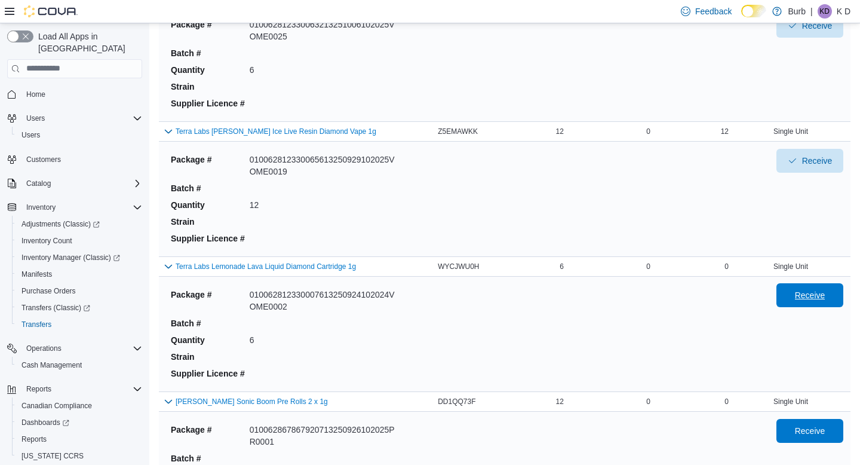
click at [811, 299] on span "Receive" at bounding box center [810, 295] width 30 height 12
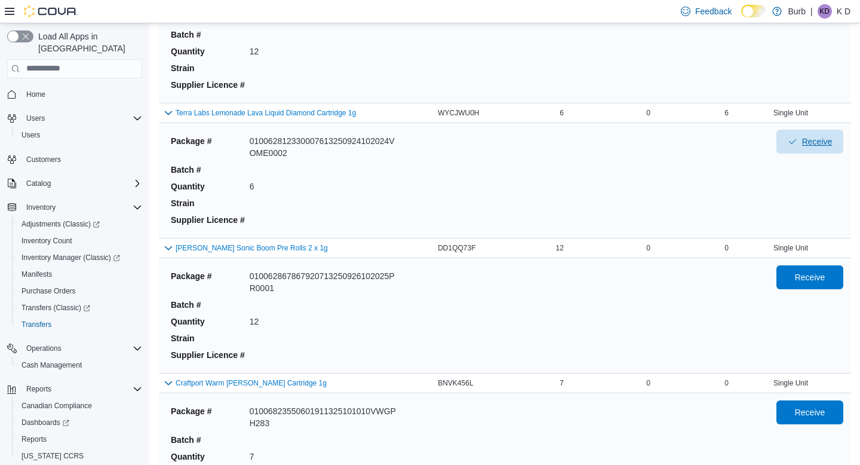
scroll to position [877, 0]
click at [809, 281] on span "Receive" at bounding box center [810, 276] width 53 height 24
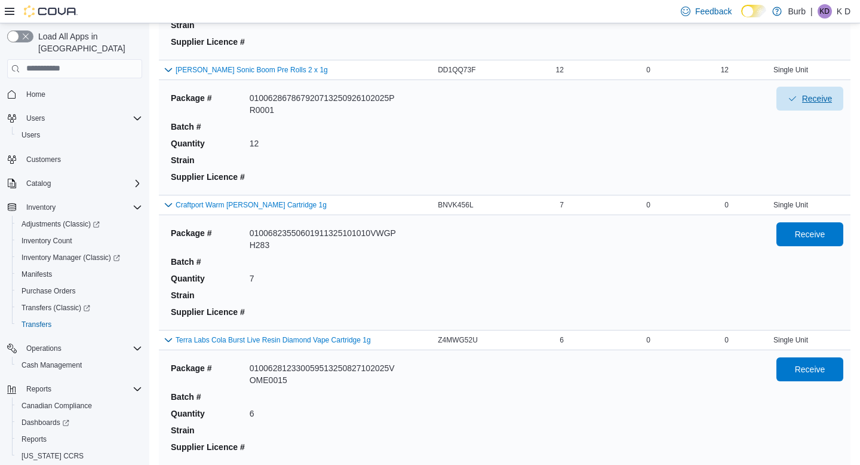
scroll to position [1059, 0]
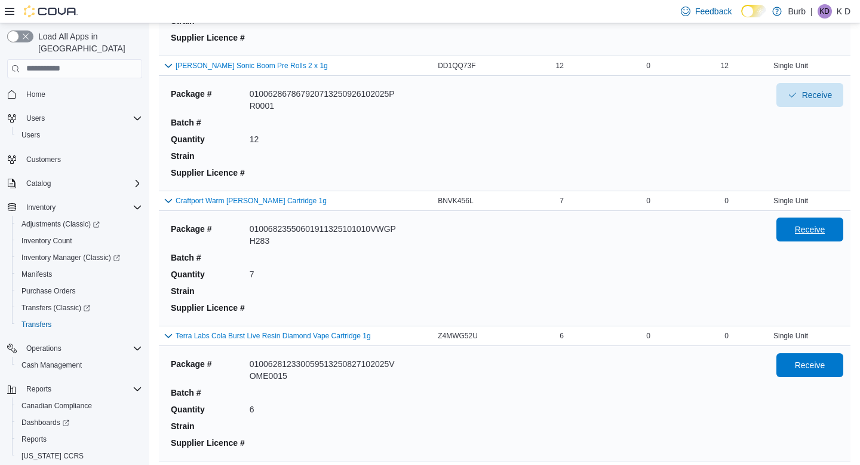
click at [805, 239] on span "Receive" at bounding box center [810, 229] width 53 height 24
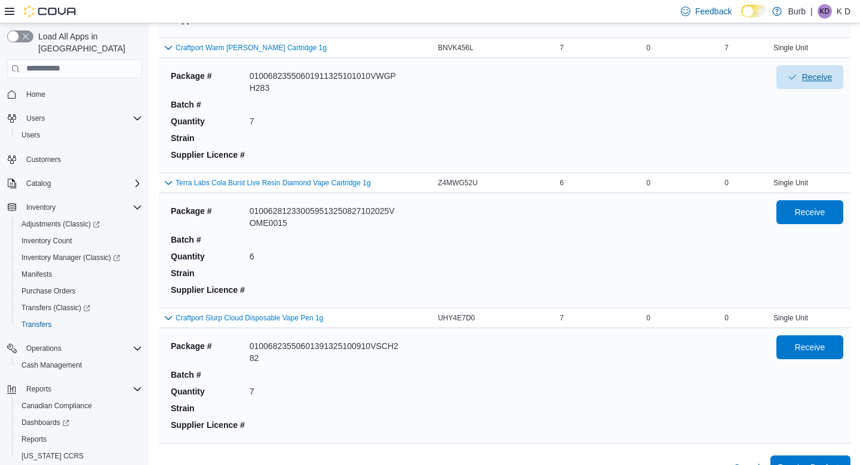
scroll to position [1212, 0]
click at [784, 219] on span "Receive" at bounding box center [810, 211] width 53 height 24
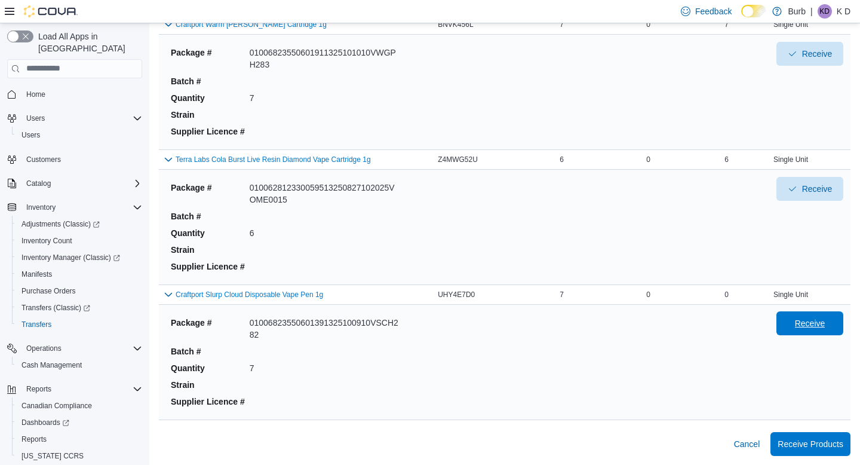
click at [801, 326] on span "Receive" at bounding box center [810, 323] width 30 height 12
click at [832, 447] on span "Receive Products" at bounding box center [811, 443] width 66 height 12
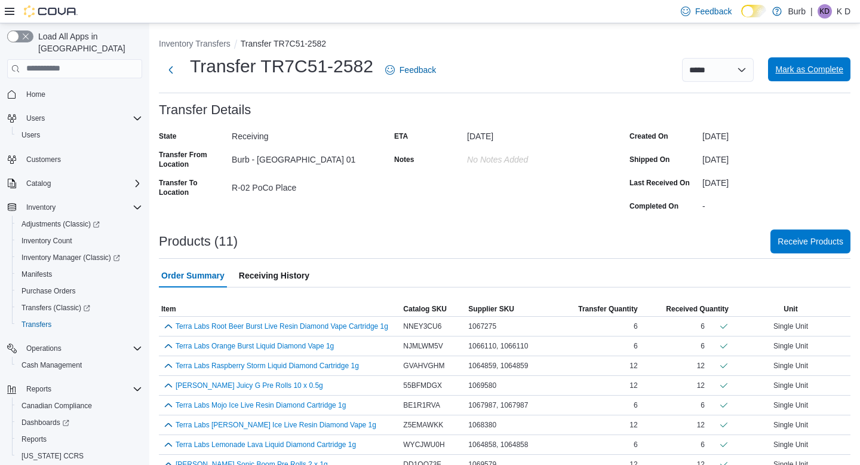
click at [779, 69] on span "Mark as Complete" at bounding box center [809, 69] width 68 height 12
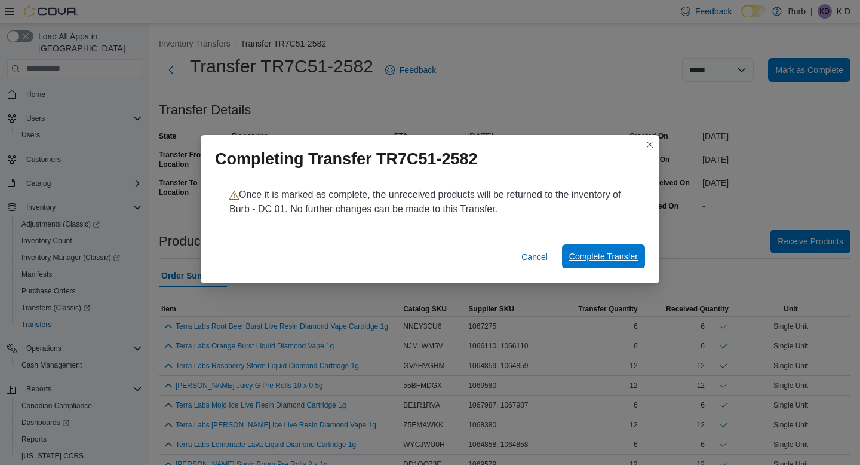
click at [578, 265] on span "Complete Transfer" at bounding box center [603, 256] width 69 height 24
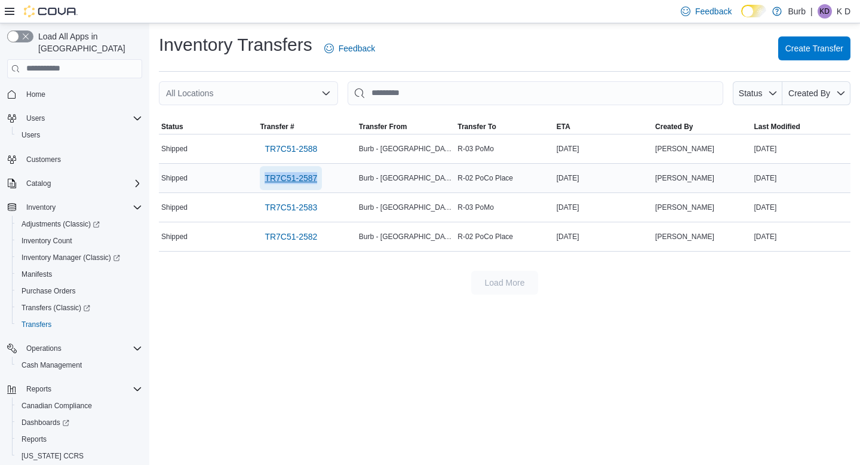
click at [283, 179] on span "TR7C51-2587" at bounding box center [291, 178] width 53 height 12
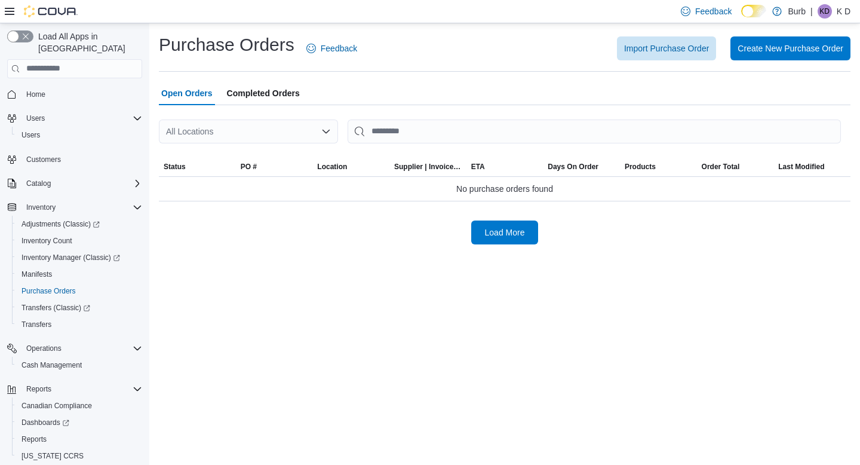
click at [254, 100] on span "Completed Orders" at bounding box center [263, 93] width 73 height 24
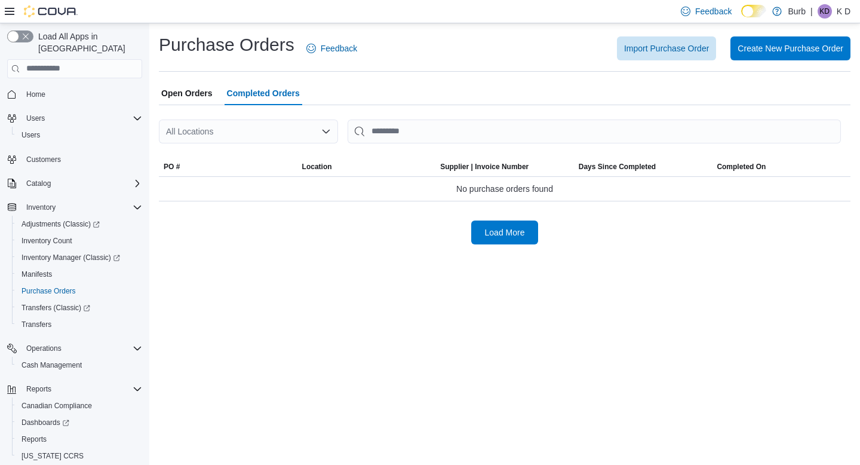
click at [186, 105] on div at bounding box center [505, 112] width 692 height 14
click at [186, 95] on span "Open Orders" at bounding box center [186, 93] width 51 height 24
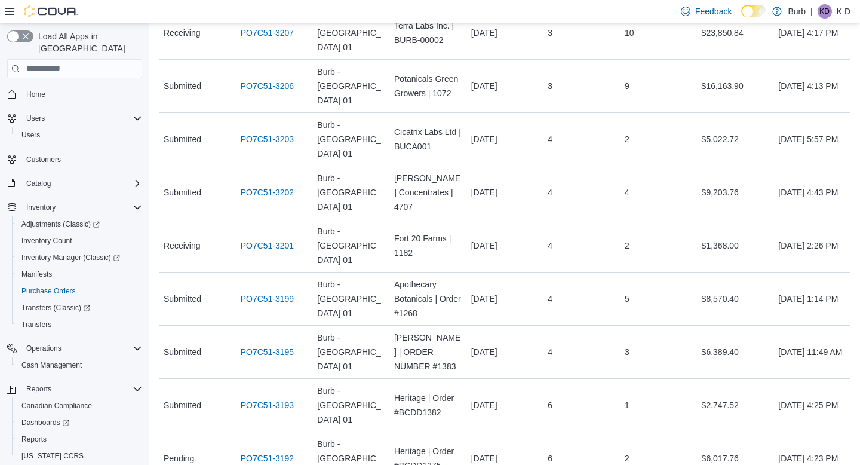
scroll to position [523, 0]
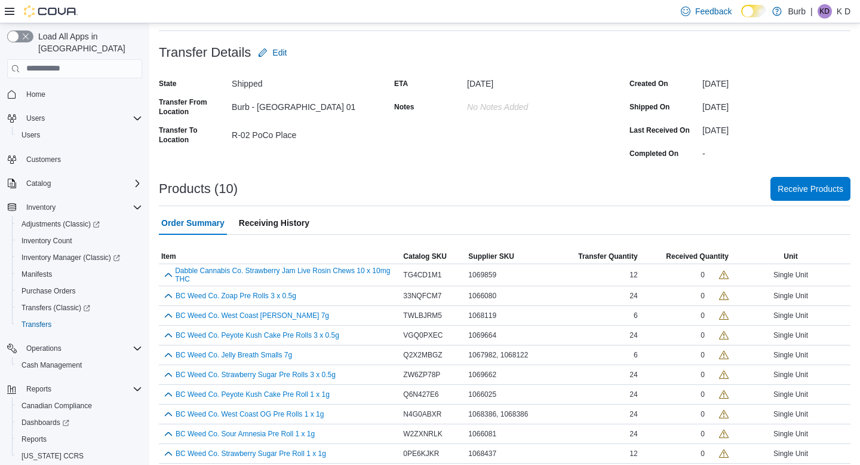
scroll to position [70, 0]
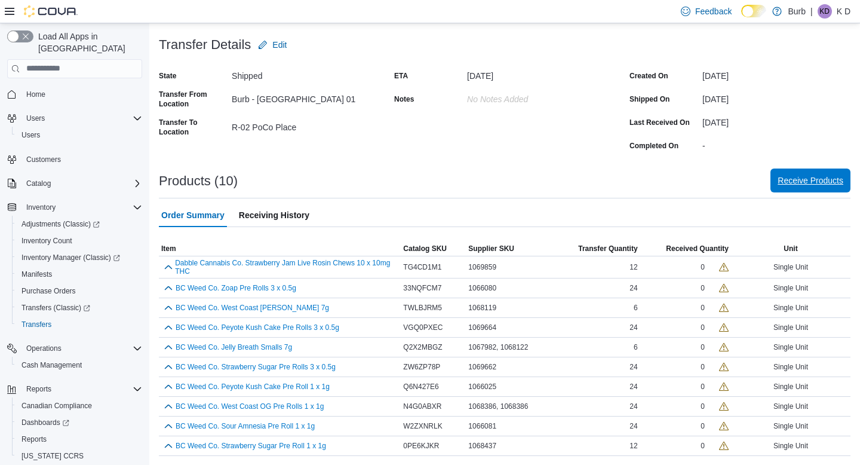
click at [805, 182] on span "Receive Products" at bounding box center [811, 180] width 66 height 12
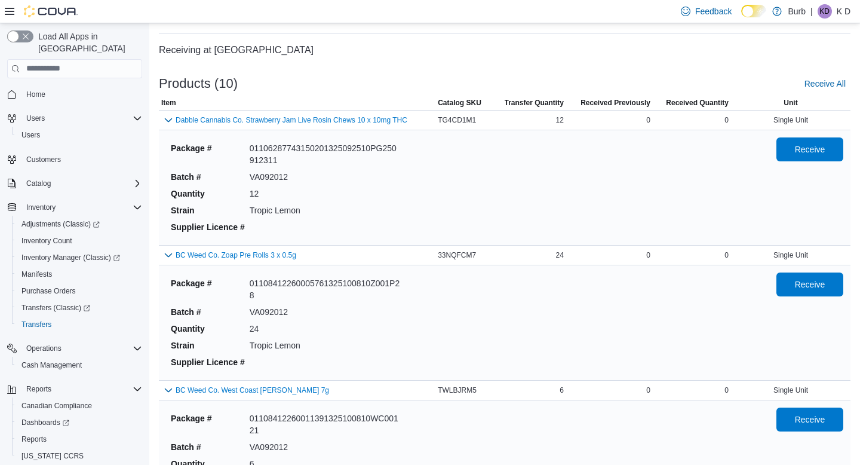
scroll to position [57, 0]
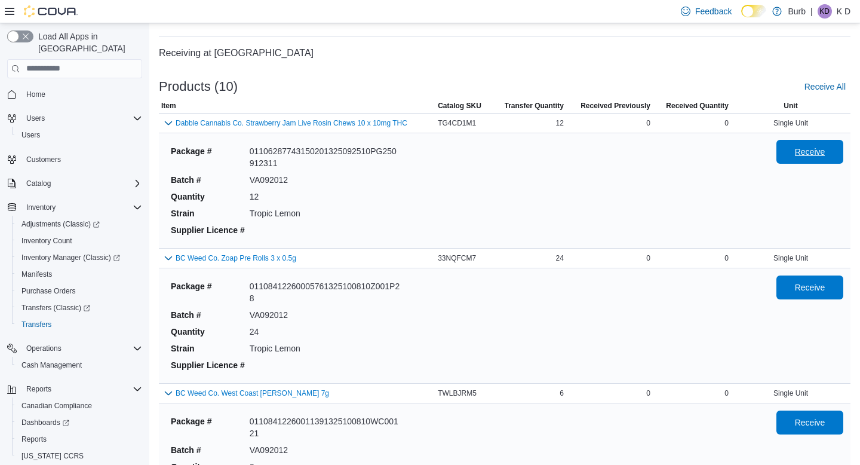
click at [795, 153] on span "Receive" at bounding box center [810, 152] width 30 height 12
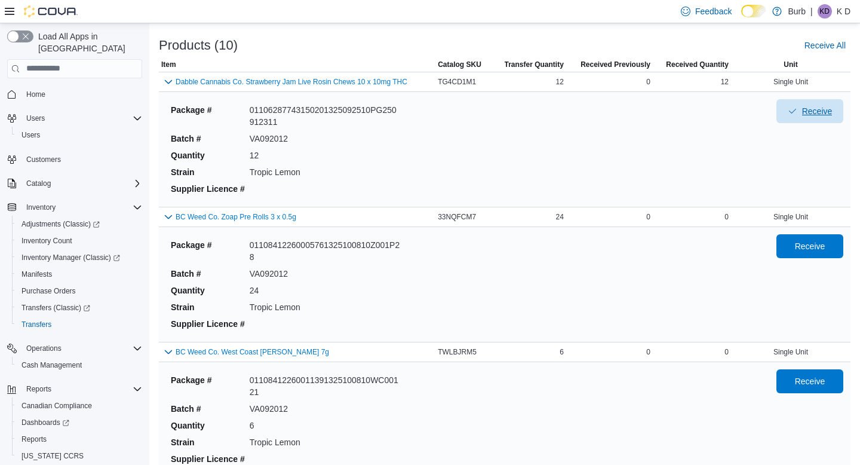
scroll to position [116, 0]
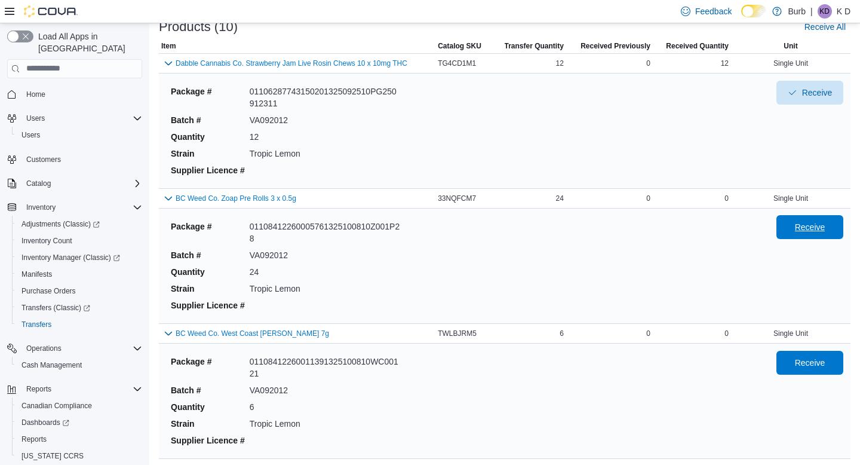
click at [796, 228] on span "Receive" at bounding box center [810, 227] width 30 height 12
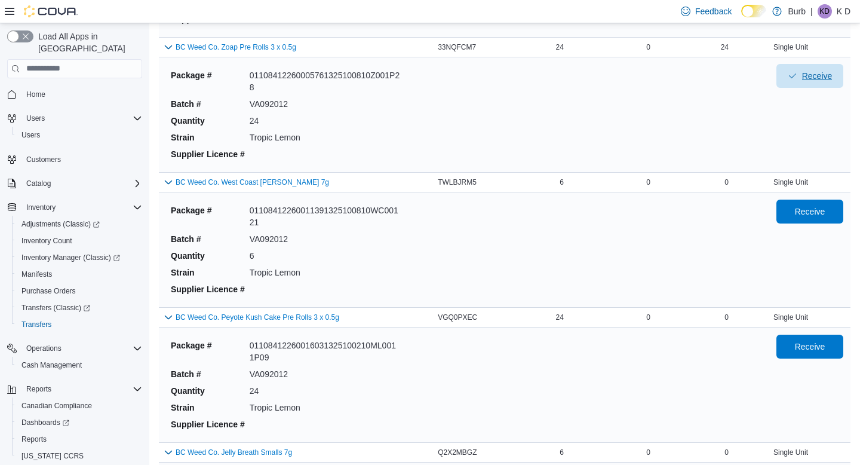
scroll to position [272, 0]
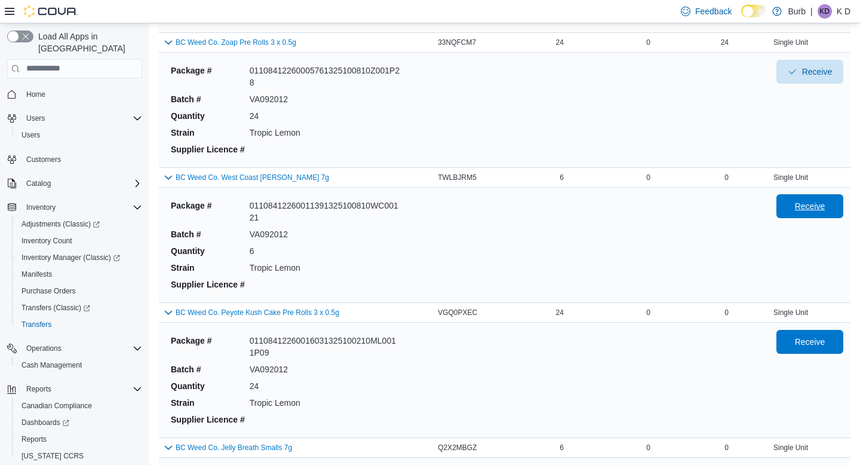
click at [815, 207] on span "Receive" at bounding box center [810, 206] width 30 height 12
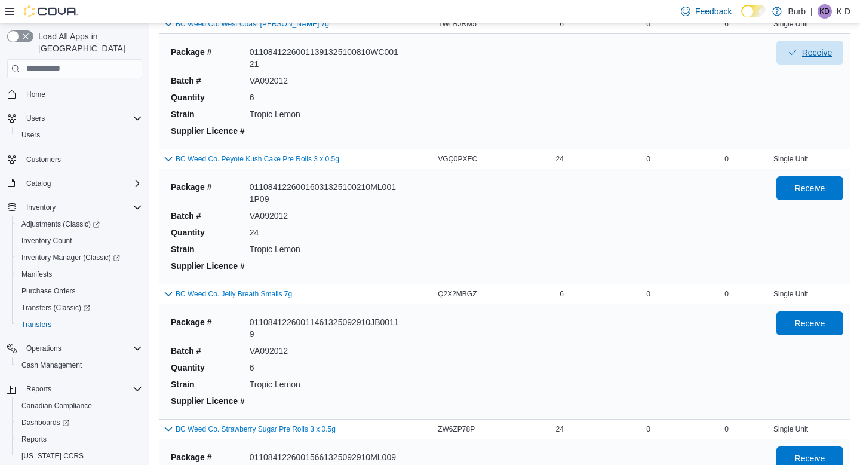
scroll to position [429, 0]
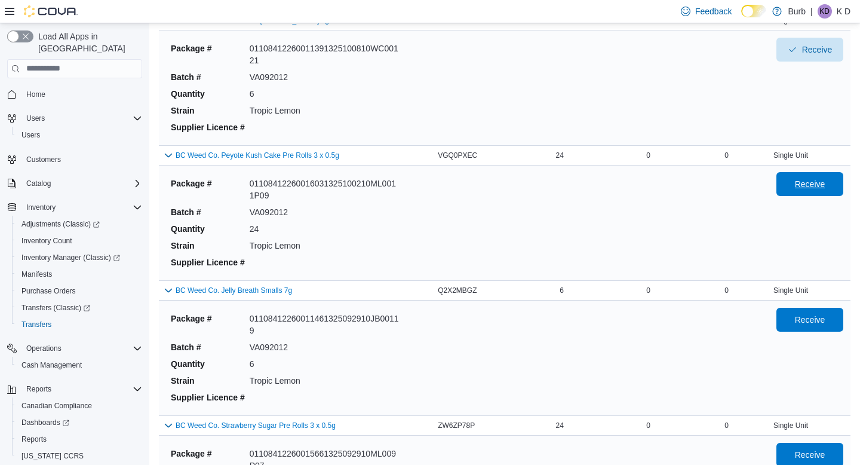
click at [813, 186] on span "Receive" at bounding box center [810, 184] width 30 height 12
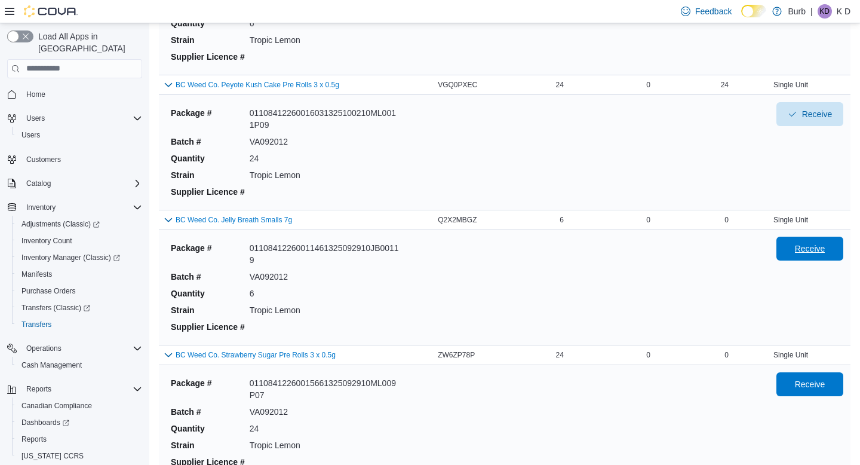
click at [803, 245] on span "Receive" at bounding box center [810, 248] width 30 height 12
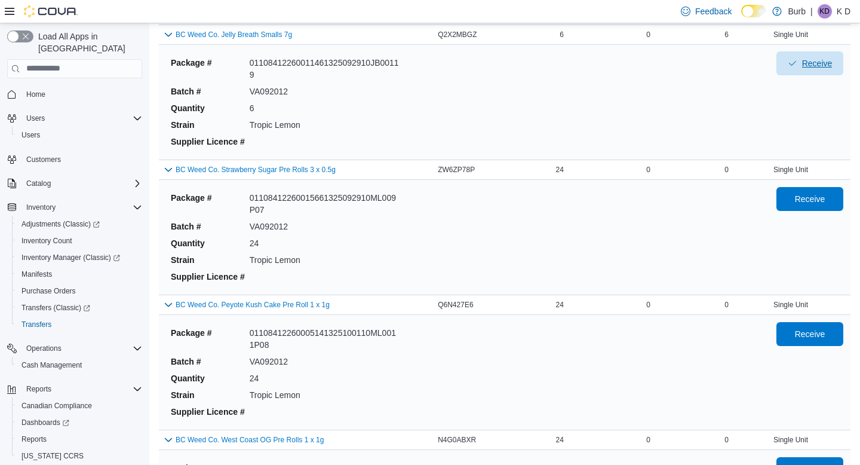
scroll to position [686, 0]
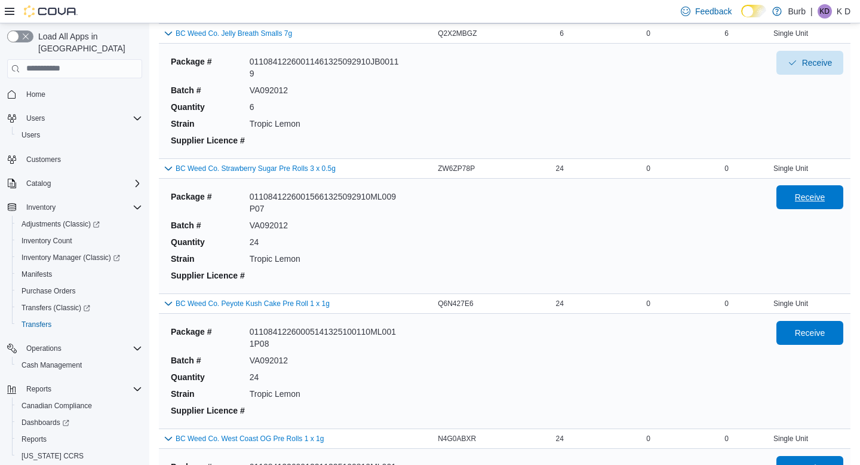
click at [814, 204] on span "Receive" at bounding box center [810, 197] width 53 height 24
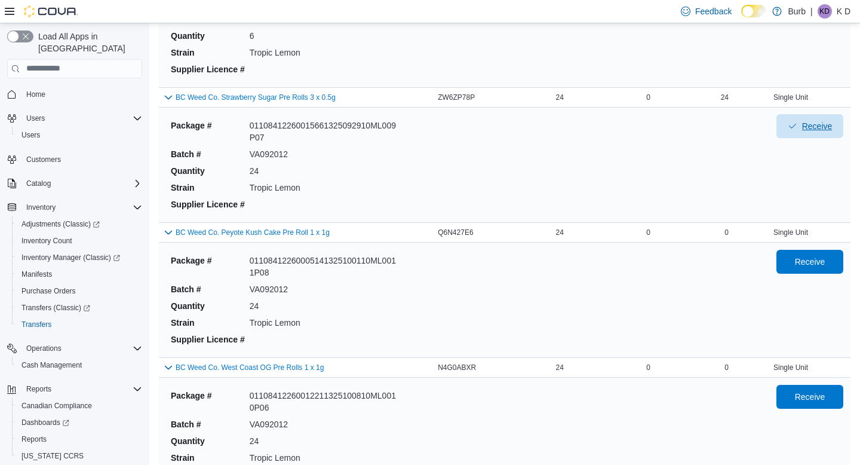
scroll to position [758, 0]
click at [818, 261] on span "Receive" at bounding box center [810, 260] width 30 height 12
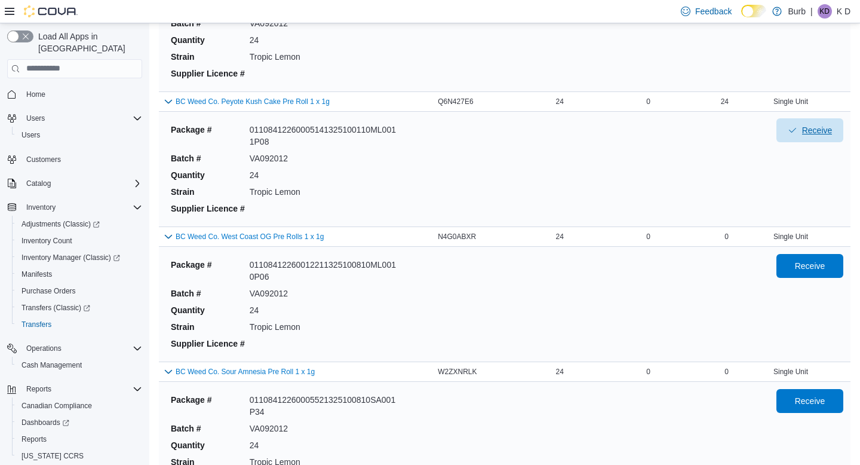
scroll to position [889, 0]
click at [819, 268] on span "Receive" at bounding box center [810, 264] width 30 height 12
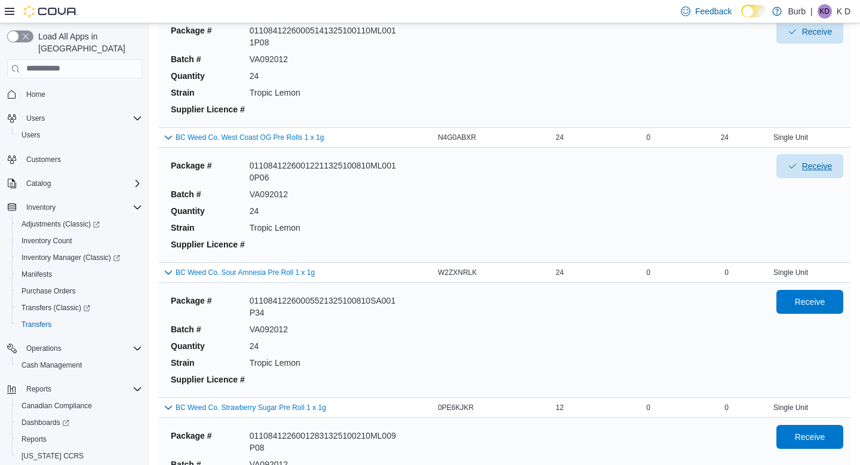
scroll to position [988, 0]
click at [814, 303] on span "Receive" at bounding box center [810, 300] width 30 height 12
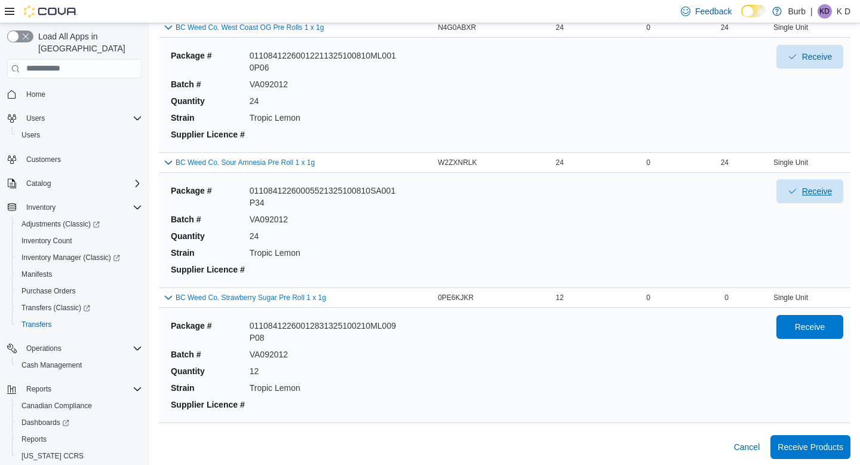
scroll to position [1100, 0]
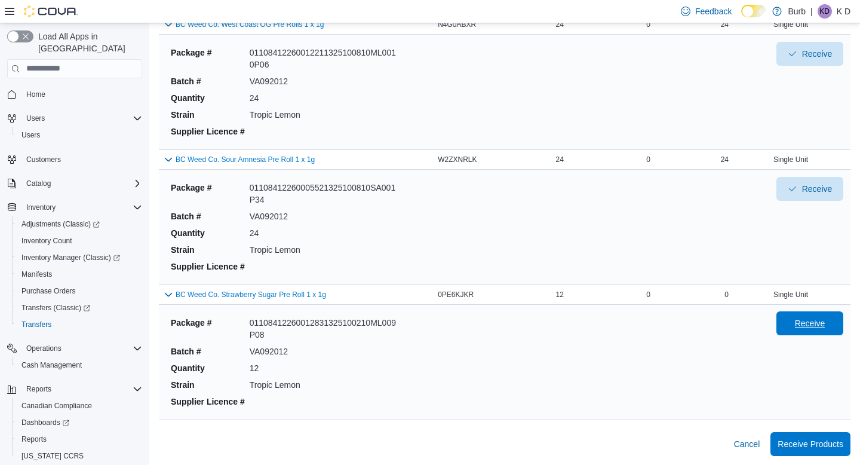
click at [808, 327] on span "Receive" at bounding box center [810, 323] width 30 height 12
click at [805, 438] on span "Receive Products" at bounding box center [811, 443] width 66 height 12
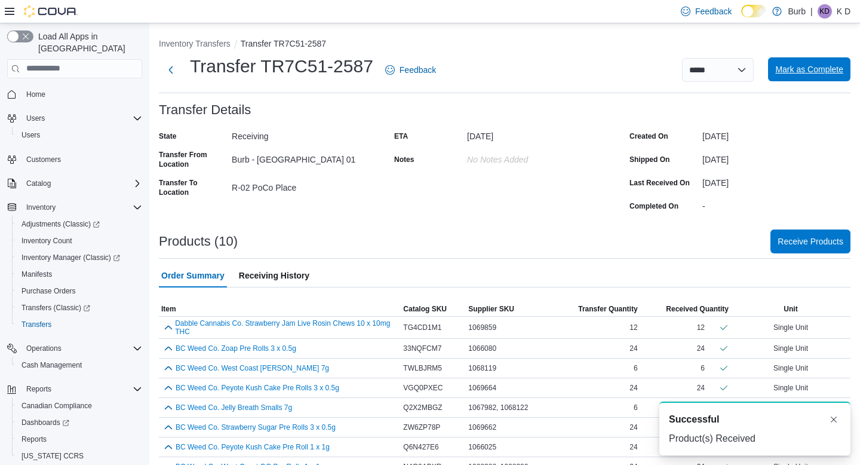
click at [812, 65] on span "Mark as Complete" at bounding box center [809, 69] width 68 height 12
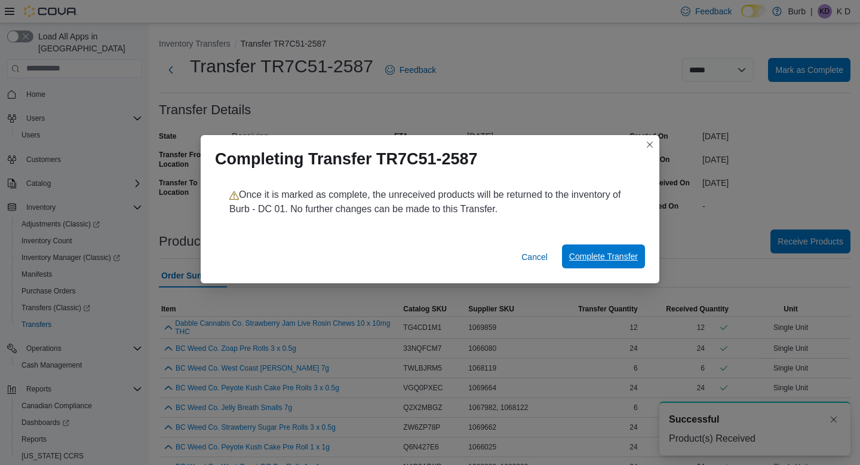
click at [597, 251] on span "Complete Transfer" at bounding box center [603, 256] width 69 height 12
